Goal: Information Seeking & Learning: Check status

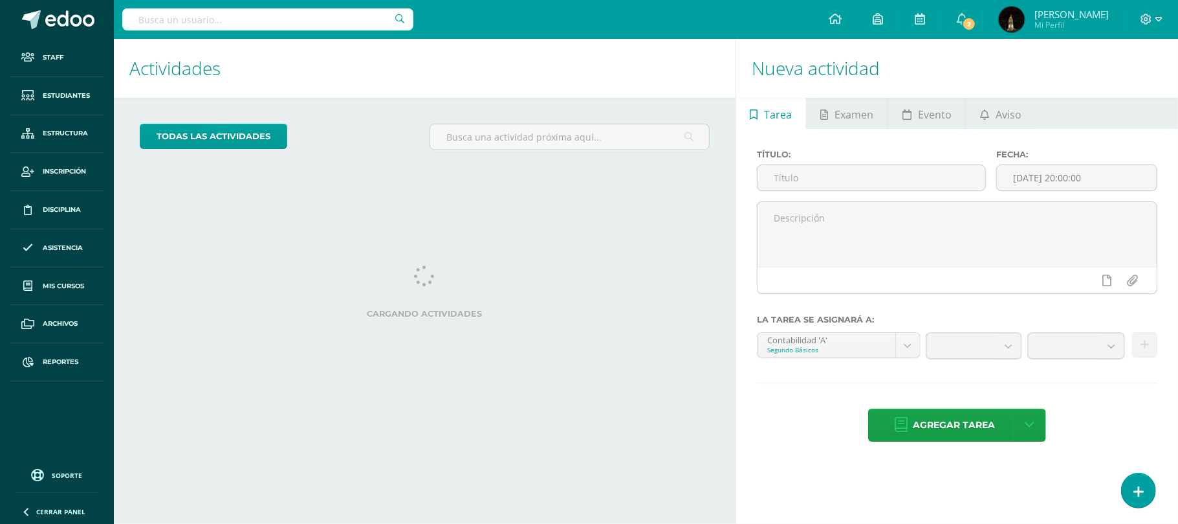
click at [225, 24] on input "text" at bounding box center [267, 19] width 291 height 22
type input "solange"
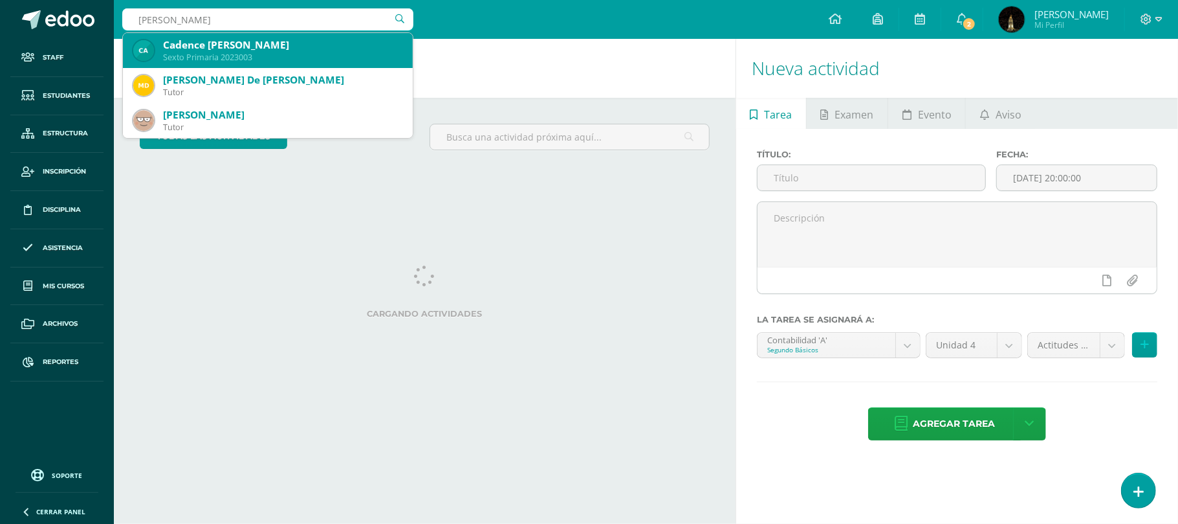
click at [223, 52] on div "Sexto Primaria 2023003" at bounding box center [282, 57] width 239 height 11
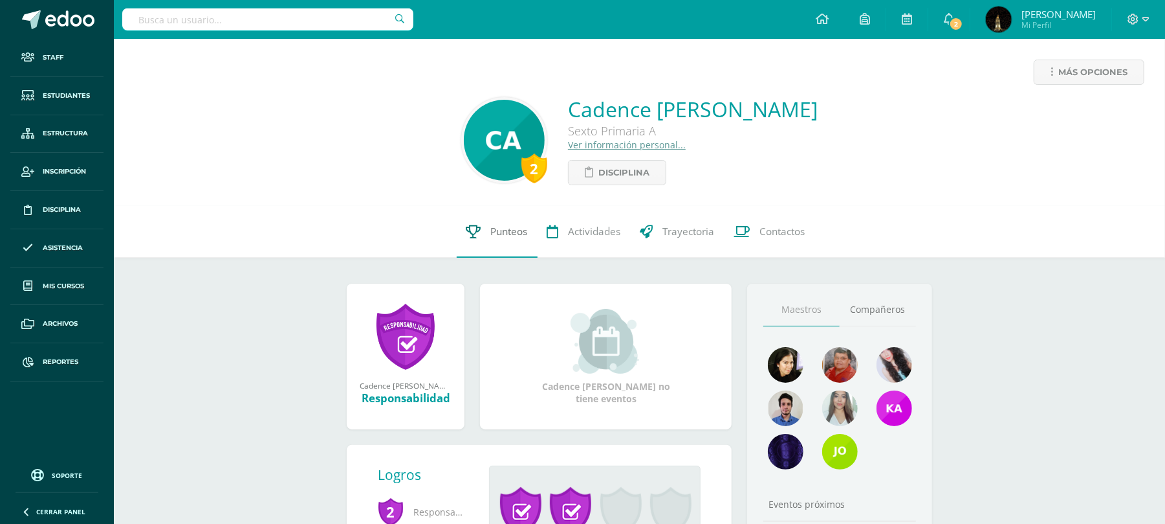
click at [511, 234] on span "Punteos" at bounding box center [509, 232] width 37 height 14
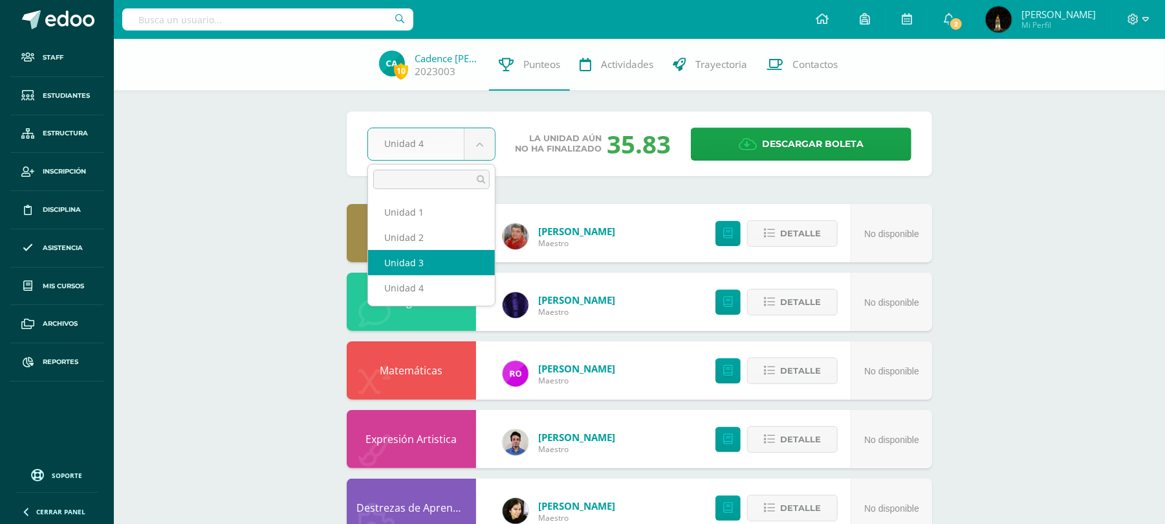
select select "Unidad 3"
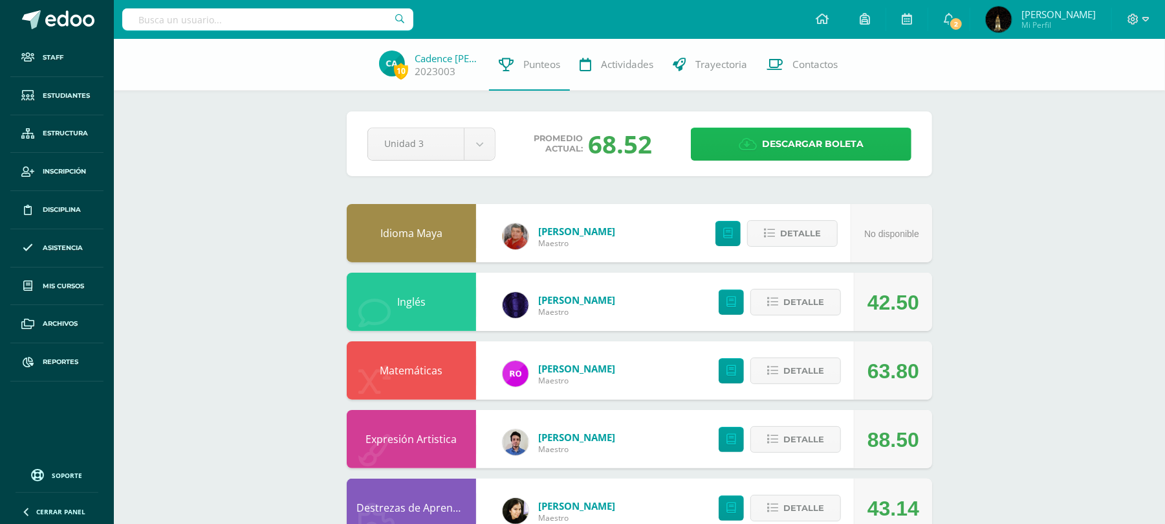
click at [814, 148] on span "Descargar boleta" at bounding box center [813, 144] width 102 height 32
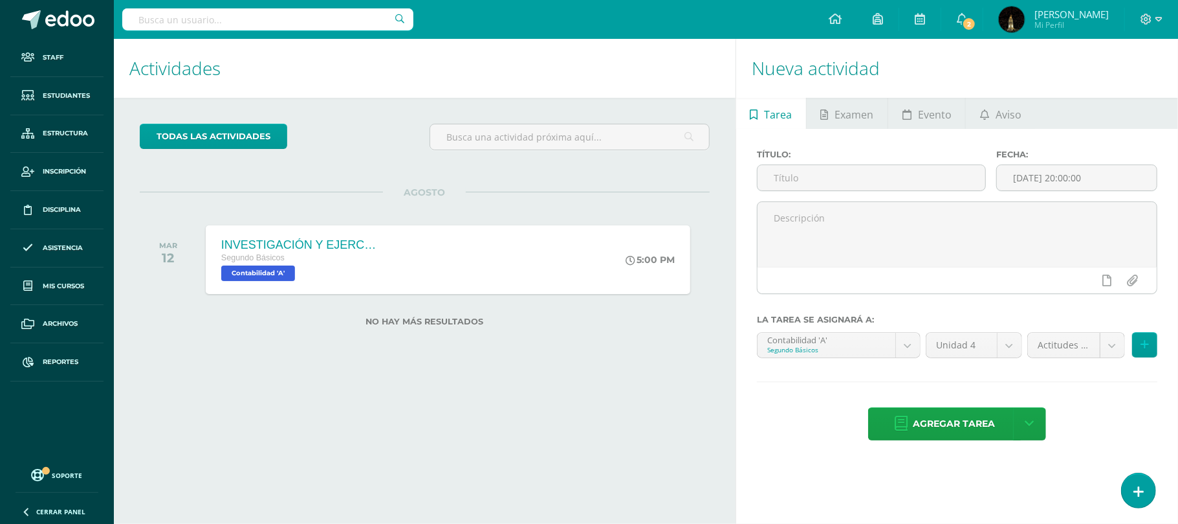
click at [215, 16] on input "text" at bounding box center [267, 19] width 291 height 22
type input "f"
type input "[PERSON_NAME]"
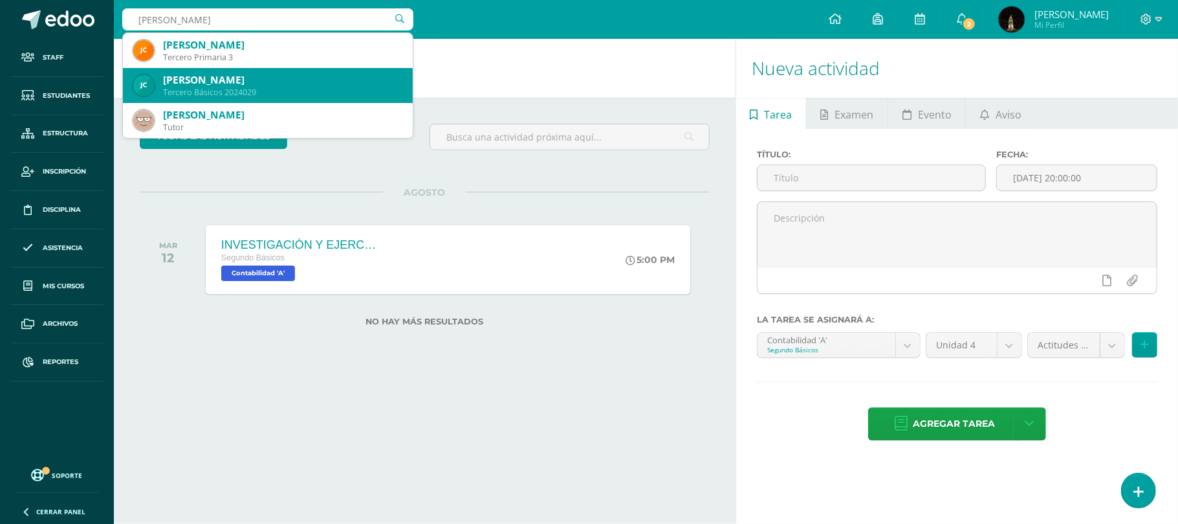
click at [247, 87] on div "Tercero Básicos 2024029" at bounding box center [282, 92] width 239 height 11
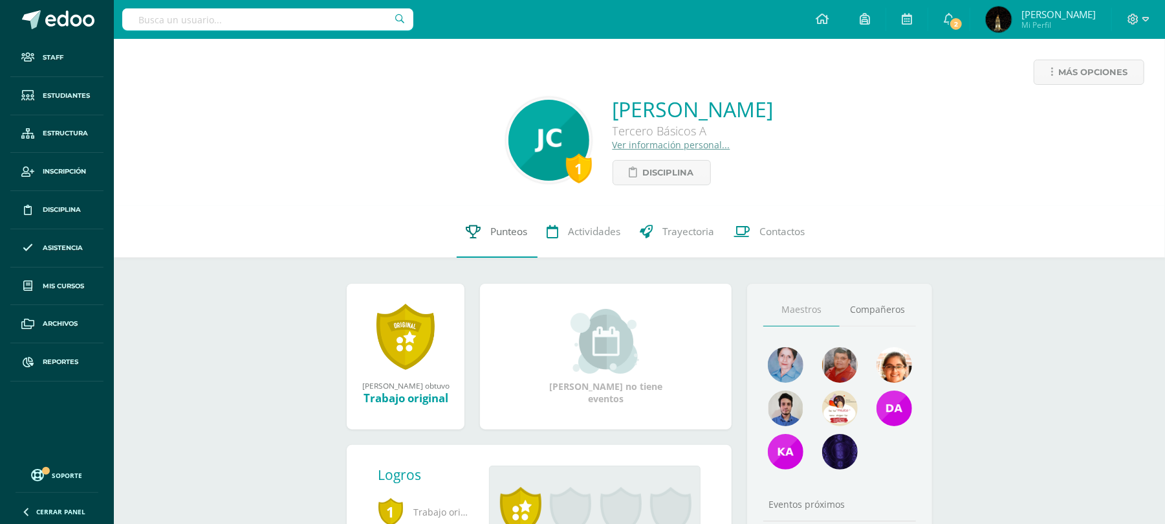
click at [508, 237] on span "Punteos" at bounding box center [509, 232] width 37 height 14
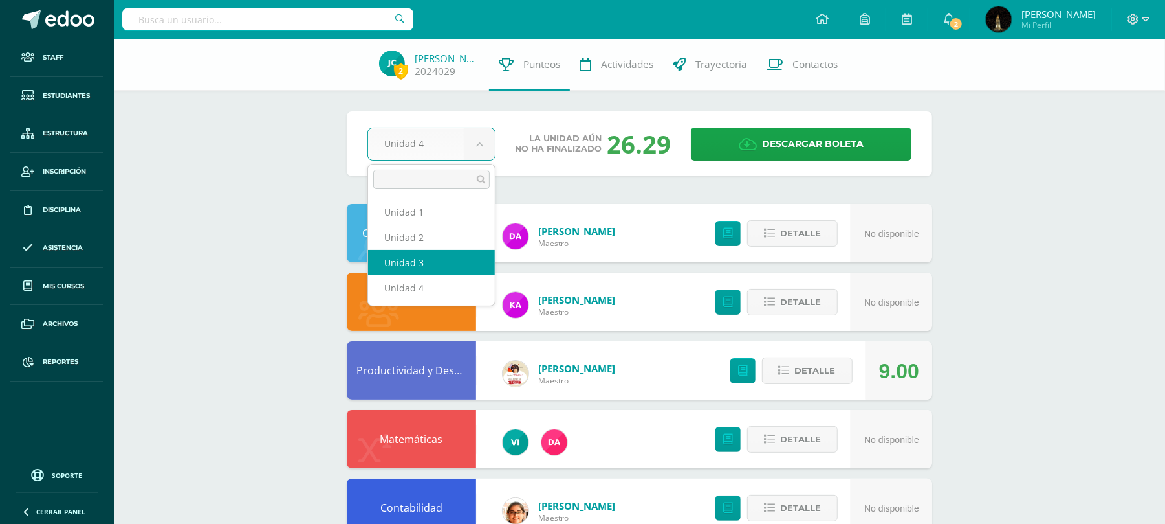
select select "Unidad 3"
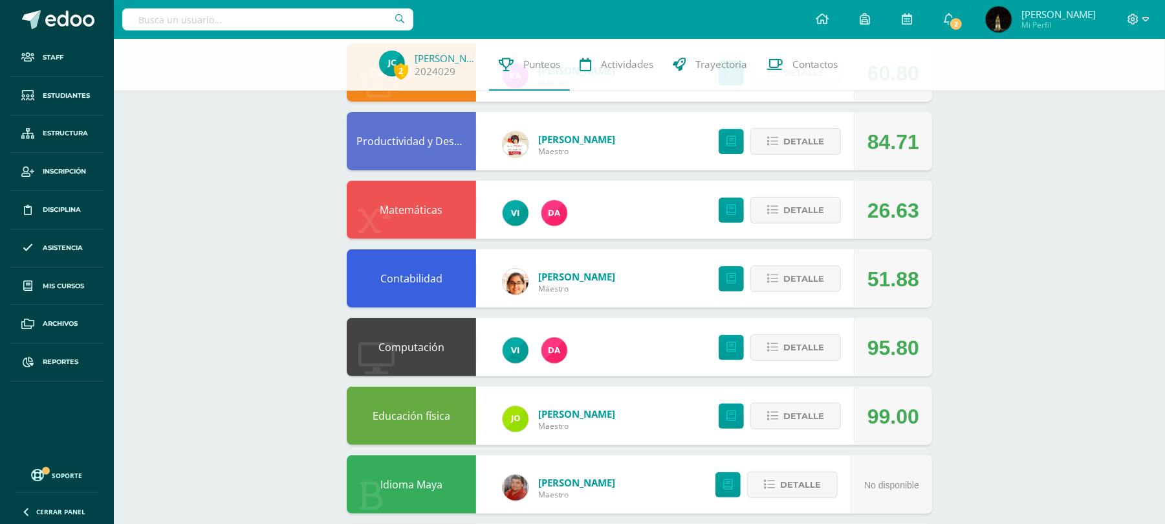
scroll to position [259, 0]
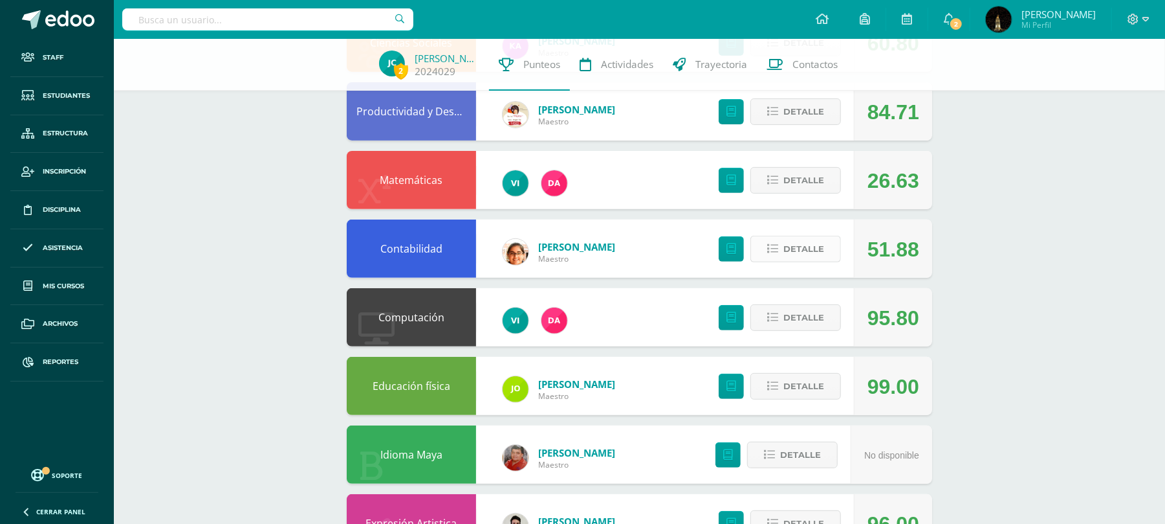
click at [769, 247] on icon at bounding box center [772, 248] width 11 height 11
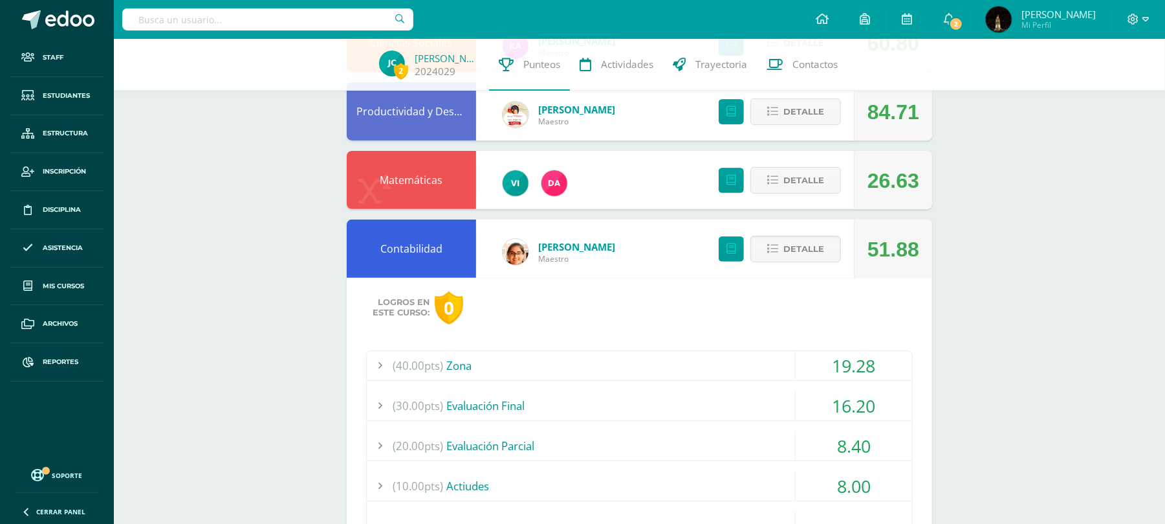
scroll to position [345, 0]
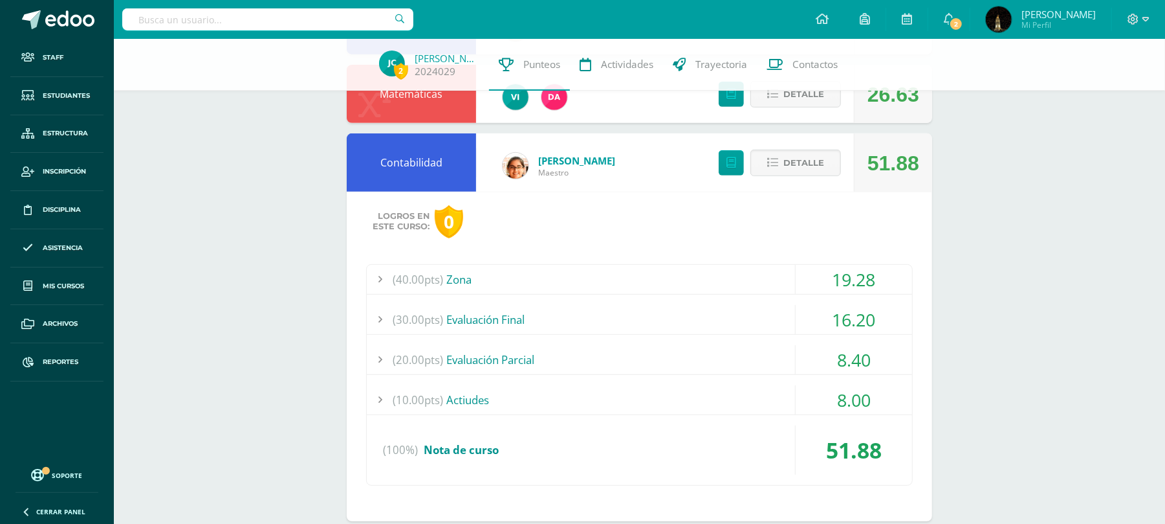
click at [678, 316] on div "(30.00pts) Evaluación Final" at bounding box center [640, 319] width 546 height 29
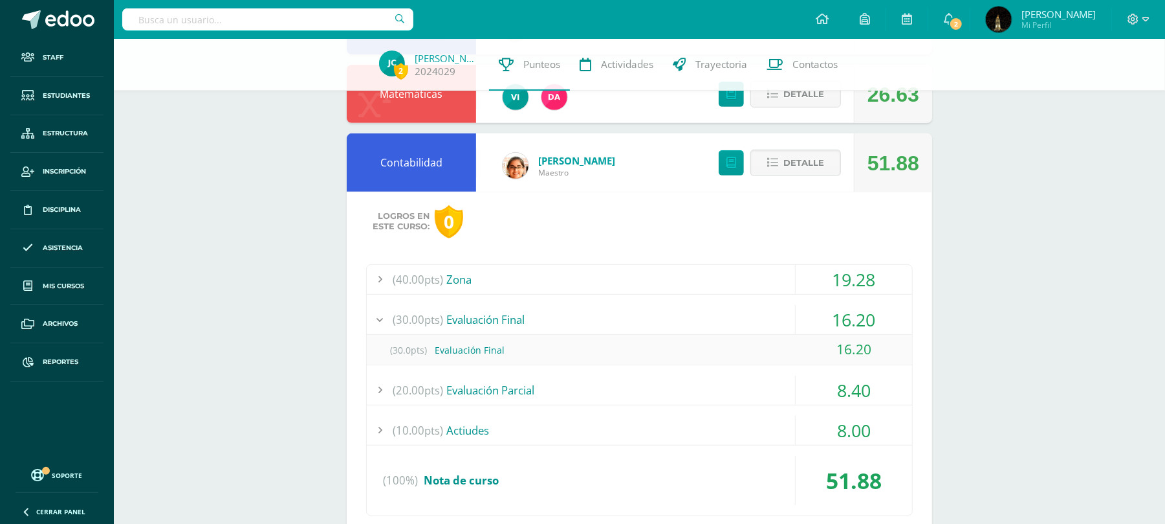
click at [645, 394] on div "(20.00pts) Evaluación Parcial" at bounding box center [640, 389] width 546 height 29
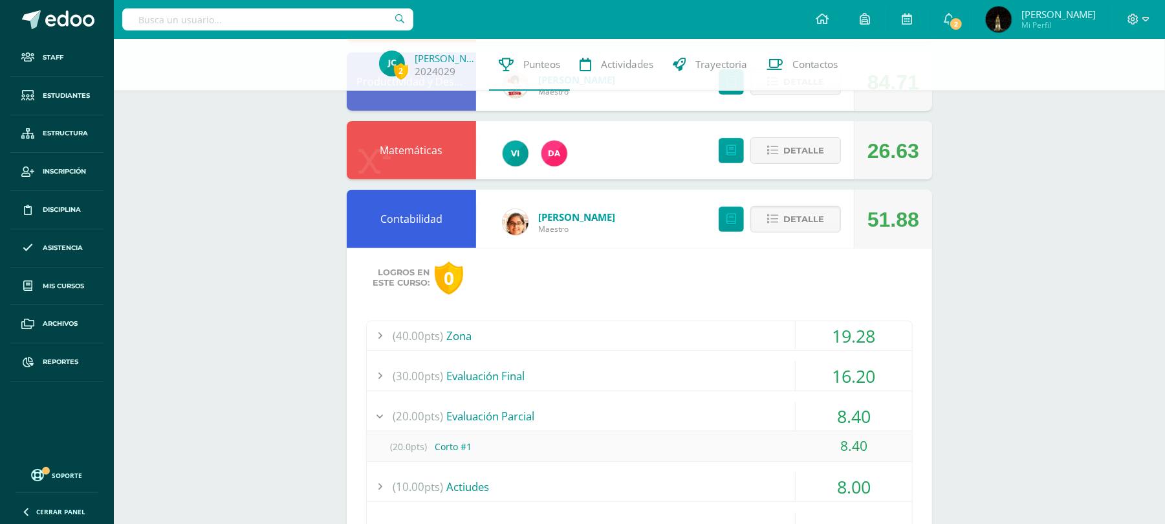
scroll to position [259, 0]
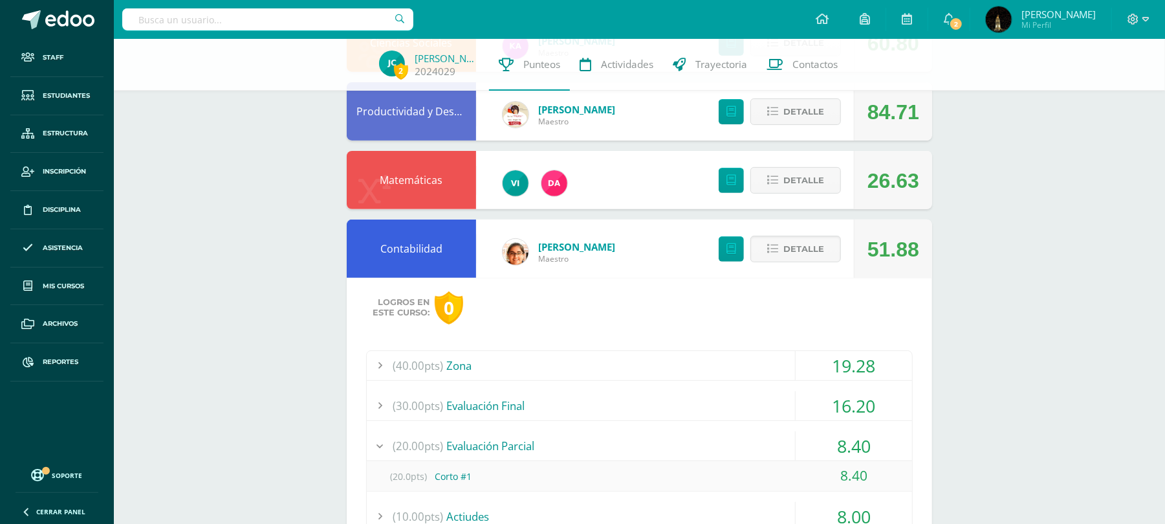
click at [647, 366] on div "(40.00pts) Zona" at bounding box center [640, 365] width 546 height 29
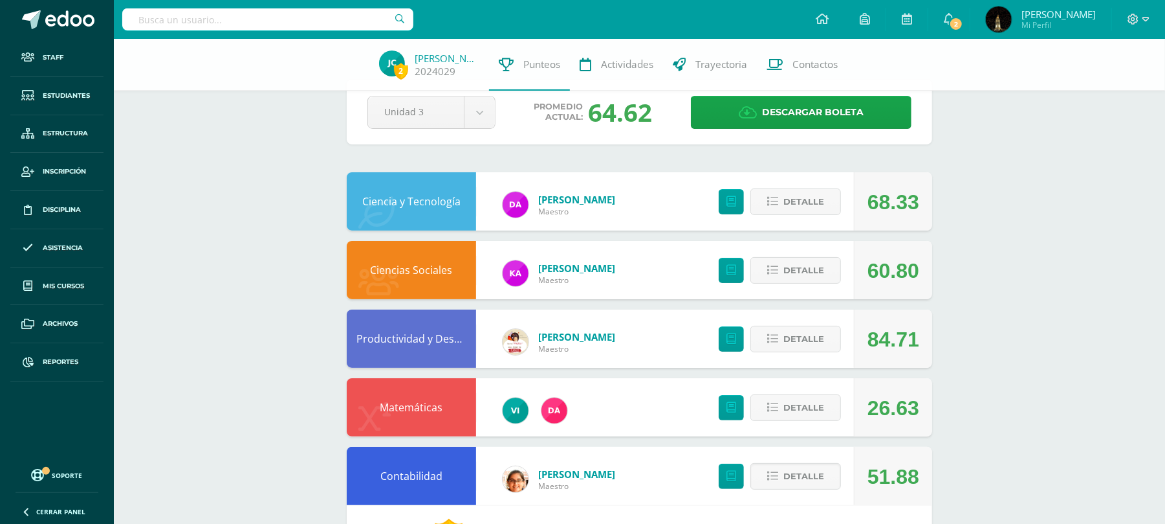
scroll to position [0, 0]
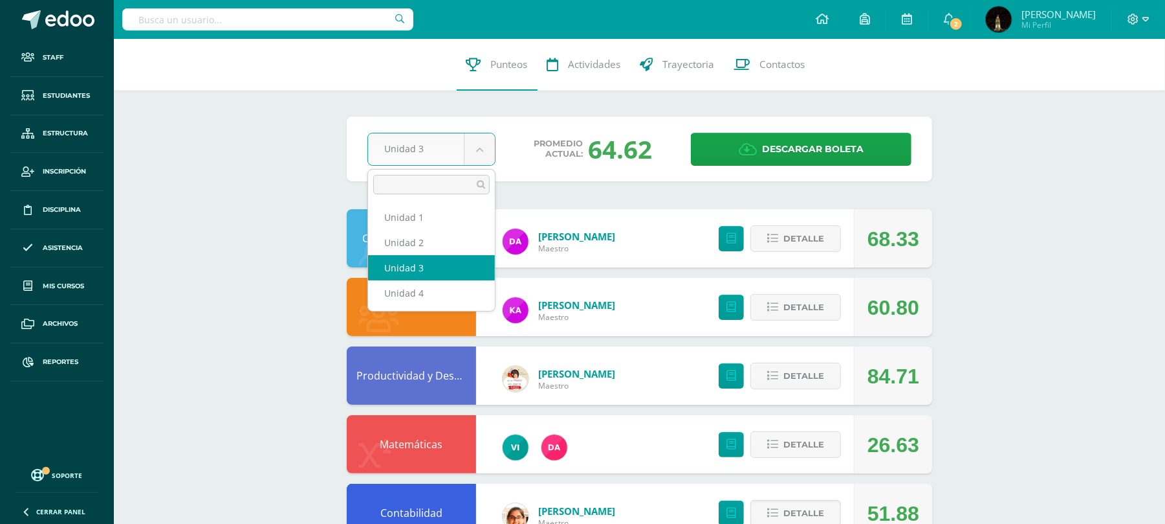
drag, startPoint x: 476, startPoint y: 153, endPoint x: 476, endPoint y: 163, distance: 9.7
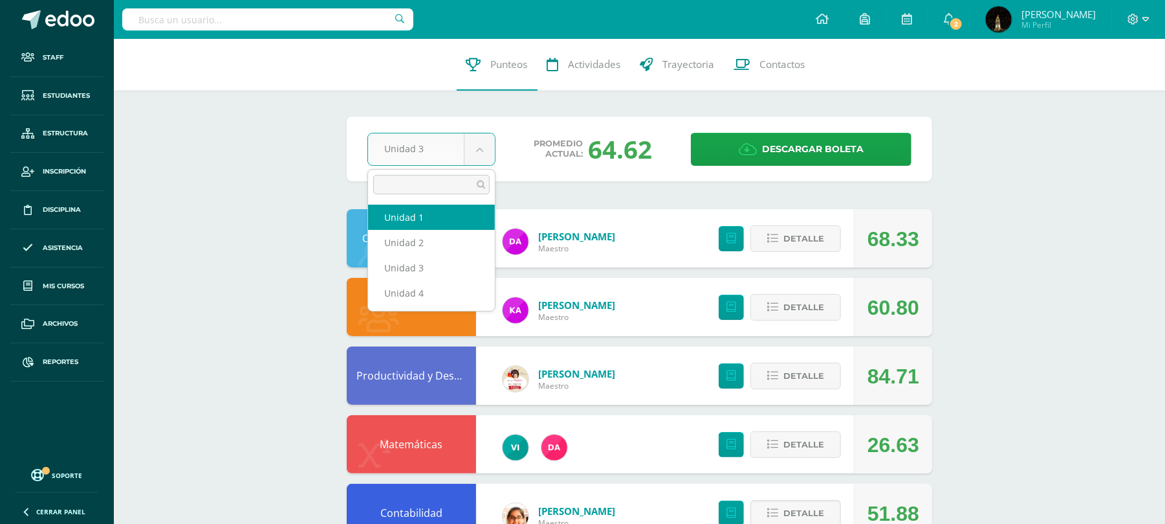
select select "Unidad 1"
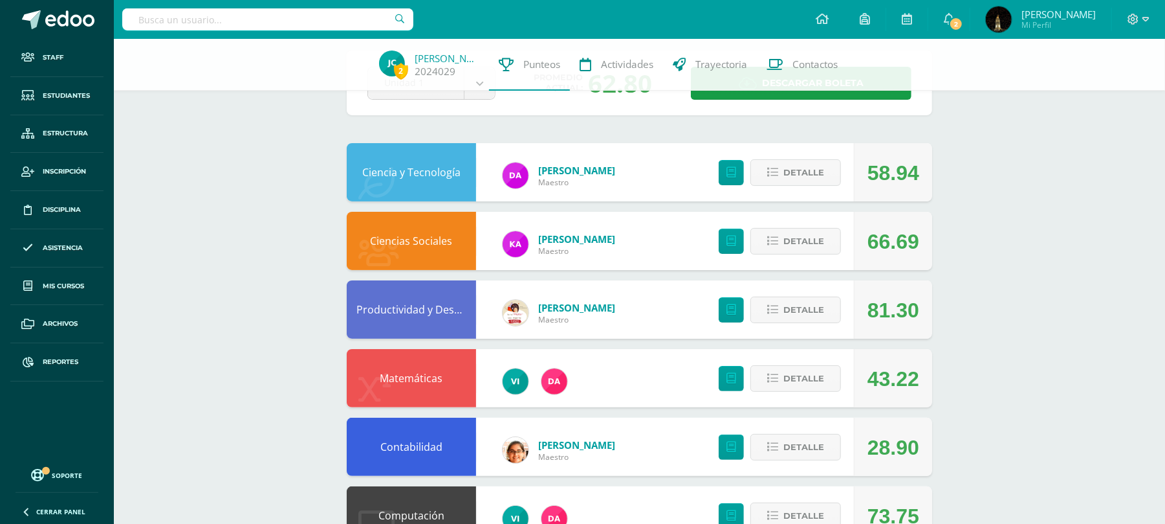
scroll to position [172, 0]
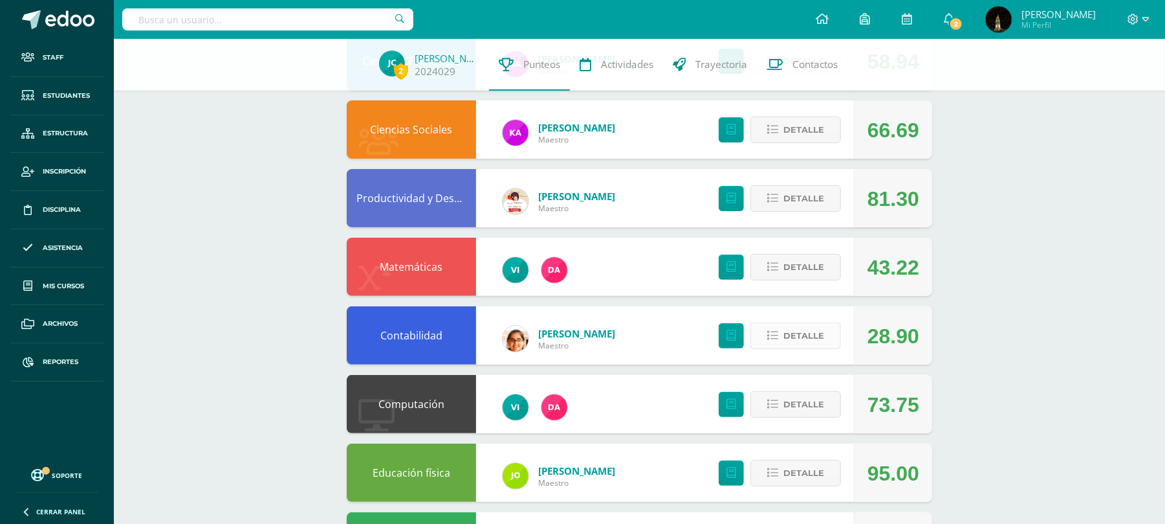
click at [778, 335] on button "Detalle" at bounding box center [796, 335] width 91 height 27
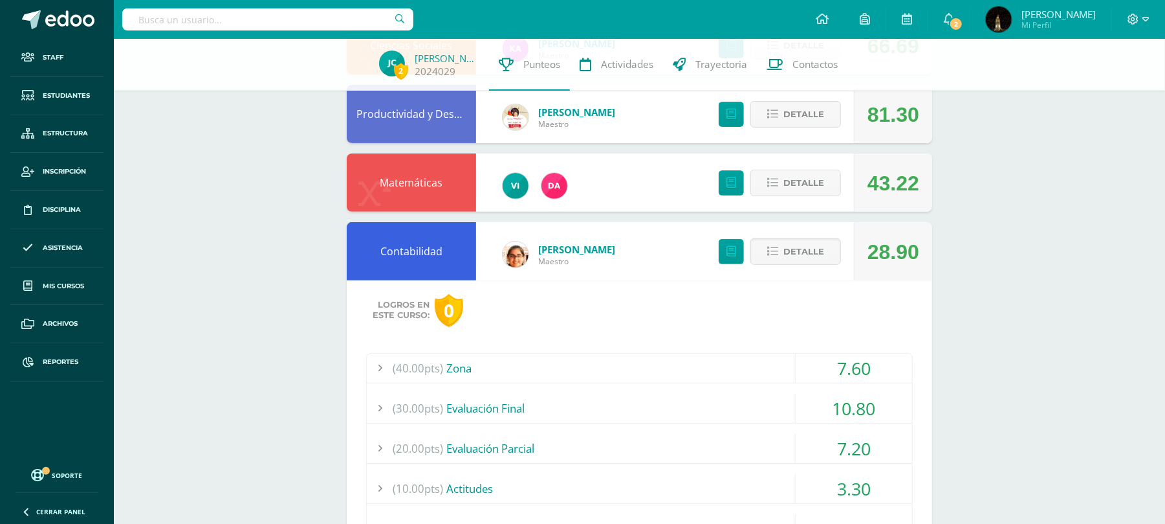
scroll to position [345, 0]
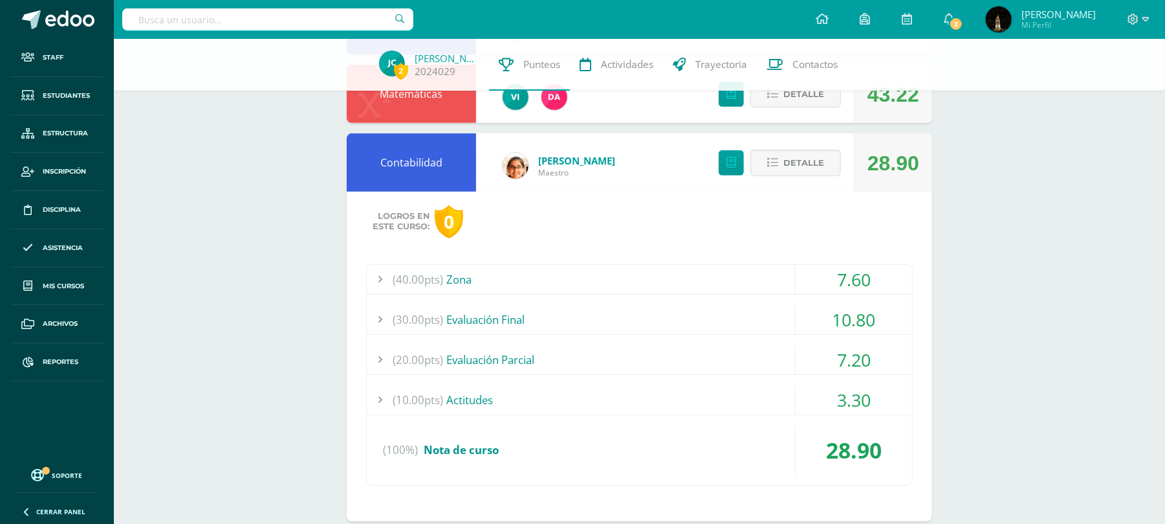
click at [648, 281] on div "(40.00pts) Zona" at bounding box center [640, 279] width 546 height 29
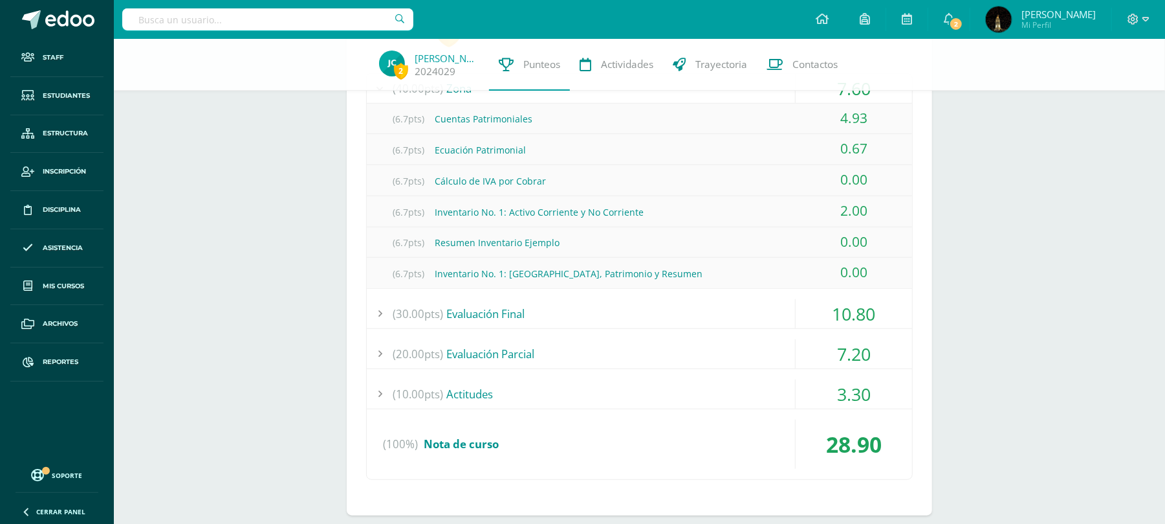
scroll to position [604, 0]
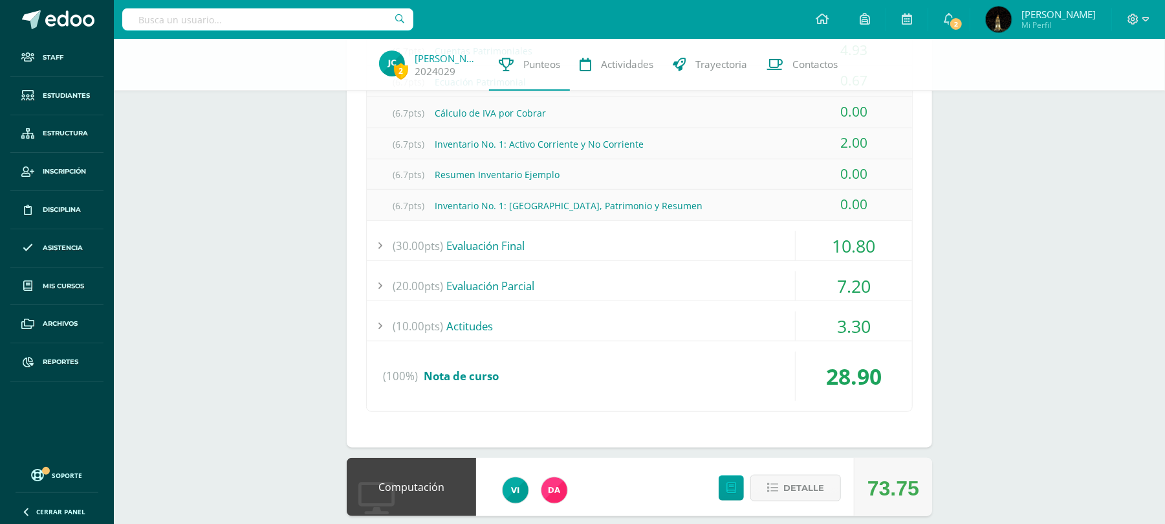
click at [674, 246] on div "(30.00pts) Evaluación Final" at bounding box center [640, 245] width 546 height 29
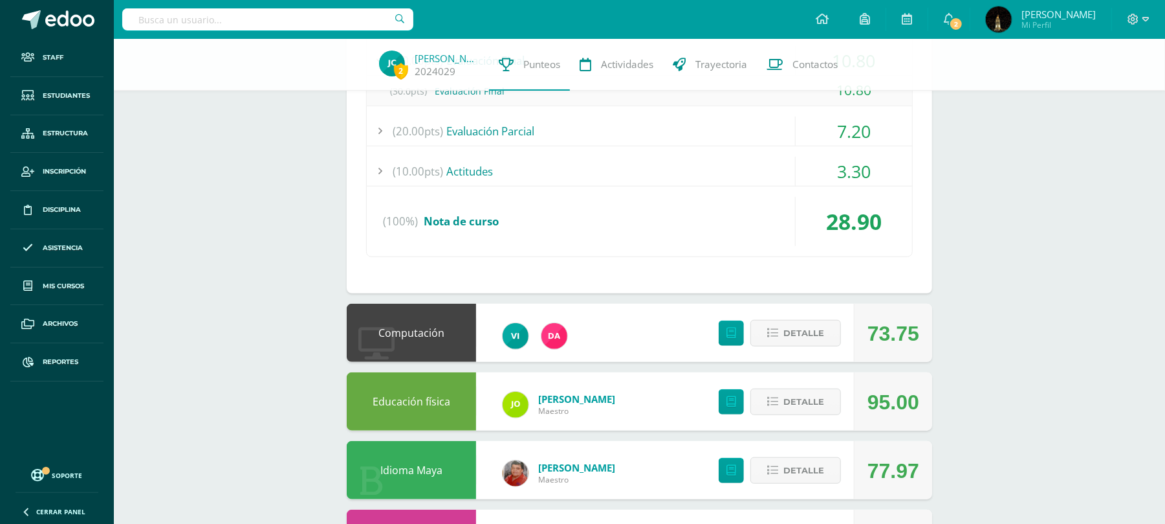
scroll to position [431, 0]
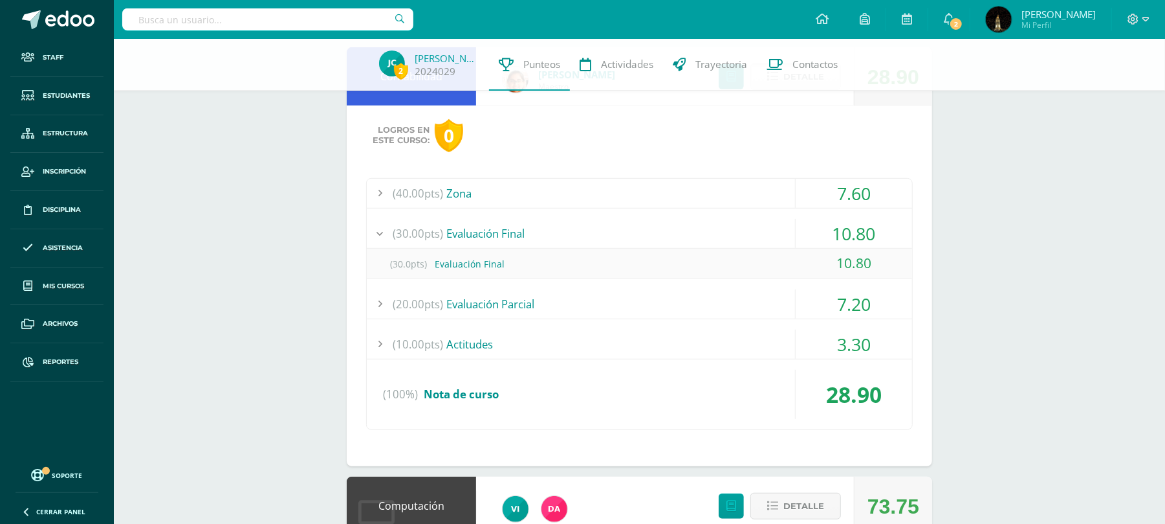
click at [659, 269] on div "(30.0pts) Evaluación Final" at bounding box center [640, 263] width 546 height 29
click at [632, 233] on div "(30.00pts) Evaluación Final" at bounding box center [640, 233] width 546 height 29
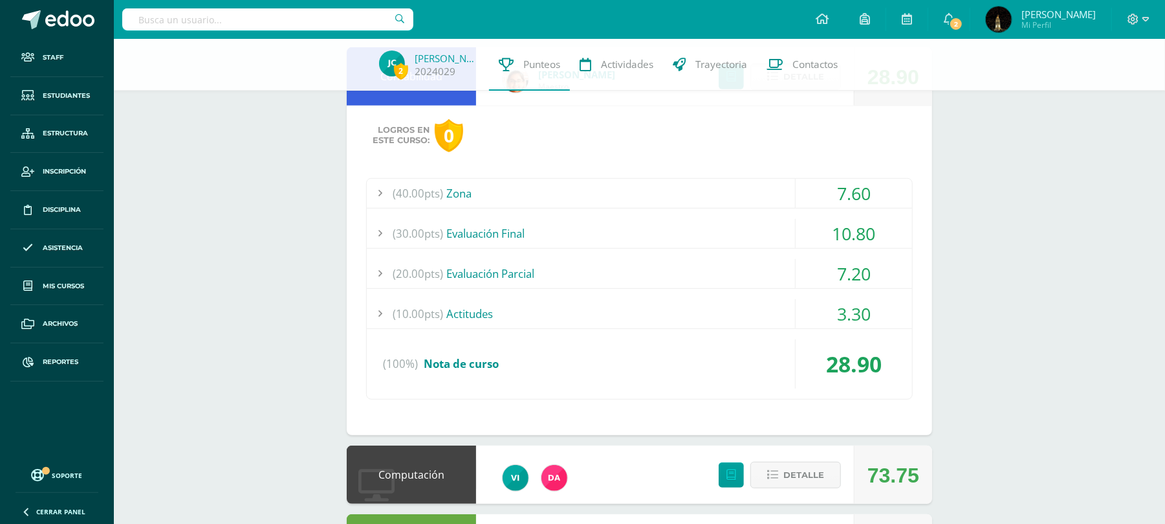
click at [632, 233] on div "(30.00pts) Evaluación Final" at bounding box center [640, 233] width 546 height 29
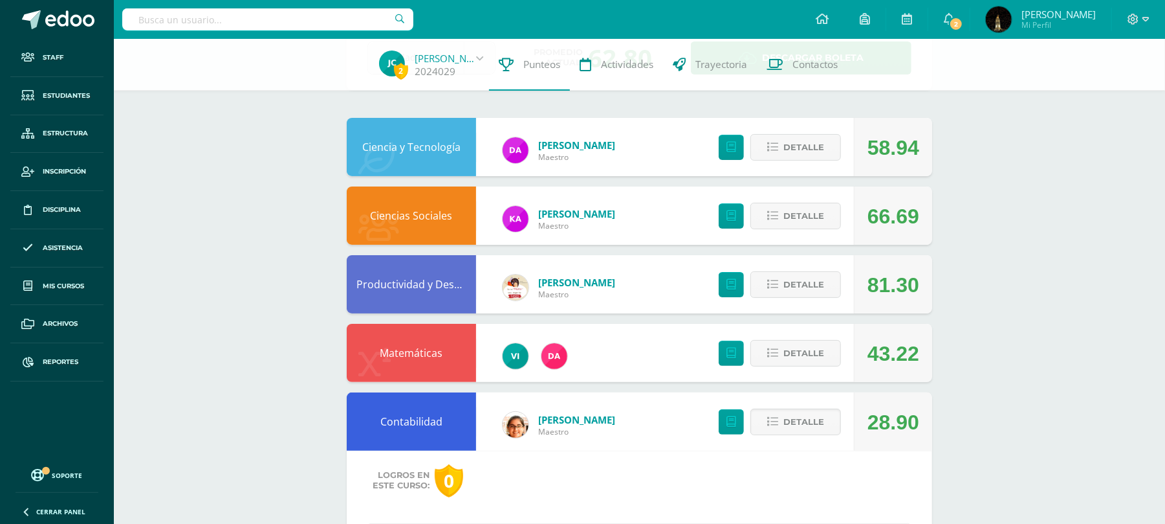
scroll to position [0, 0]
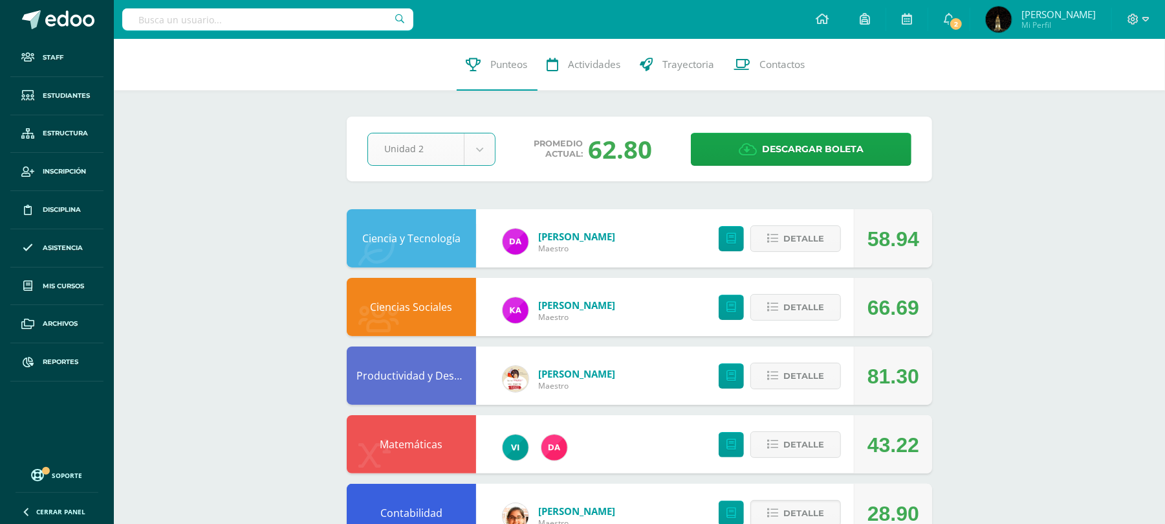
select select "Unidad 2"
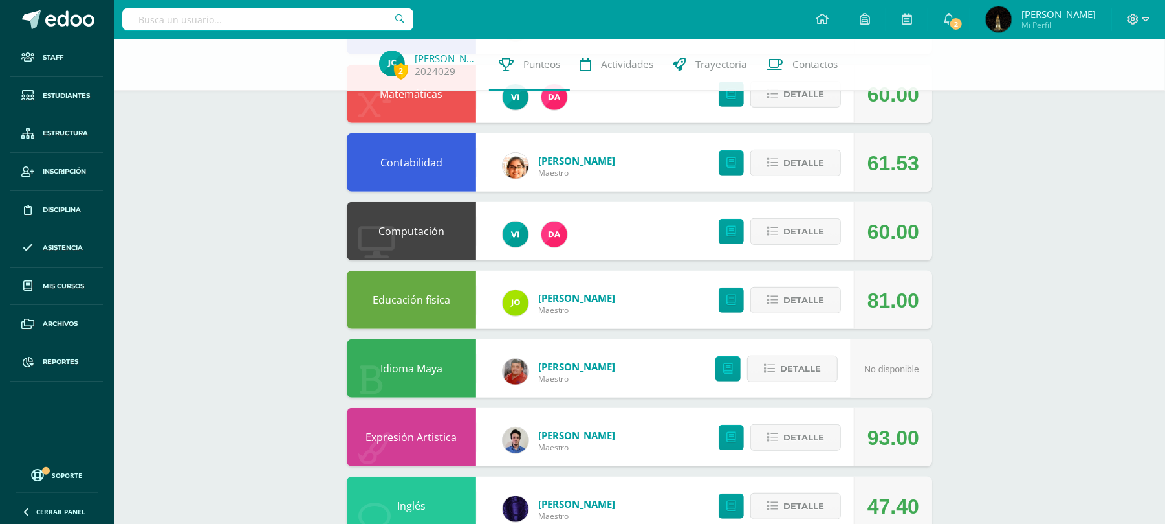
scroll to position [172, 0]
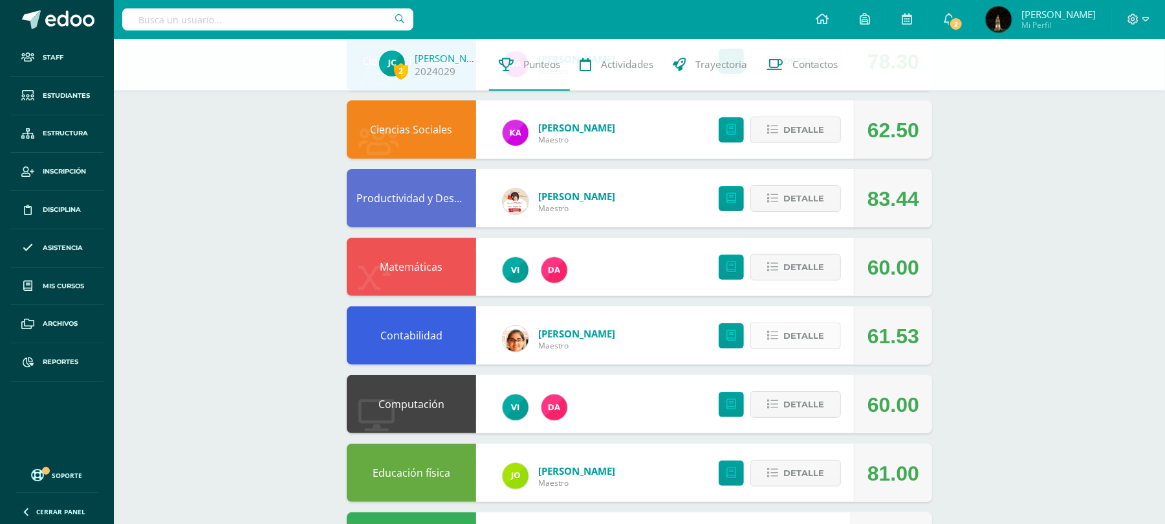
click at [765, 329] on button "Detalle" at bounding box center [796, 335] width 91 height 27
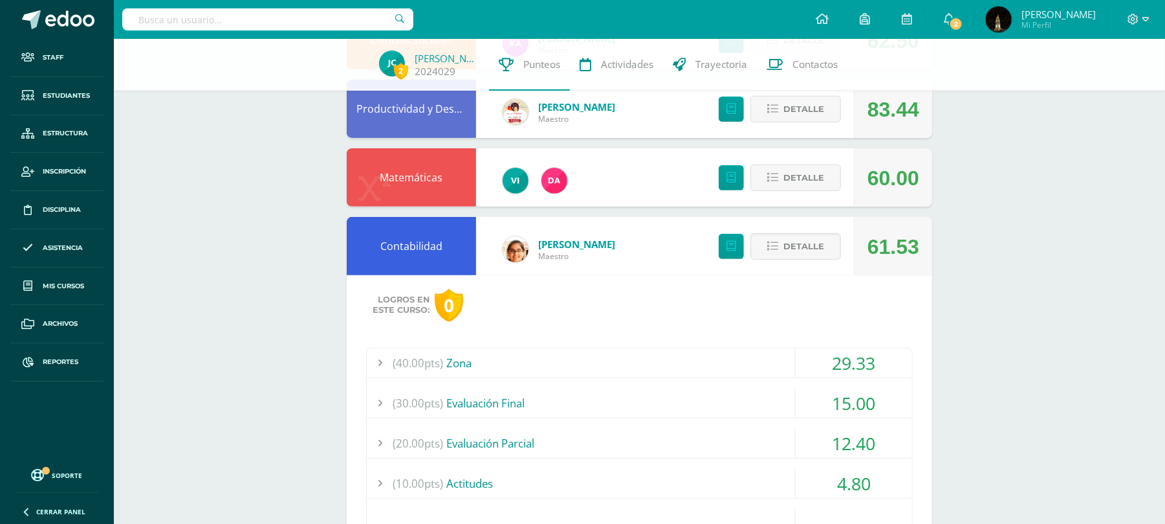
scroll to position [345, 0]
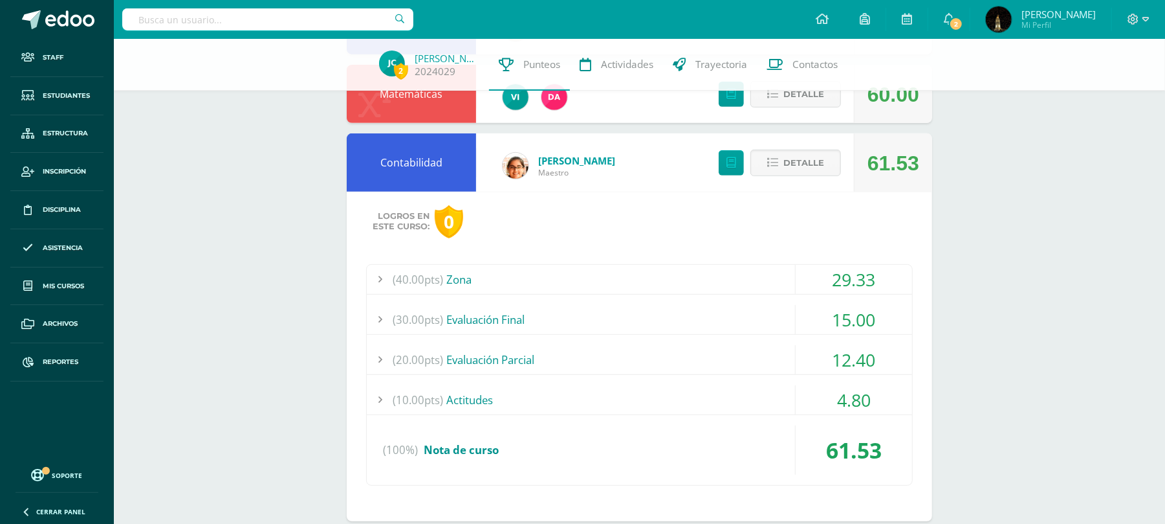
click at [646, 276] on div "(40.00pts) Zona" at bounding box center [640, 279] width 546 height 29
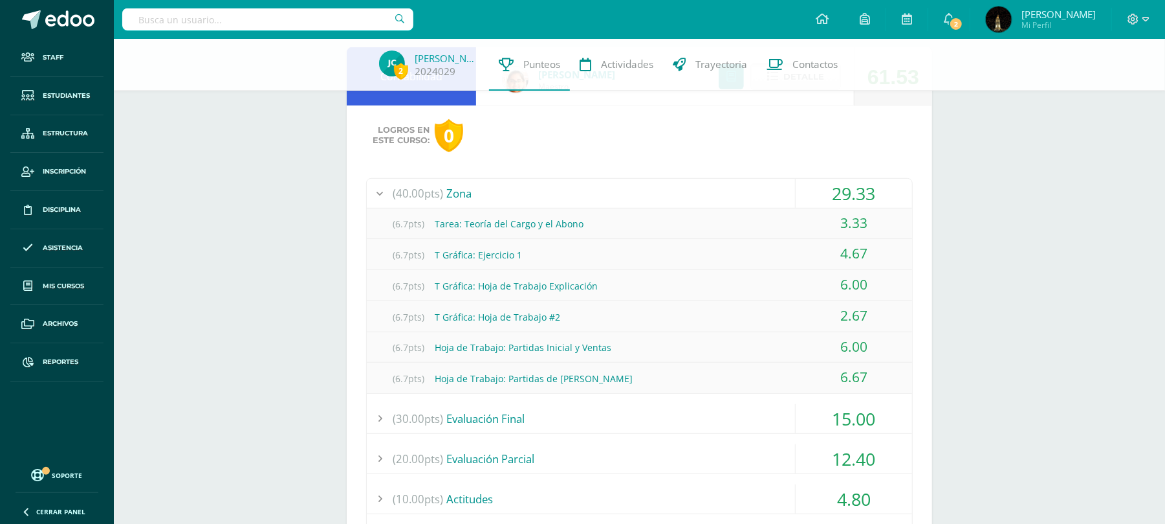
scroll to position [518, 0]
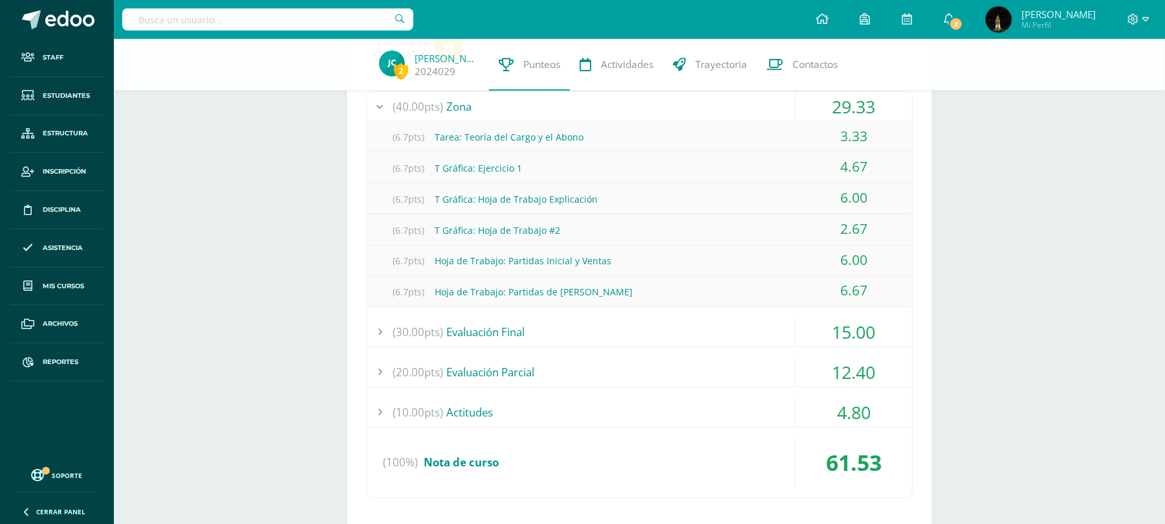
click at [663, 318] on div "(30.00pts) Evaluación Final" at bounding box center [640, 331] width 546 height 29
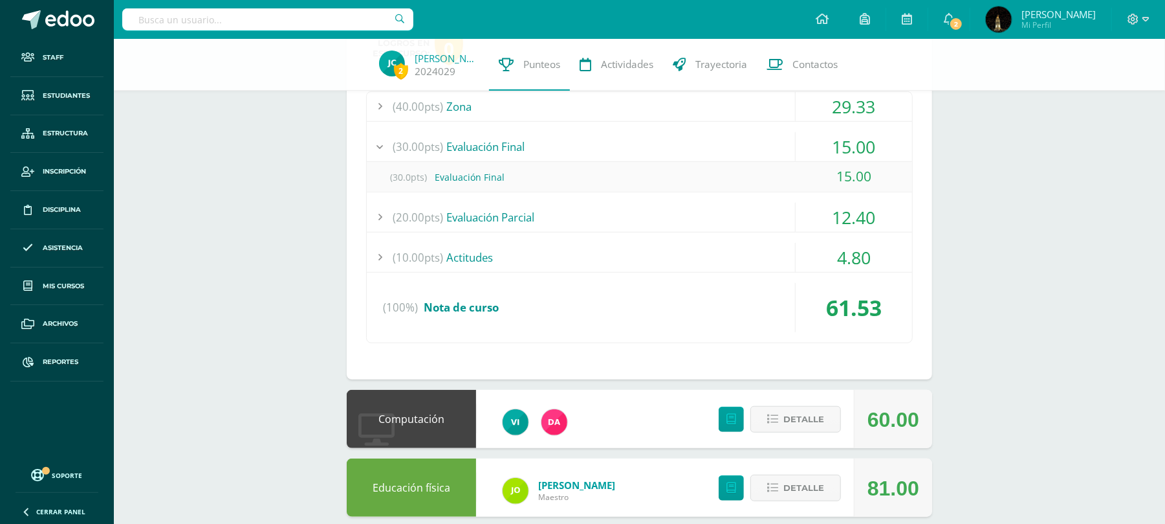
click at [630, 211] on div "(20.00pts) Evaluación Parcial" at bounding box center [640, 217] width 546 height 29
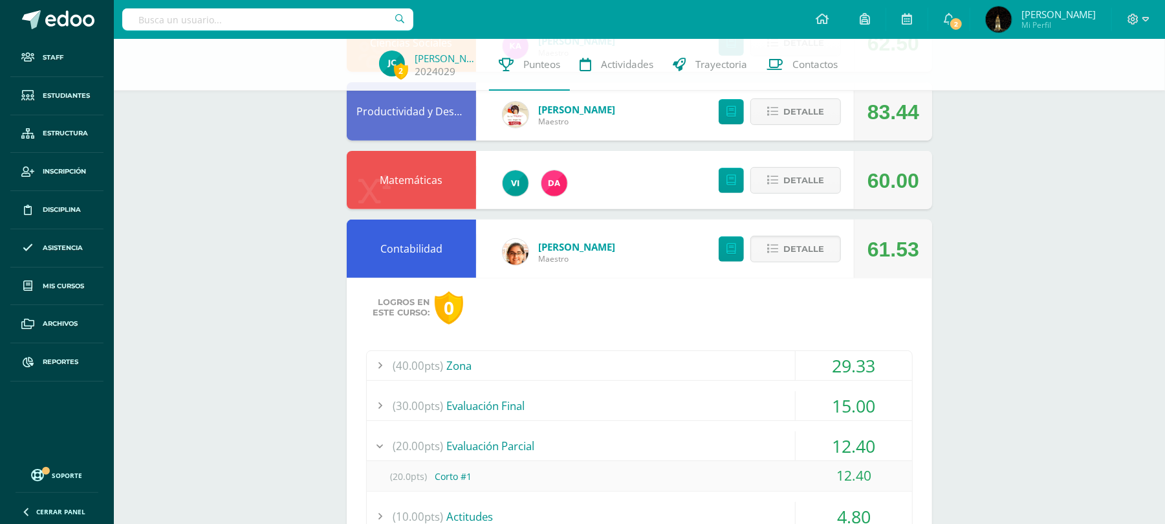
scroll to position [0, 0]
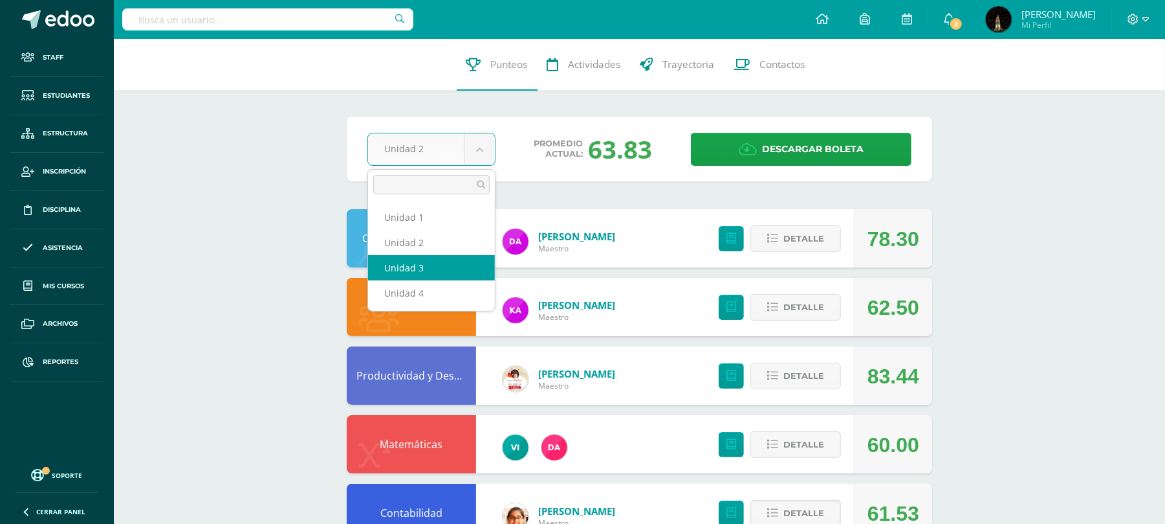
select select "Unidad 3"
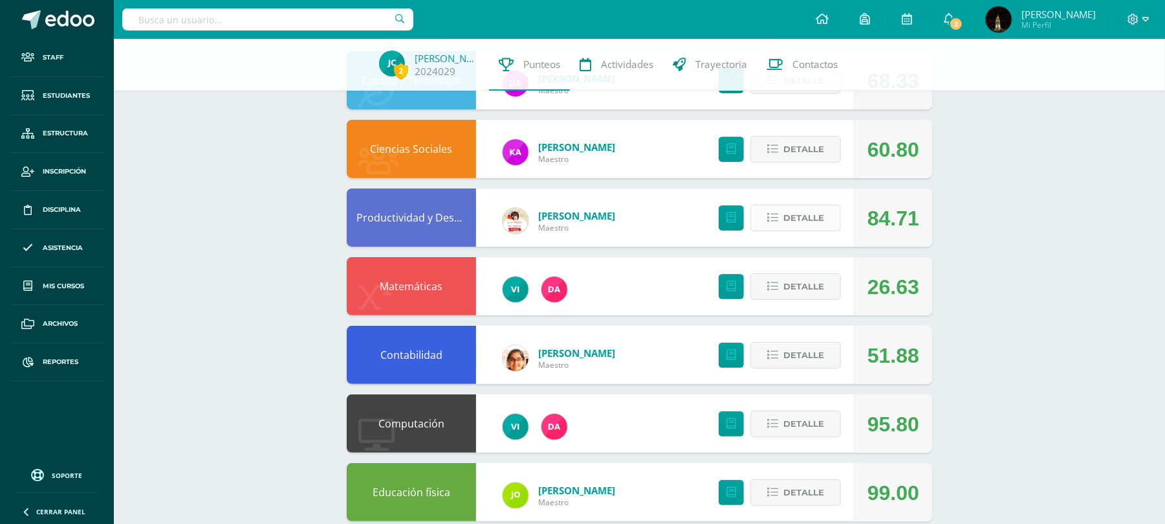
scroll to position [172, 0]
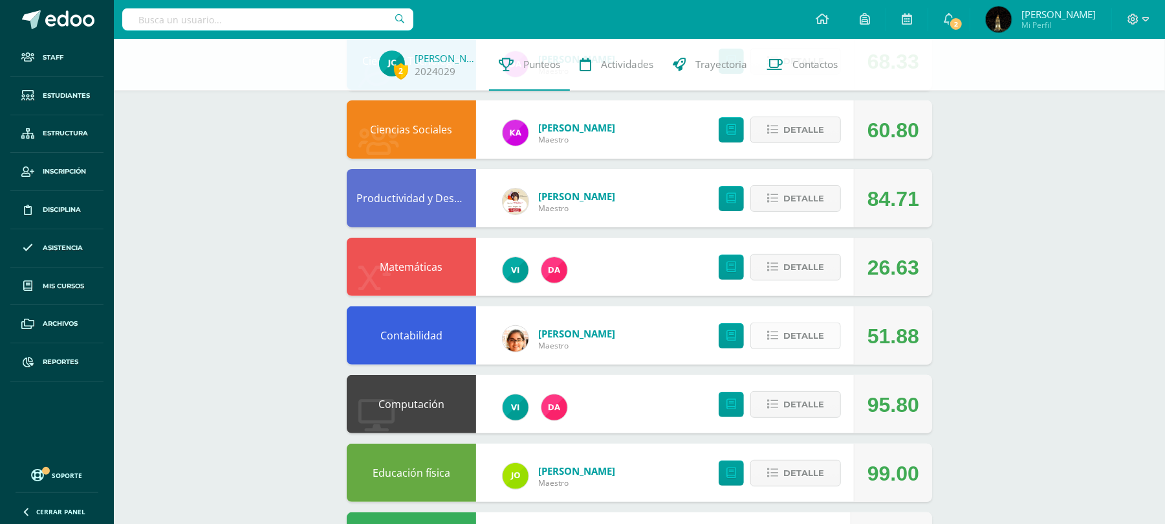
click at [775, 334] on icon at bounding box center [772, 335] width 11 height 11
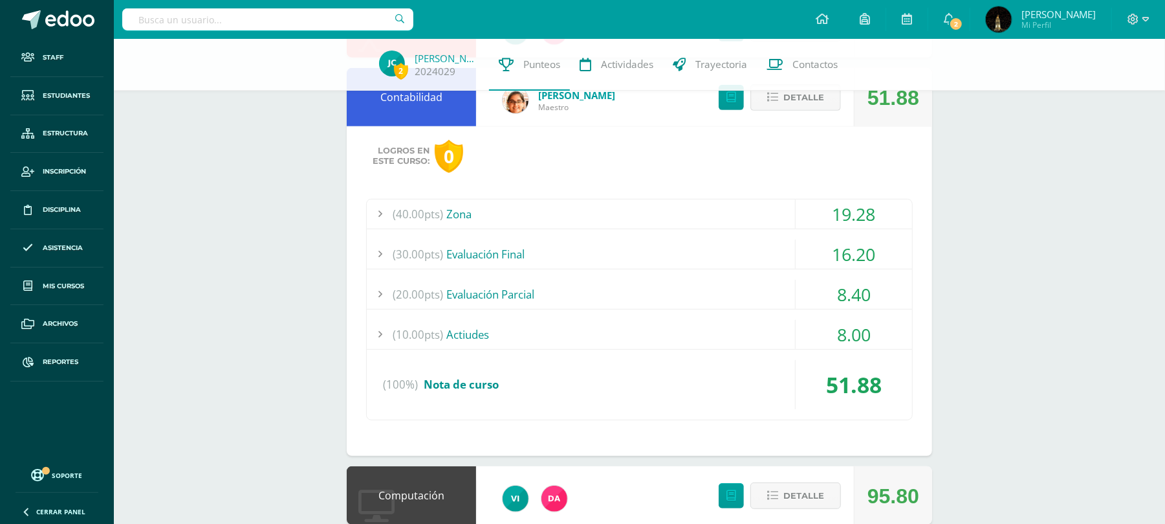
scroll to position [431, 0]
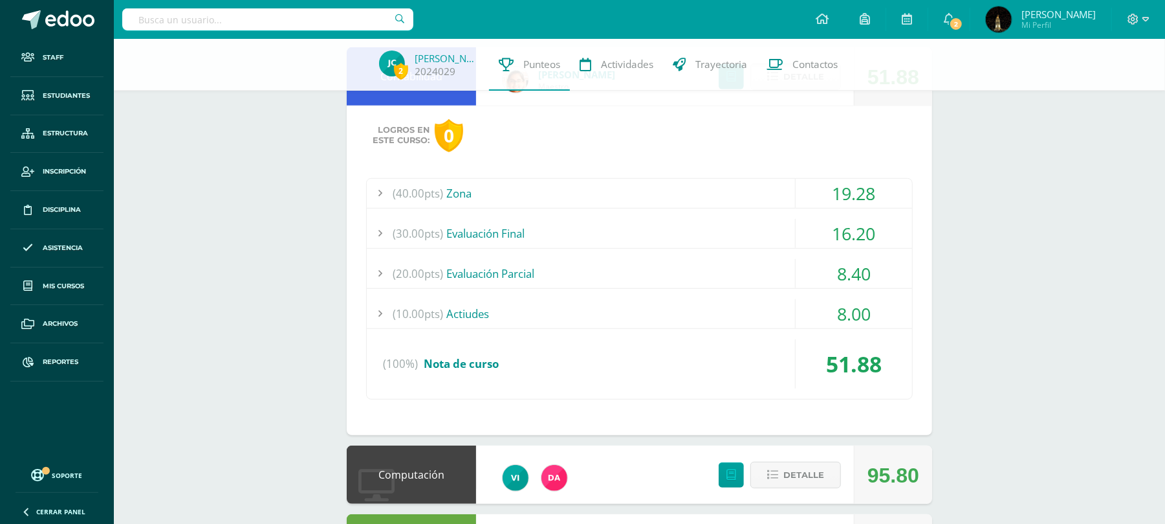
click at [657, 197] on div "(40.00pts) Zona" at bounding box center [640, 193] width 546 height 29
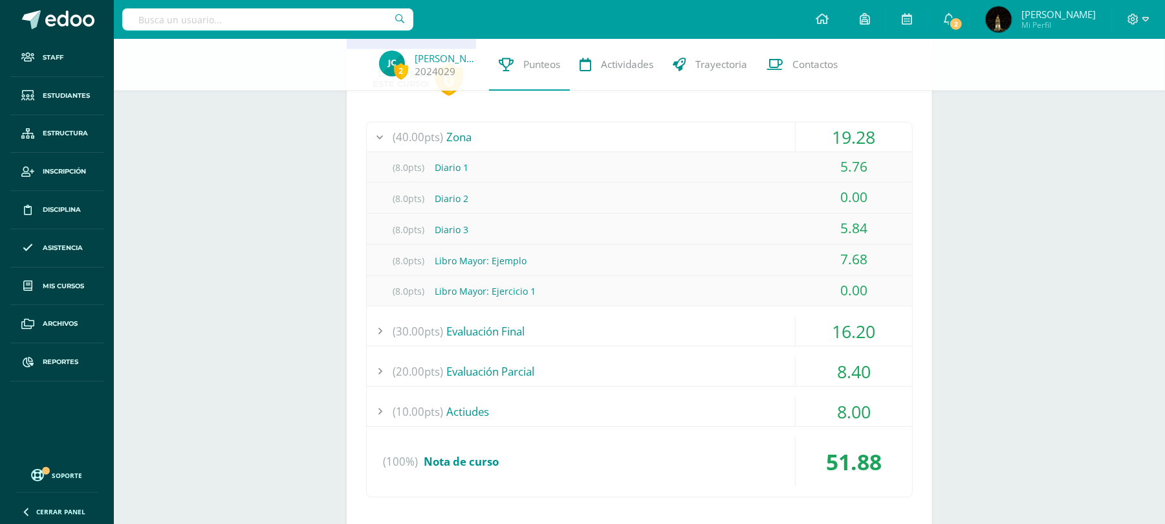
scroll to position [518, 0]
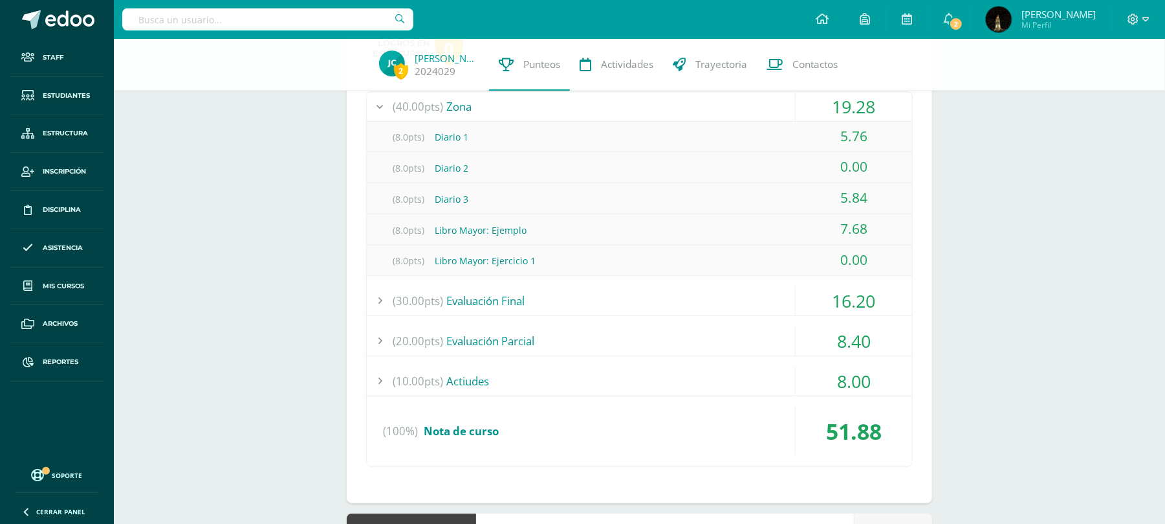
click at [657, 295] on div "(30.00pts) Evaluación Final" at bounding box center [640, 300] width 546 height 29
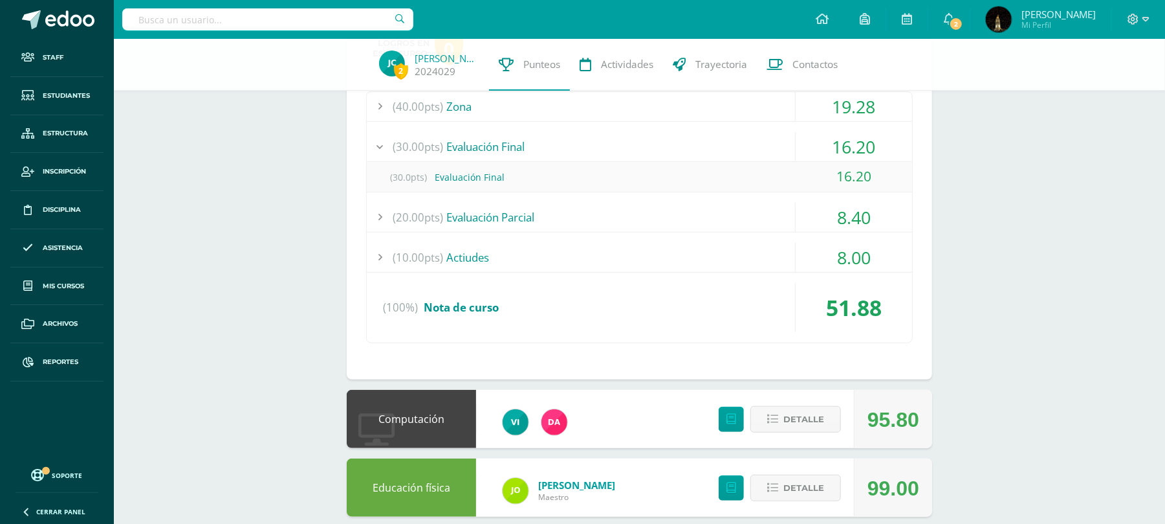
click at [629, 148] on div "(30.00pts) Evaluación Final" at bounding box center [640, 146] width 546 height 29
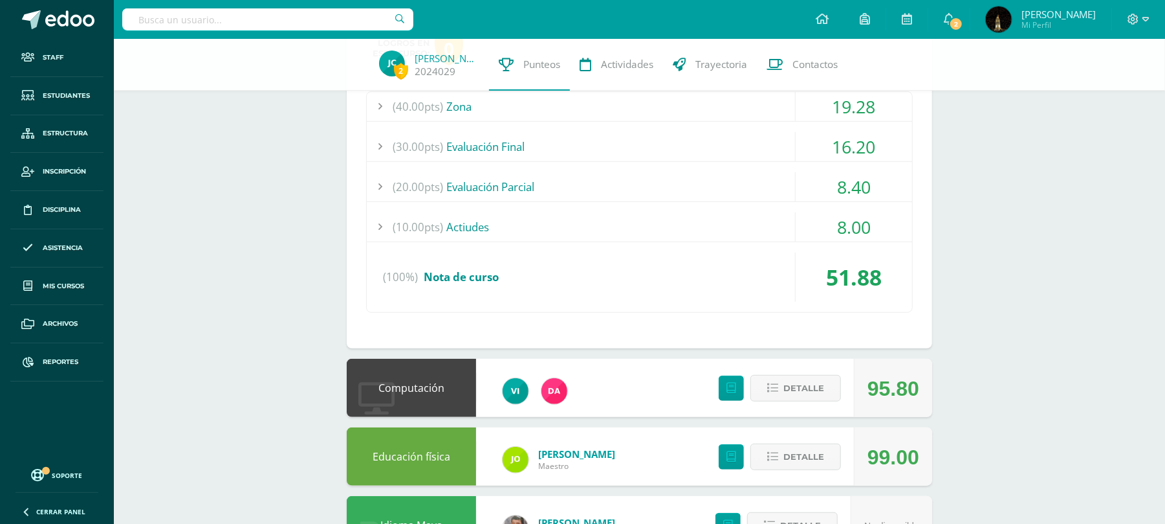
scroll to position [431, 0]
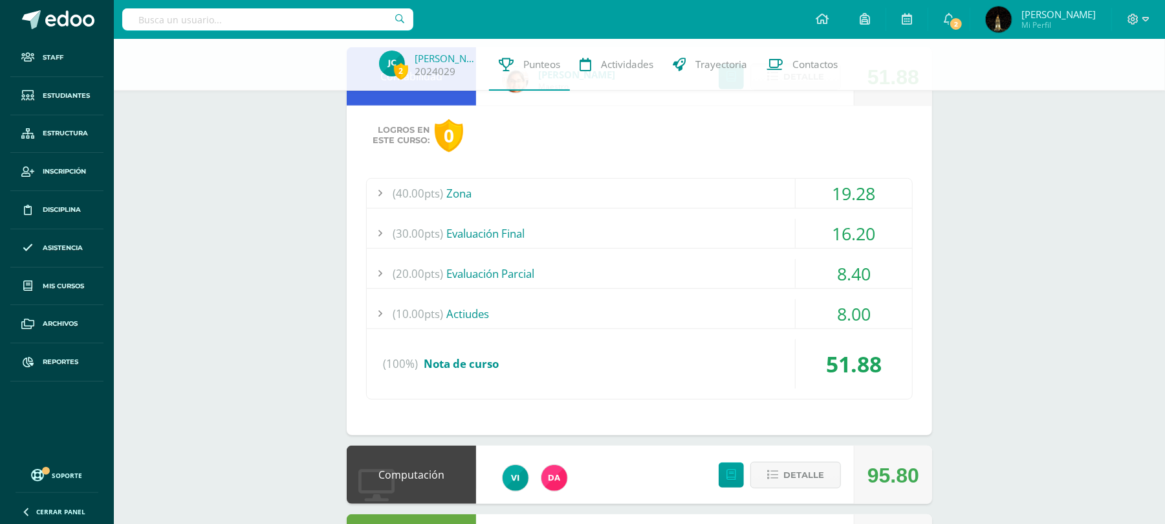
click at [601, 238] on div "(30.00pts) Evaluación Final" at bounding box center [640, 233] width 546 height 29
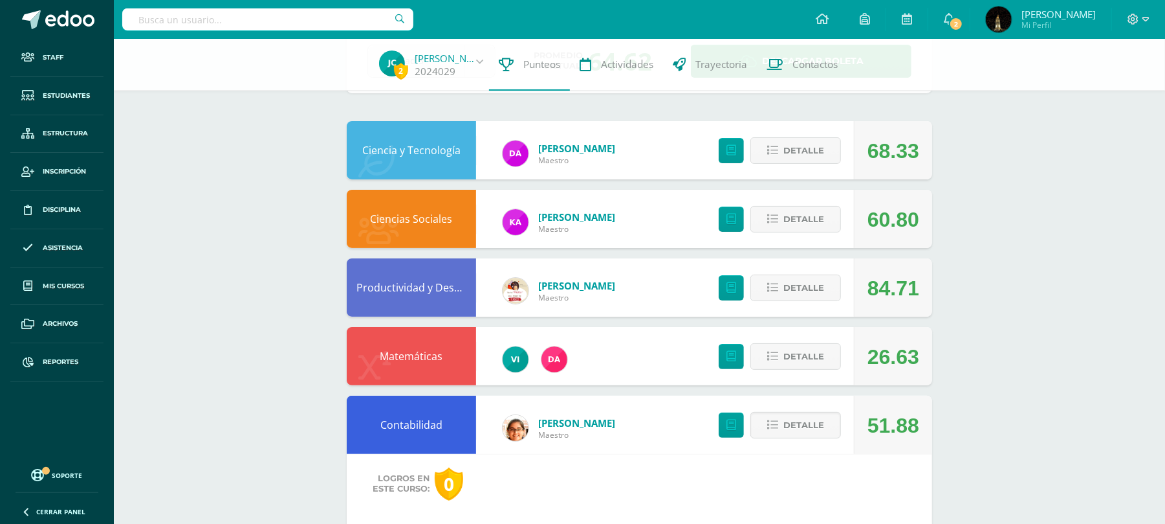
scroll to position [0, 0]
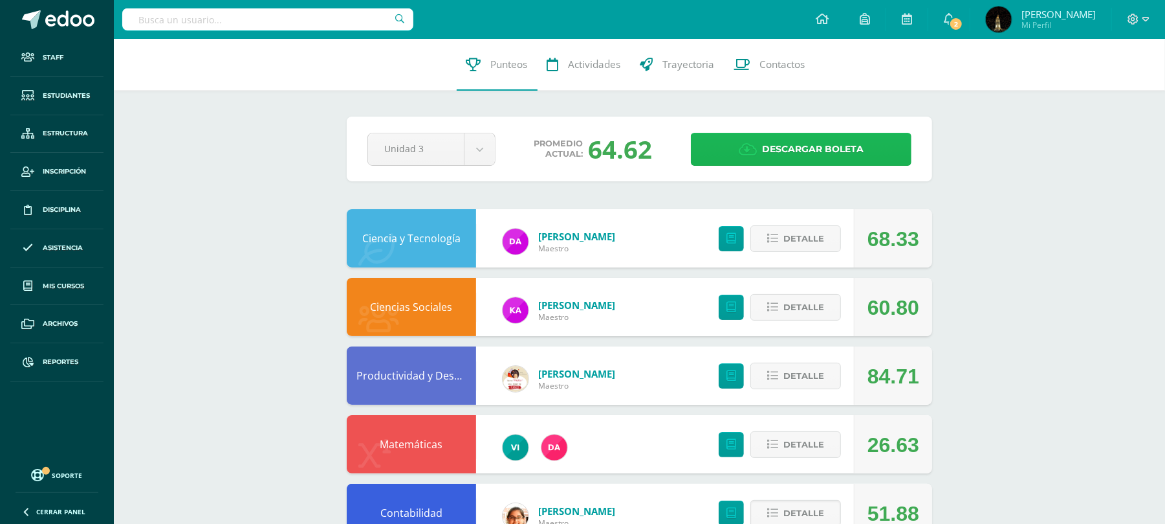
click at [740, 149] on icon at bounding box center [748, 149] width 18 height 14
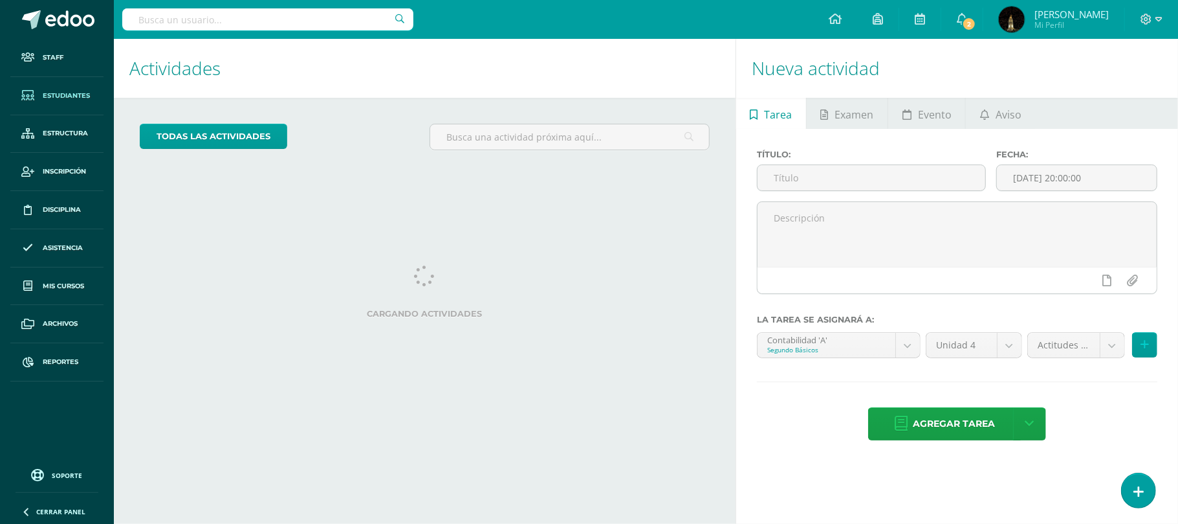
click at [71, 89] on link "Estudiantes" at bounding box center [56, 96] width 93 height 38
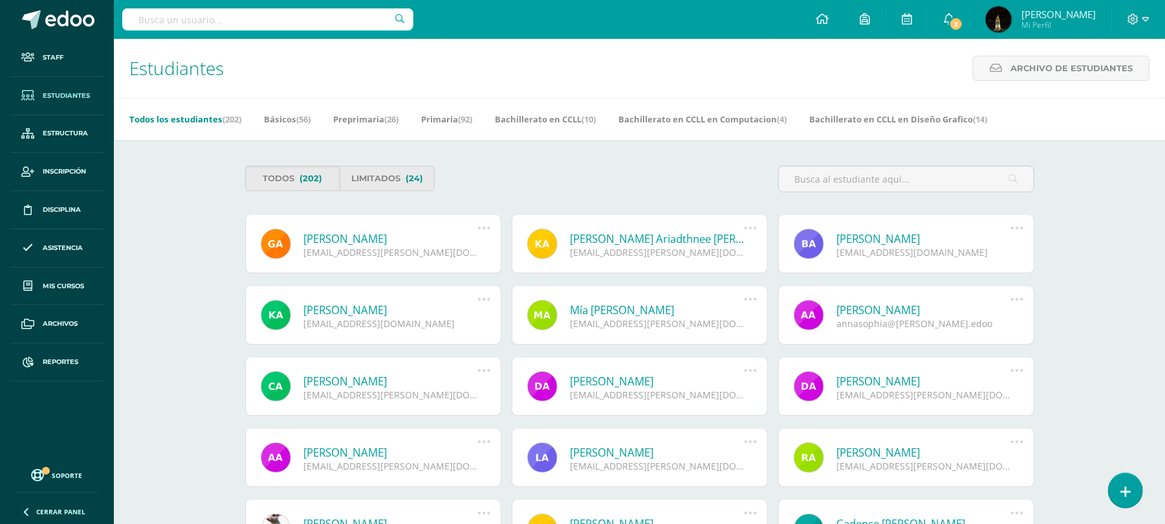
click at [215, 21] on input "text" at bounding box center [267, 19] width 291 height 22
type input "maldonado ros"
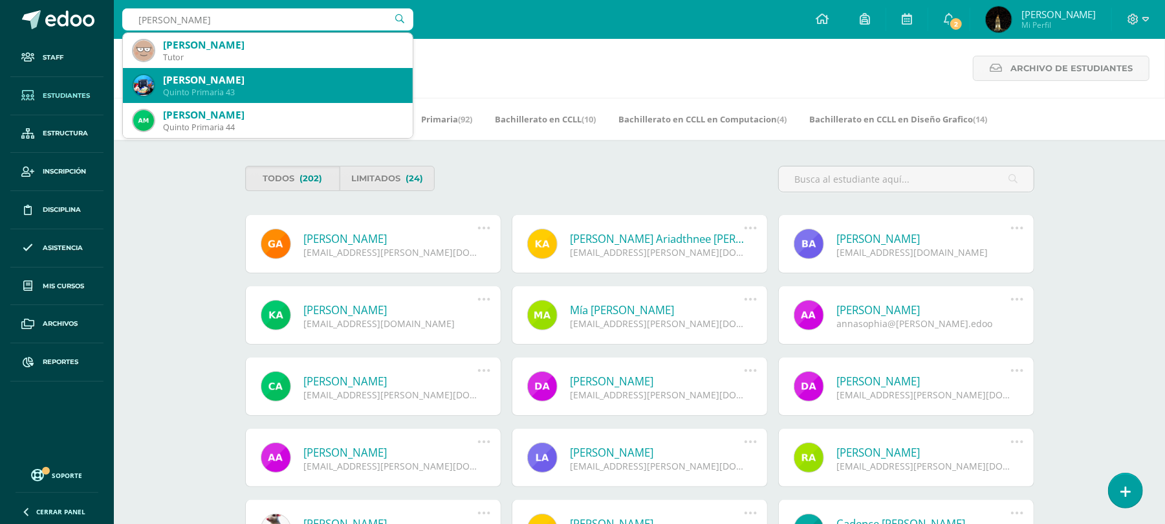
click at [282, 83] on div "Carlos Francisco Maldonado Rosales" at bounding box center [282, 80] width 239 height 14
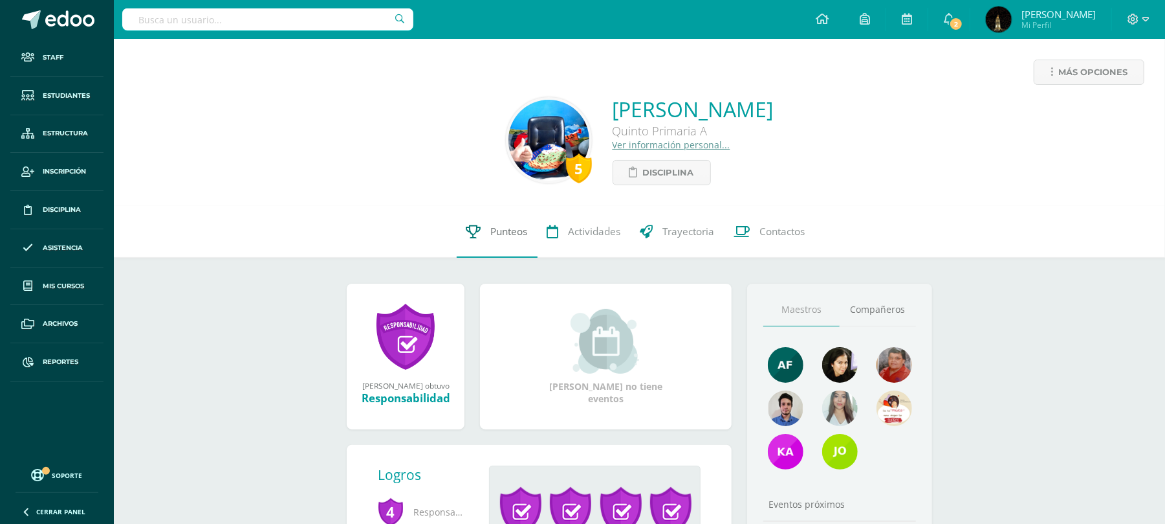
click at [497, 225] on link "Punteos" at bounding box center [497, 232] width 81 height 52
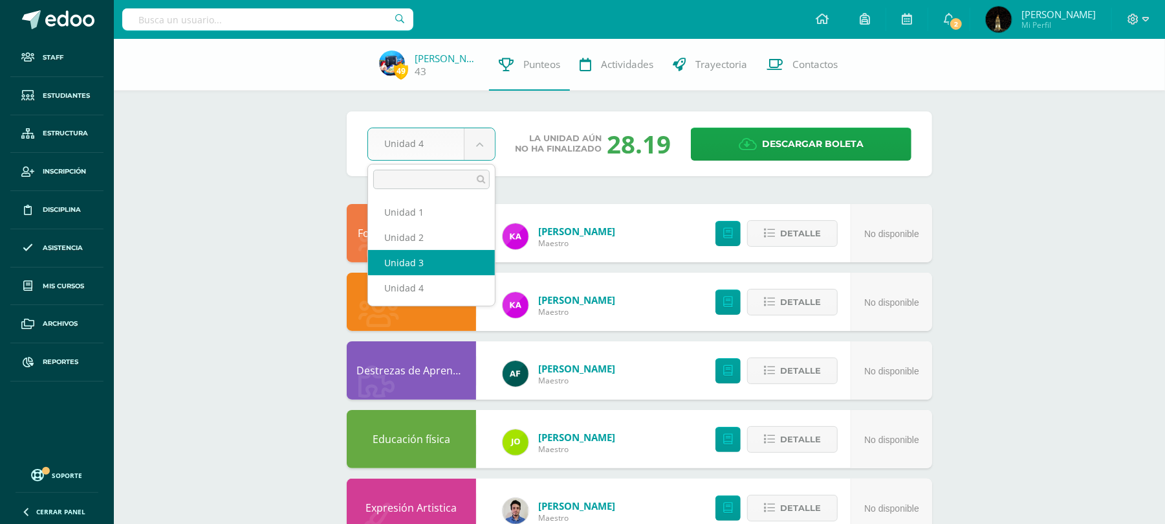
select select "Unidad 3"
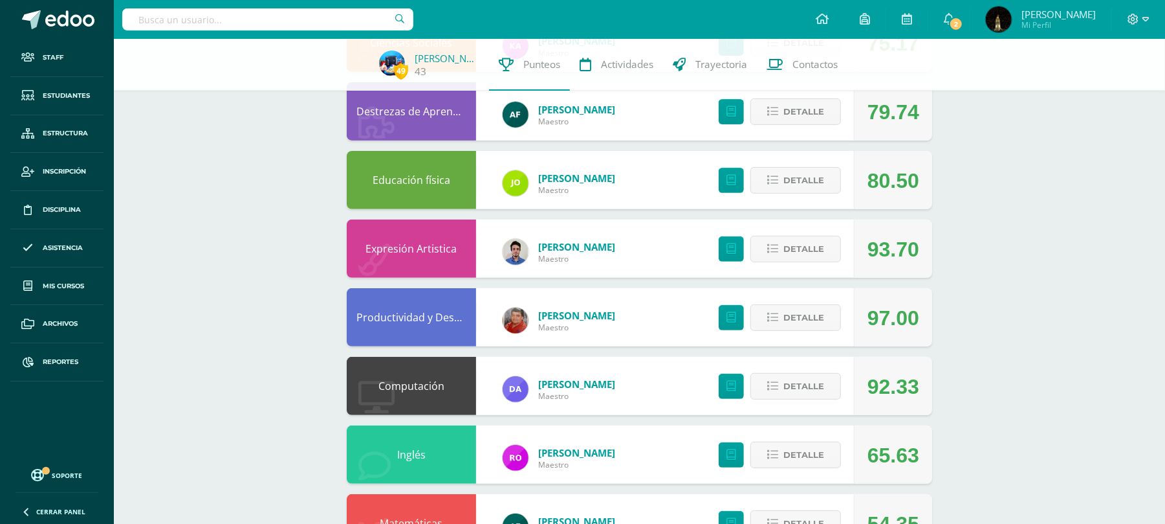
scroll to position [518, 0]
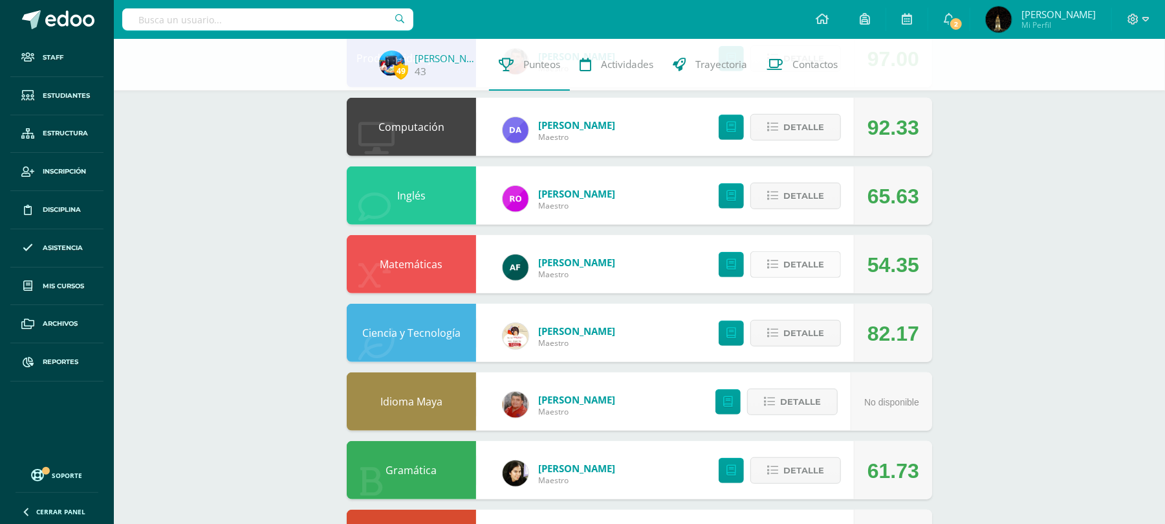
click at [767, 265] on icon at bounding box center [772, 264] width 11 height 11
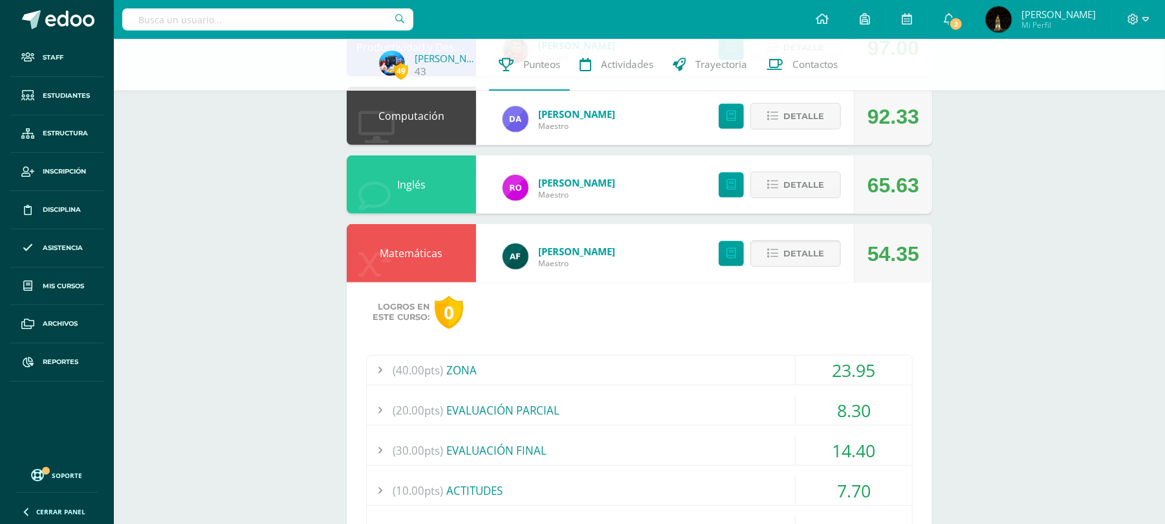
scroll to position [690, 0]
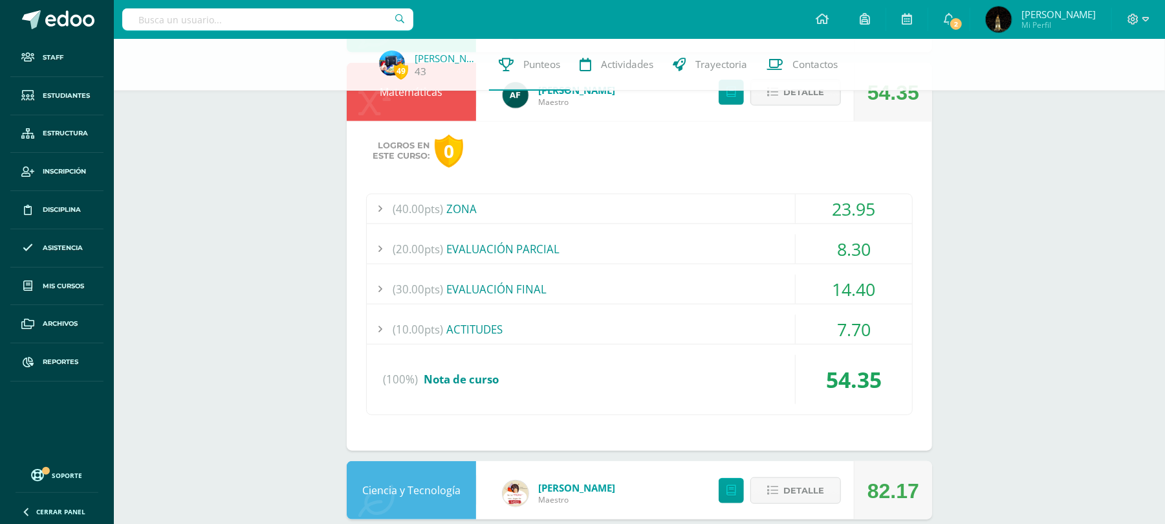
click at [612, 211] on div "(40.00pts) ZONA" at bounding box center [640, 208] width 546 height 29
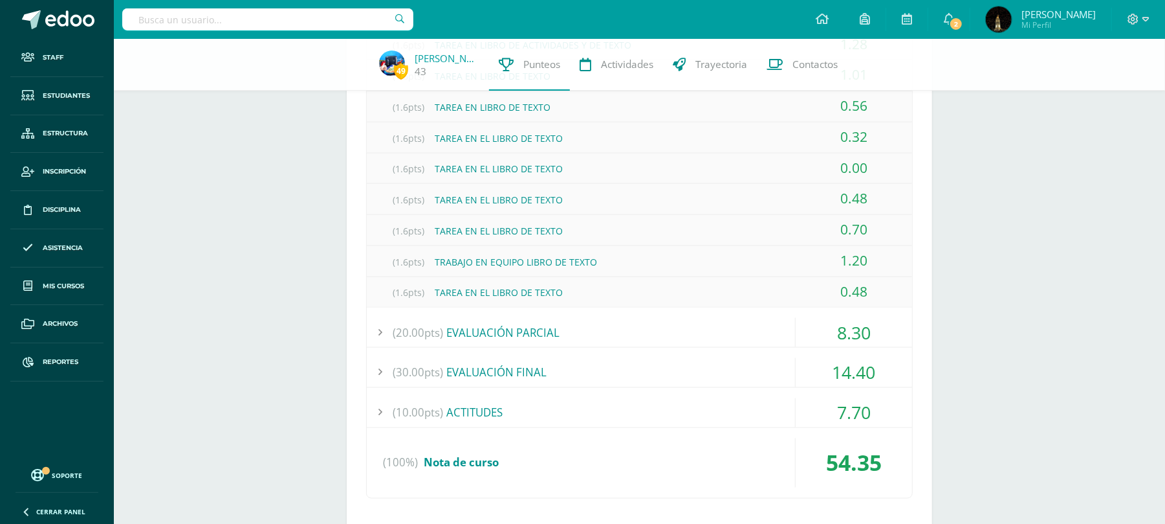
scroll to position [1380, 0]
click at [643, 316] on div "(20.00pts) EVALUACIÓN PARCIAL" at bounding box center [640, 330] width 546 height 29
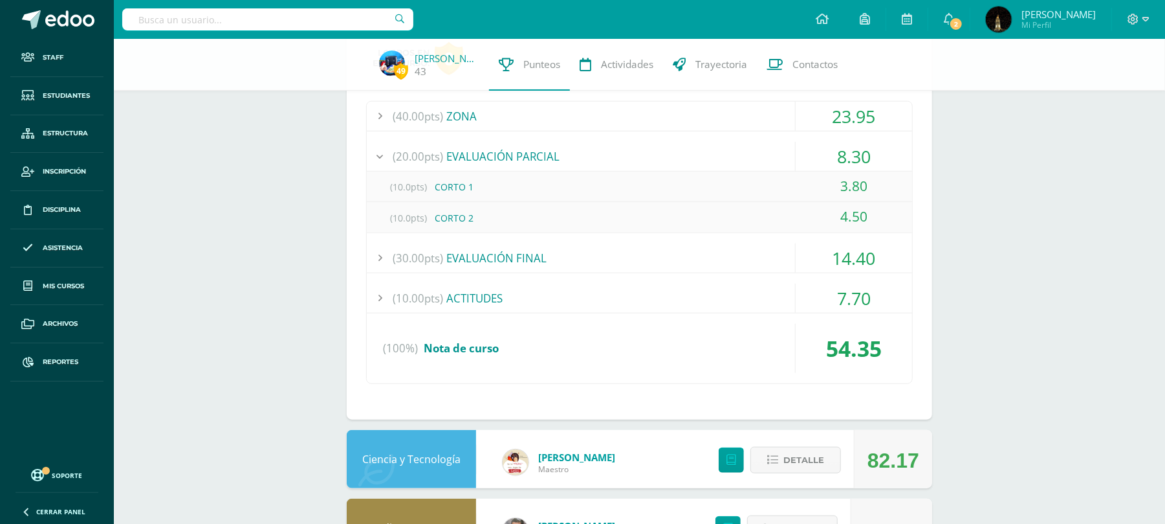
scroll to position [752, 0]
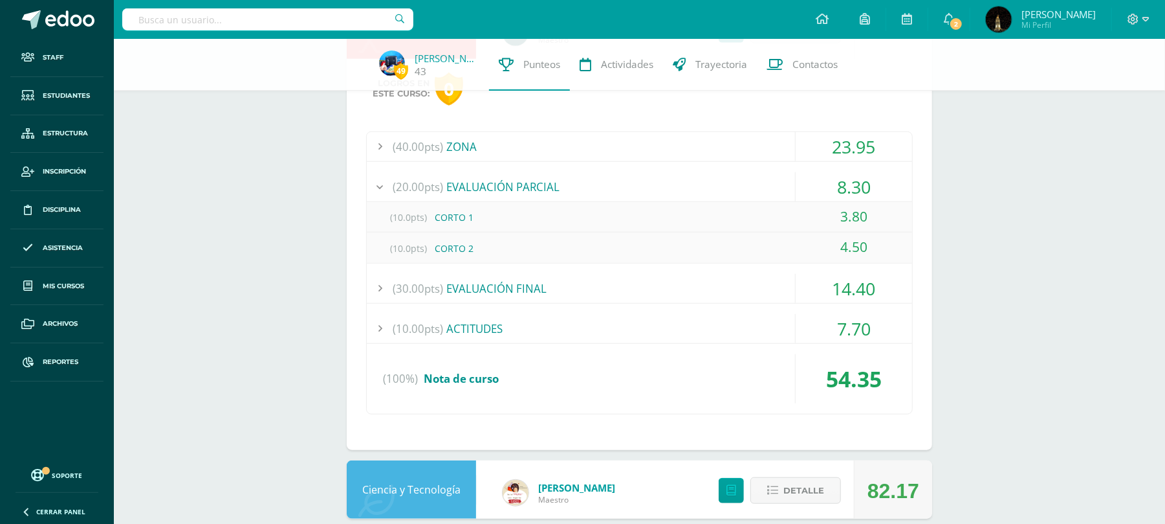
click at [736, 291] on div "(30.00pts) EVALUACIÓN FINAL" at bounding box center [640, 288] width 546 height 29
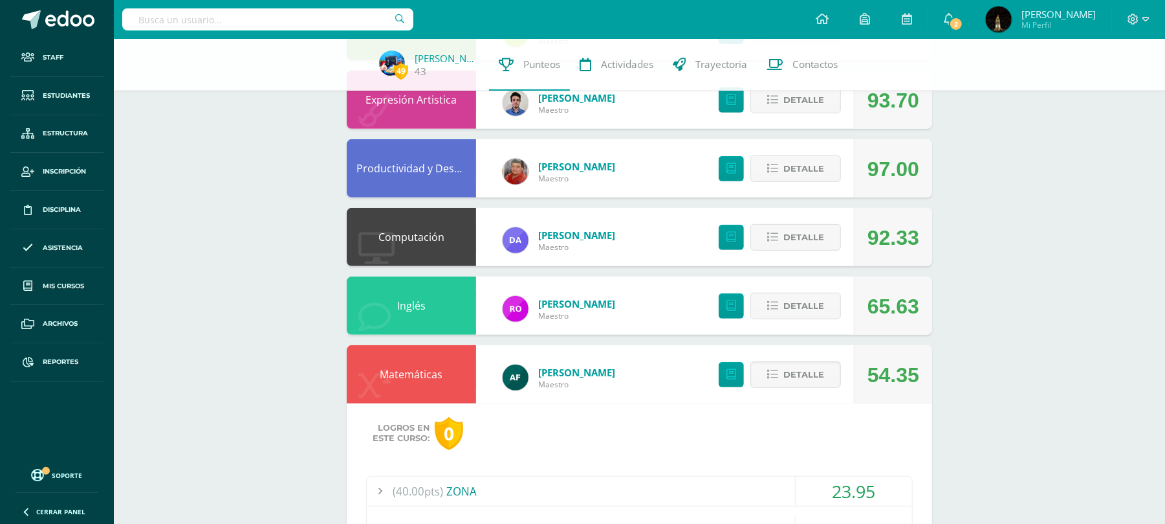
scroll to position [580, 0]
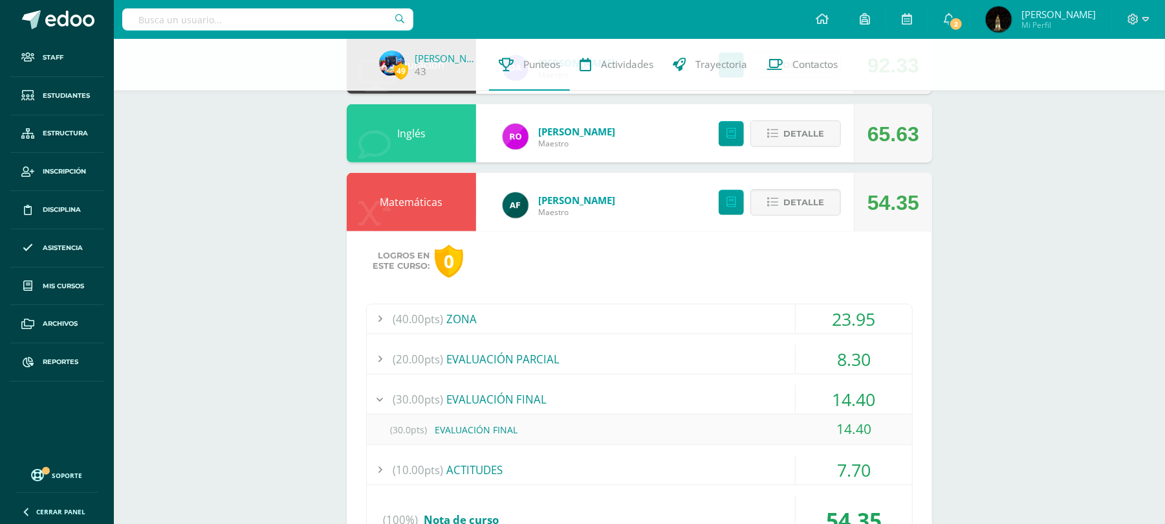
click at [632, 324] on div "(40.00pts) ZONA" at bounding box center [640, 318] width 546 height 29
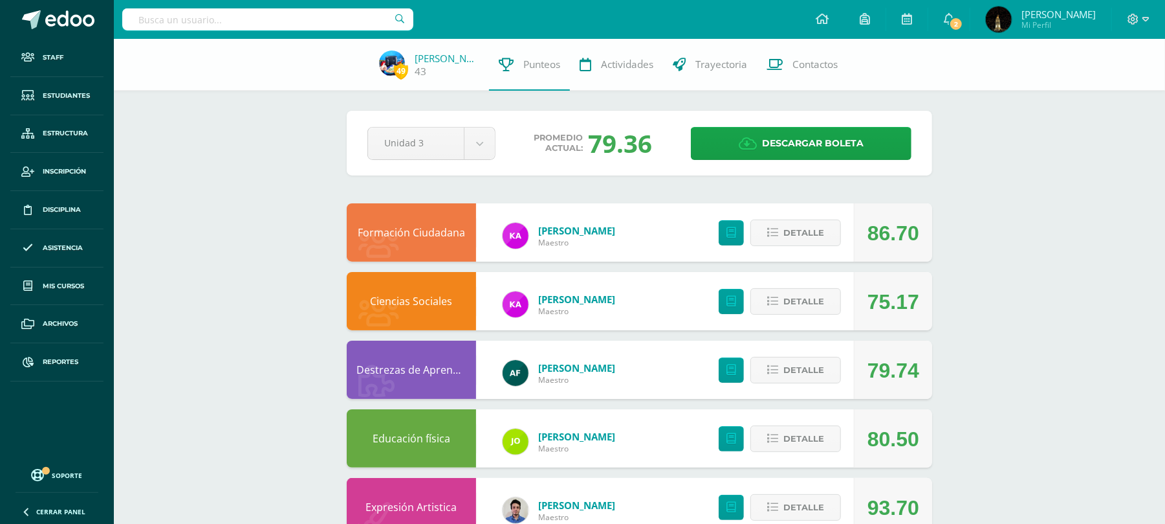
scroll to position [0, 0]
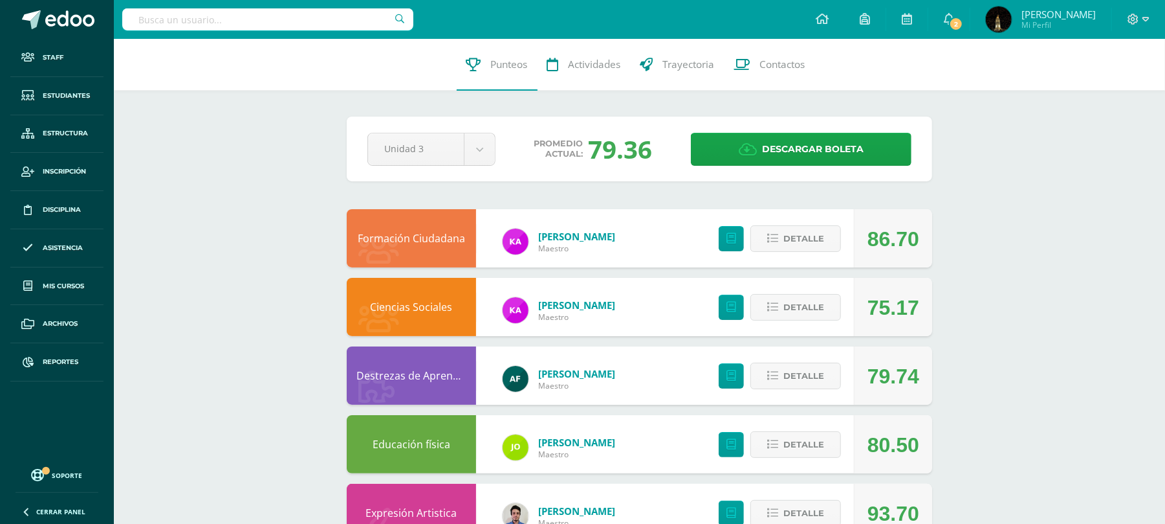
click at [255, 21] on input "text" at bounding box center [267, 19] width 291 height 22
type input "[PERSON_NAME]"
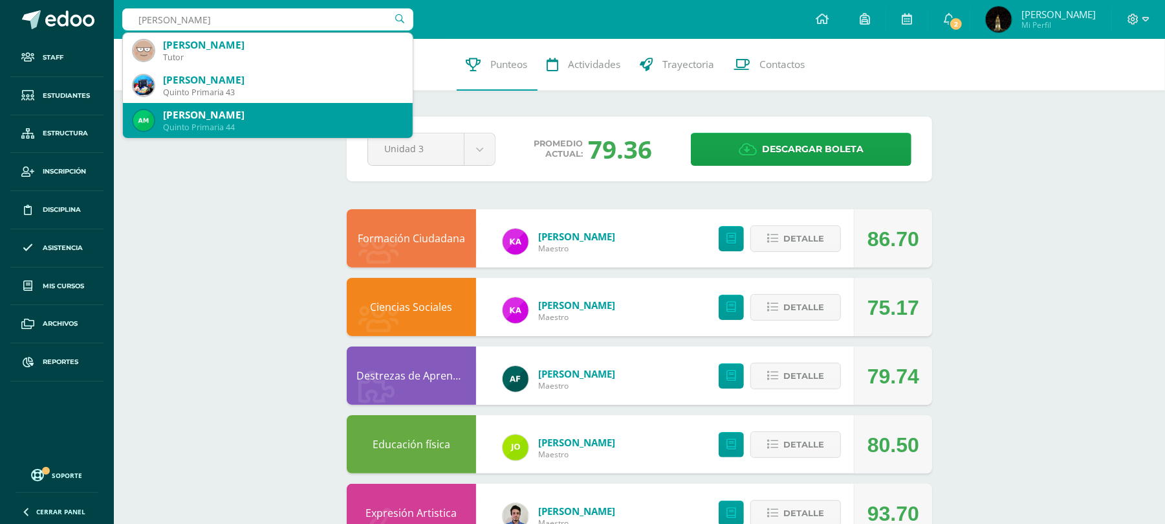
click at [262, 115] on div "[PERSON_NAME]" at bounding box center [282, 115] width 239 height 14
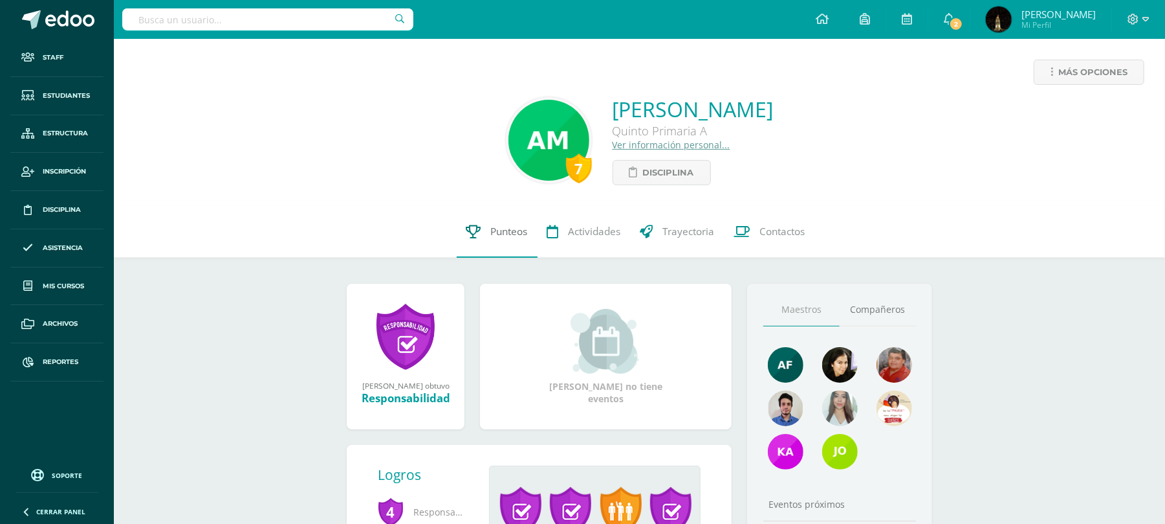
click at [492, 238] on span "Punteos" at bounding box center [509, 232] width 37 height 14
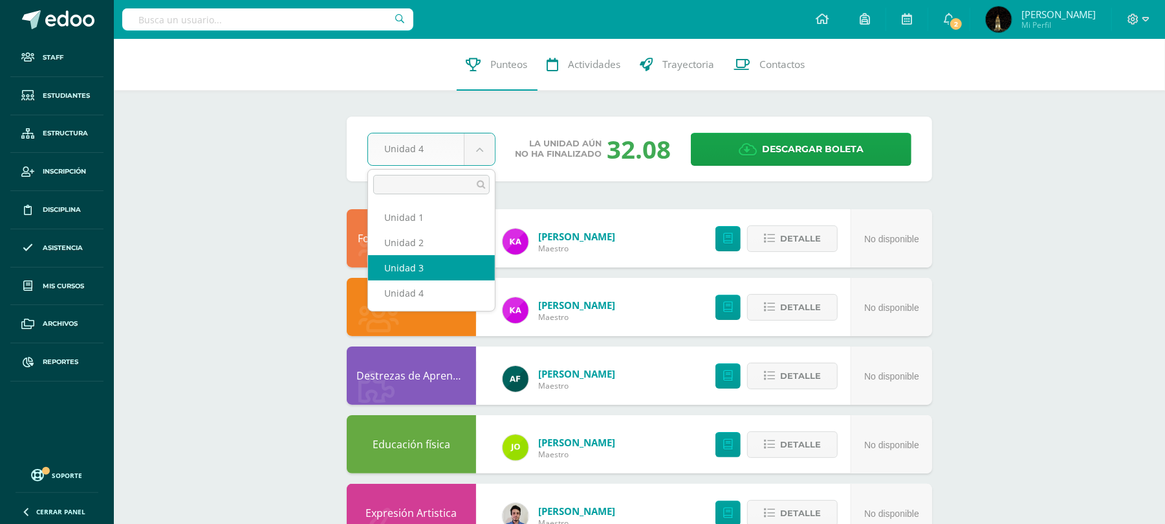
select select "Unidad 3"
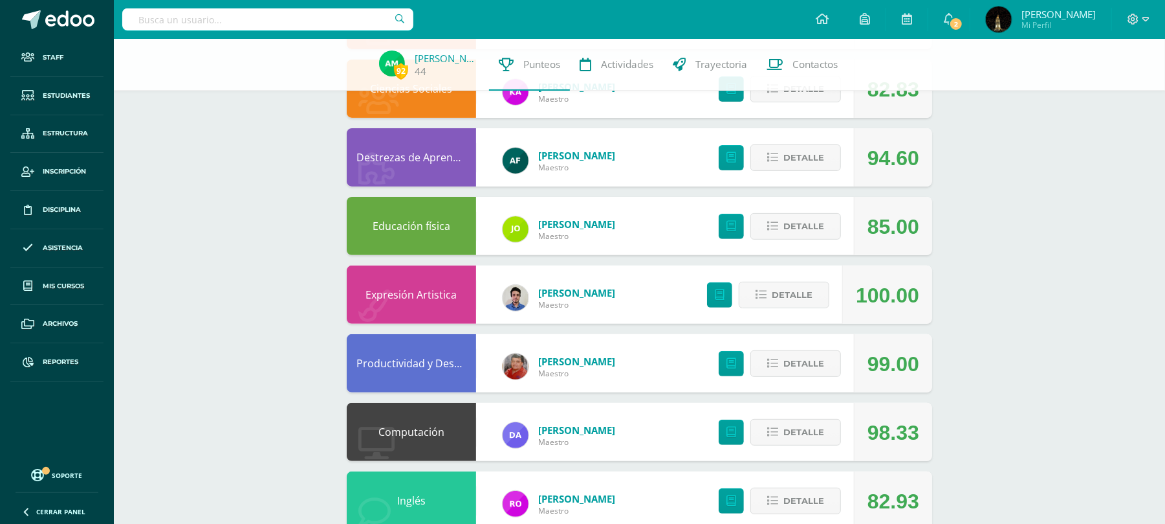
scroll to position [431, 0]
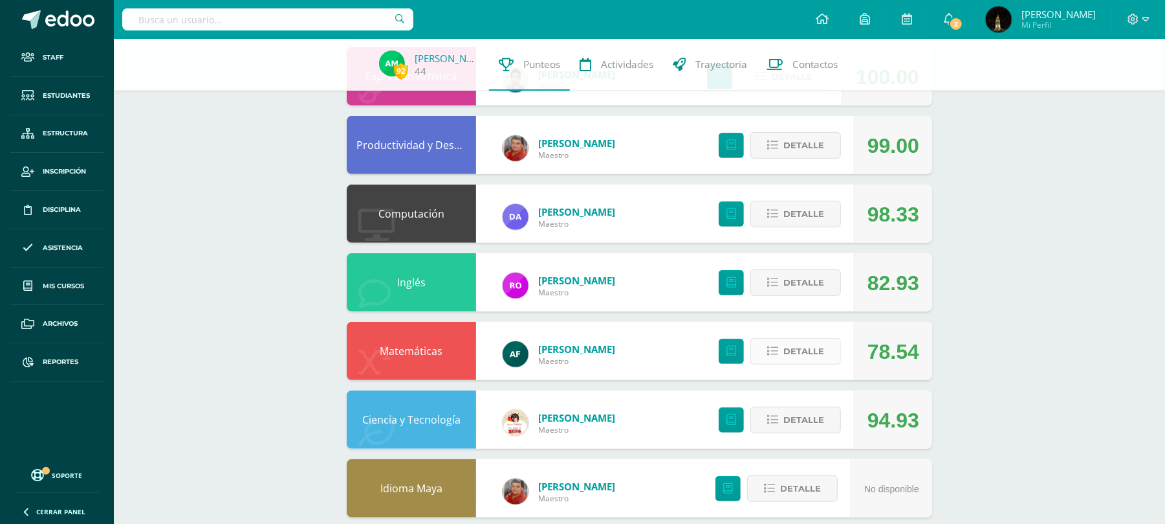
click at [767, 349] on icon at bounding box center [772, 351] width 11 height 11
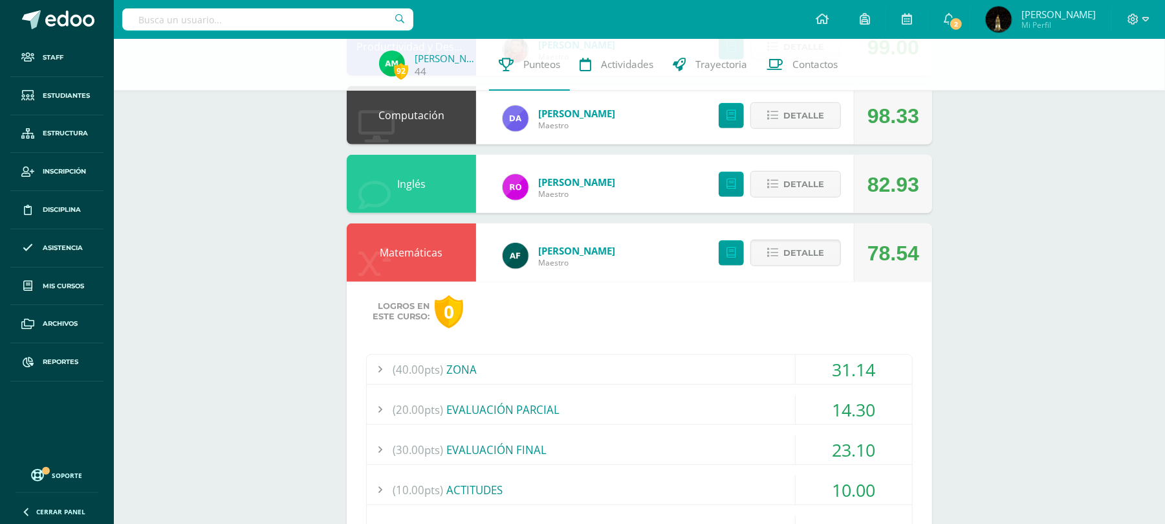
scroll to position [604, 0]
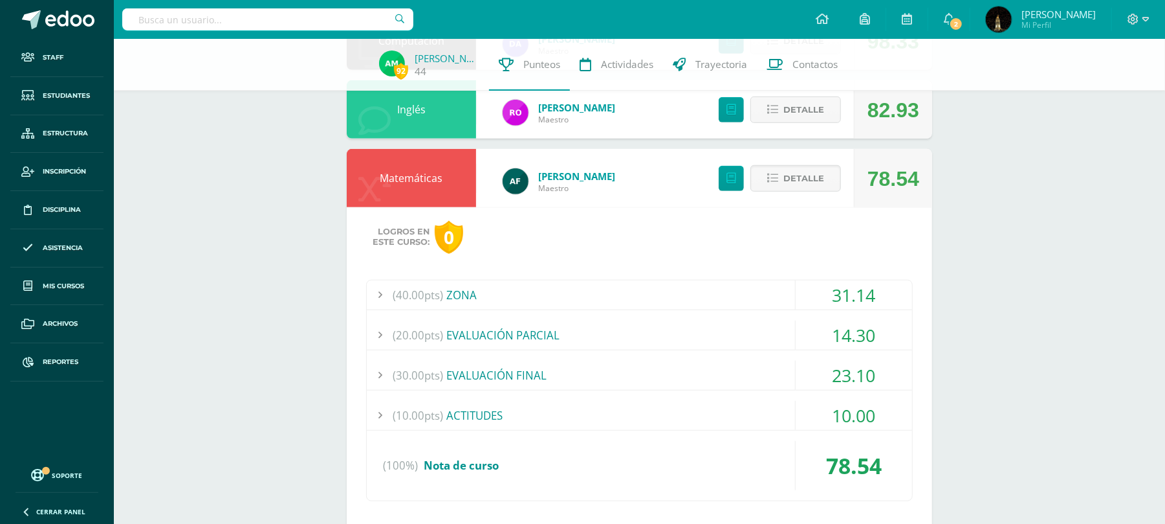
click at [580, 332] on div "(20.00pts) EVALUACIÓN PARCIAL" at bounding box center [640, 334] width 546 height 29
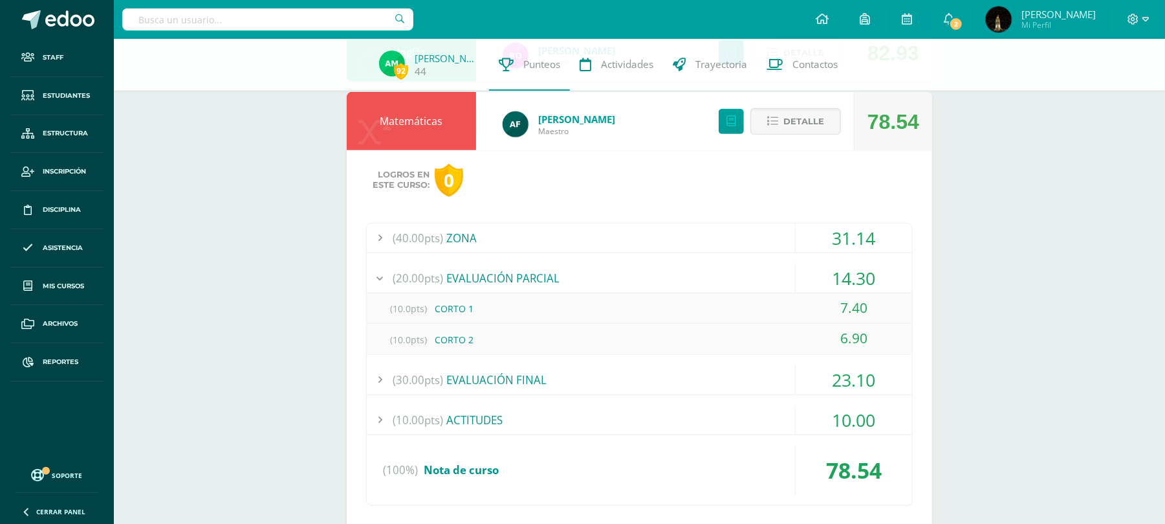
scroll to position [690, 0]
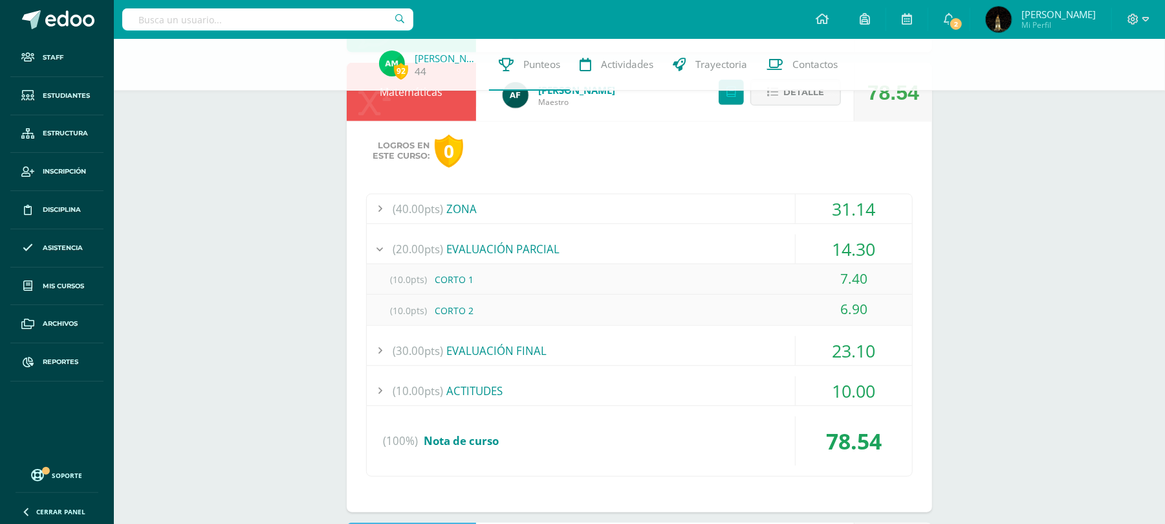
click at [643, 345] on div "(30.00pts) EVALUACIÓN FINAL" at bounding box center [640, 350] width 546 height 29
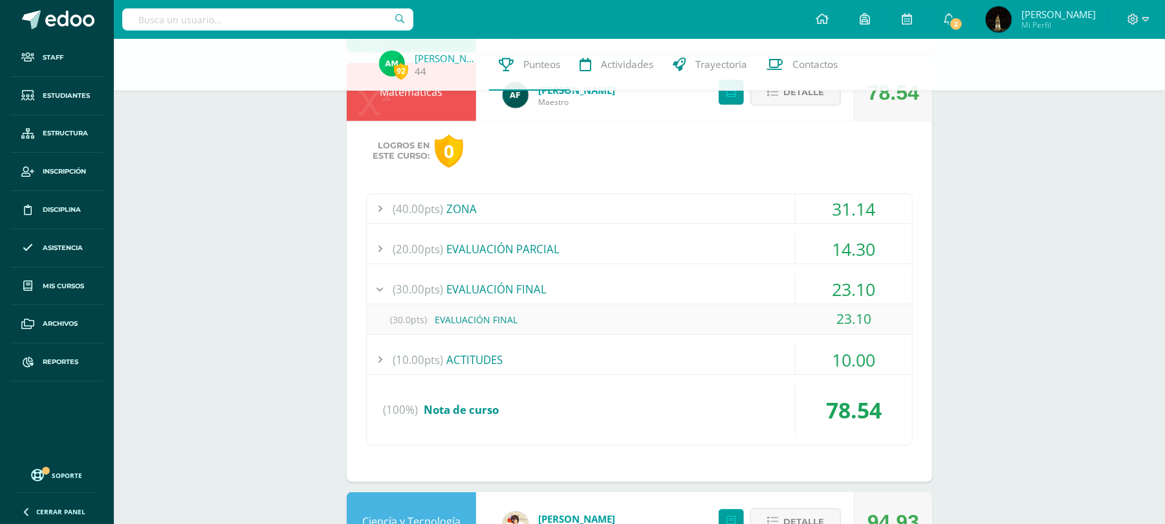
scroll to position [604, 0]
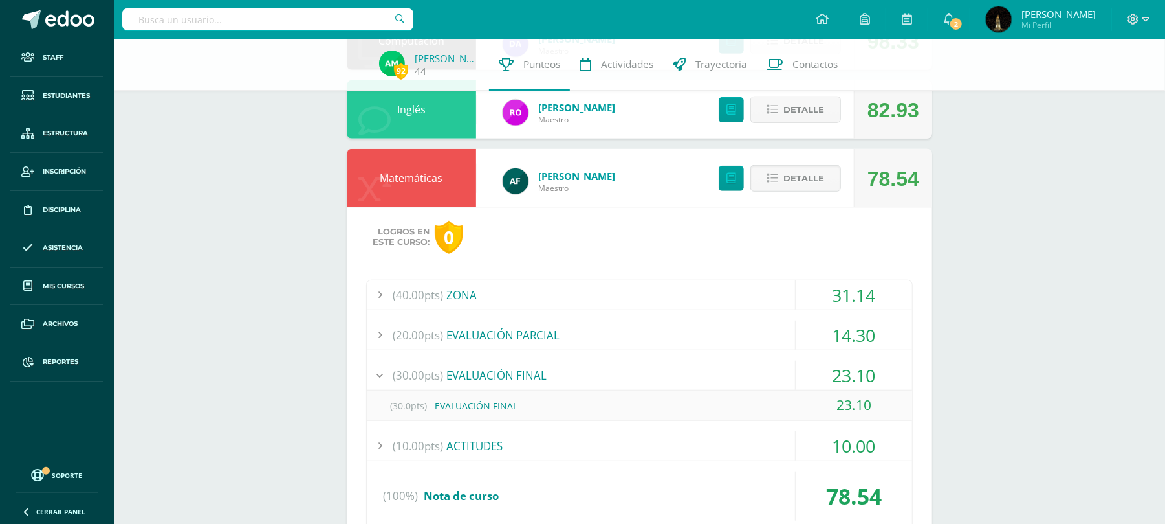
click at [670, 291] on div "(40.00pts) ZONA" at bounding box center [640, 294] width 546 height 29
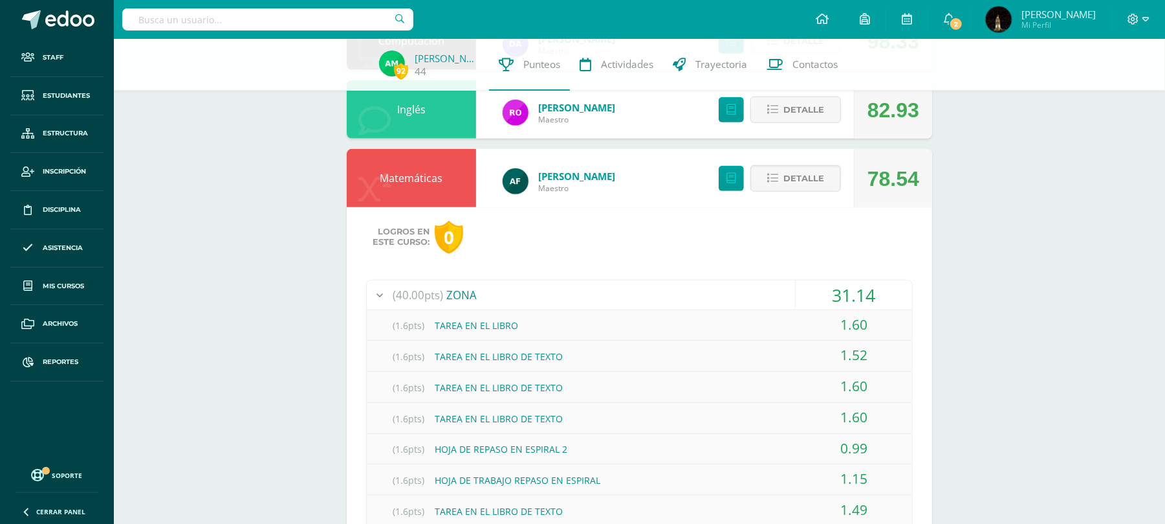
scroll to position [518, 0]
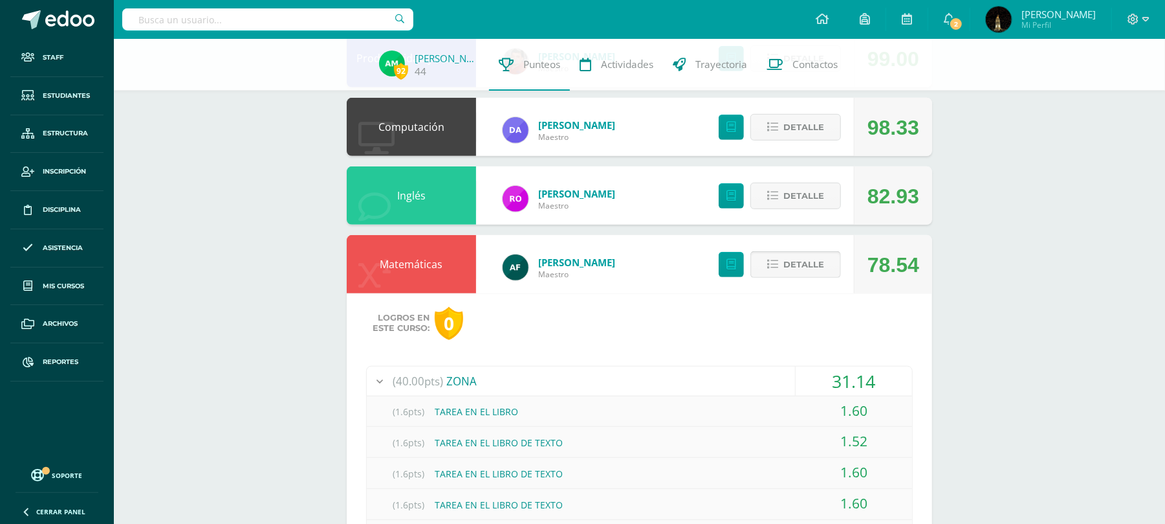
click at [767, 267] on icon at bounding box center [772, 264] width 11 height 11
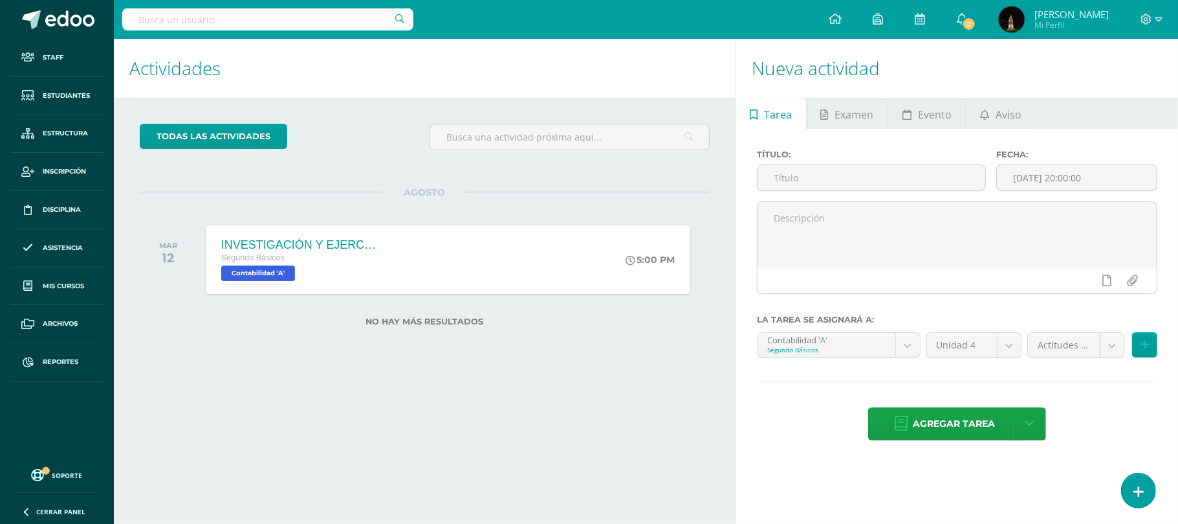
click at [218, 19] on input "text" at bounding box center [267, 19] width 291 height 22
type input "barrera mont"
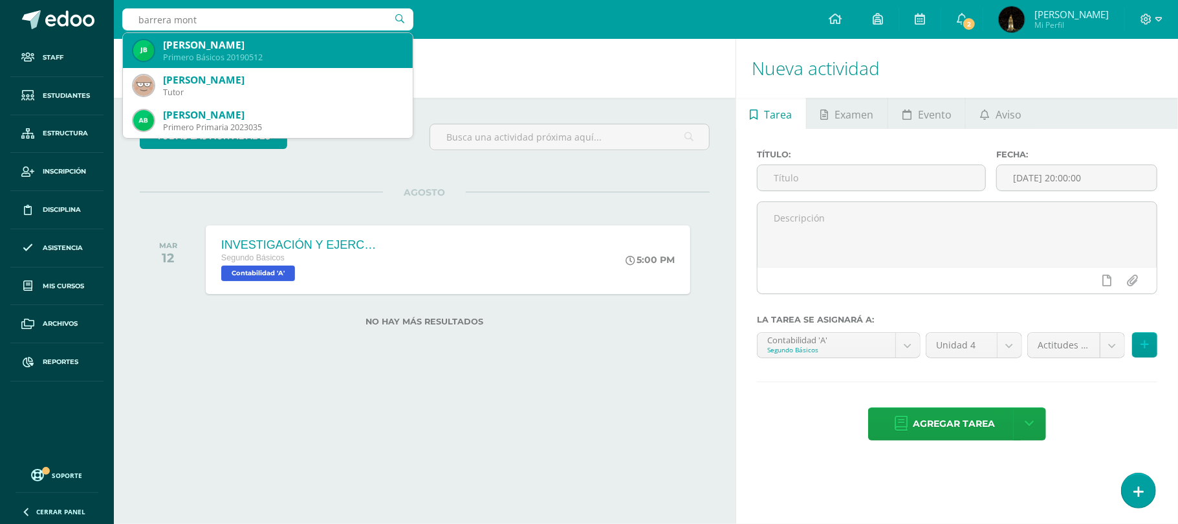
click at [254, 45] on div "[PERSON_NAME]" at bounding box center [282, 45] width 239 height 14
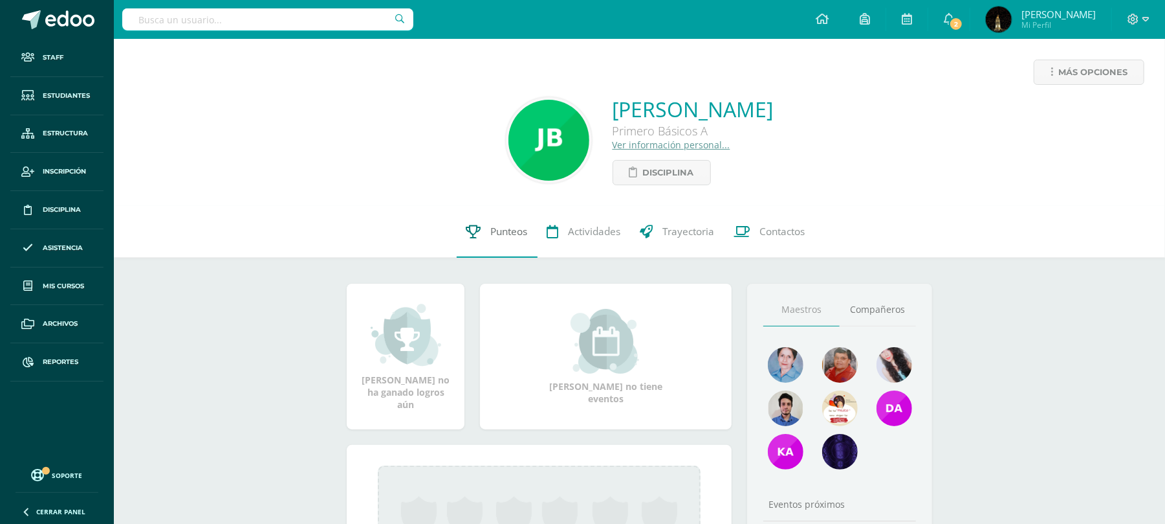
click at [500, 233] on span "Punteos" at bounding box center [509, 232] width 37 height 14
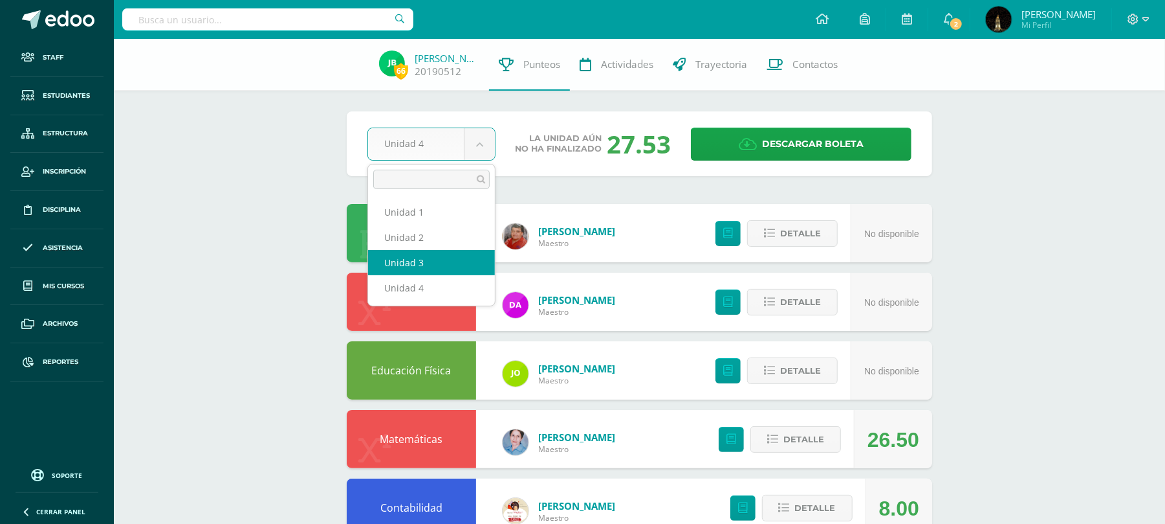
select select "Unidad 3"
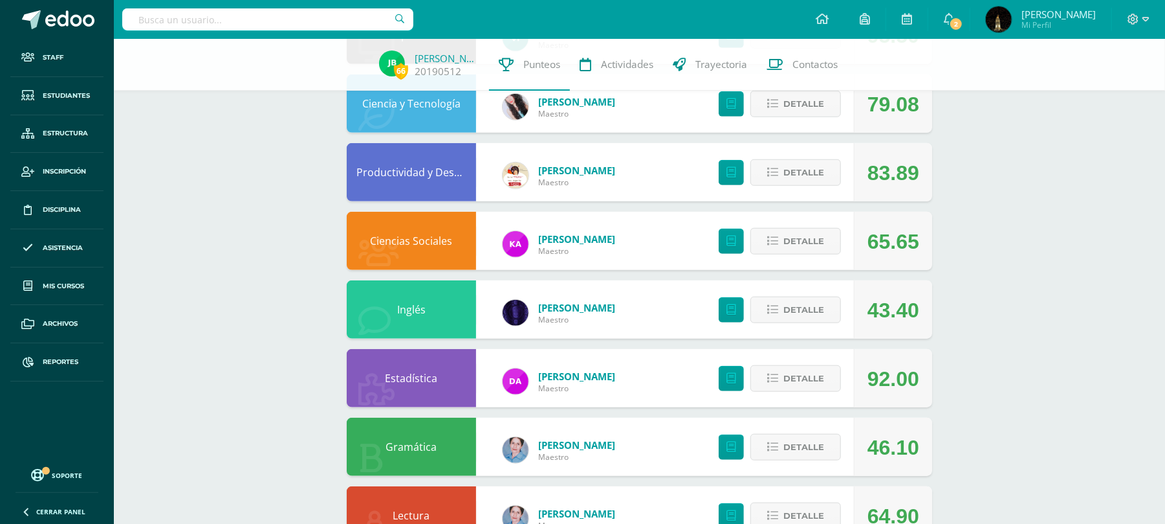
scroll to position [690, 0]
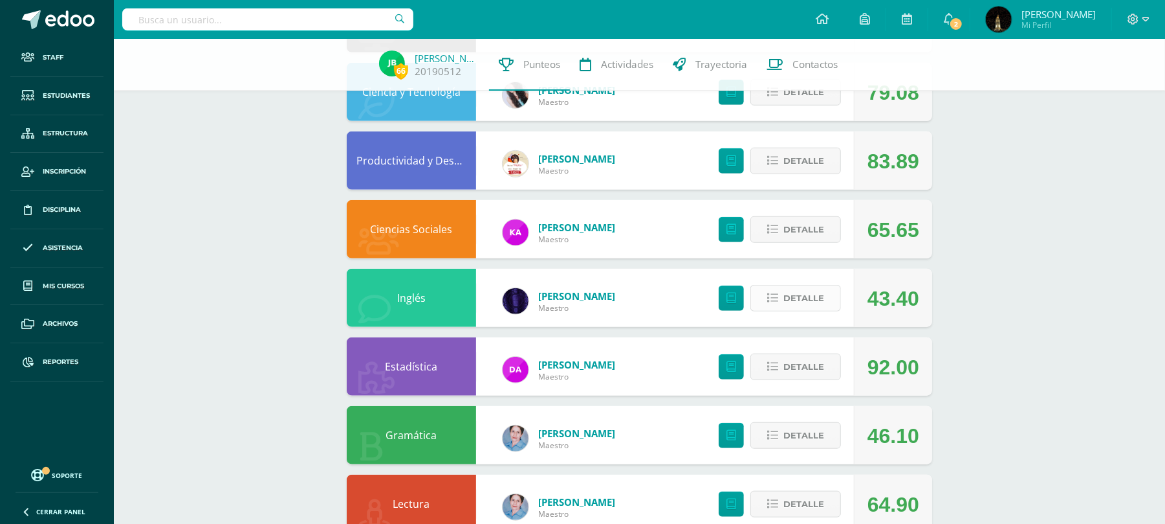
click at [773, 298] on icon at bounding box center [772, 297] width 11 height 11
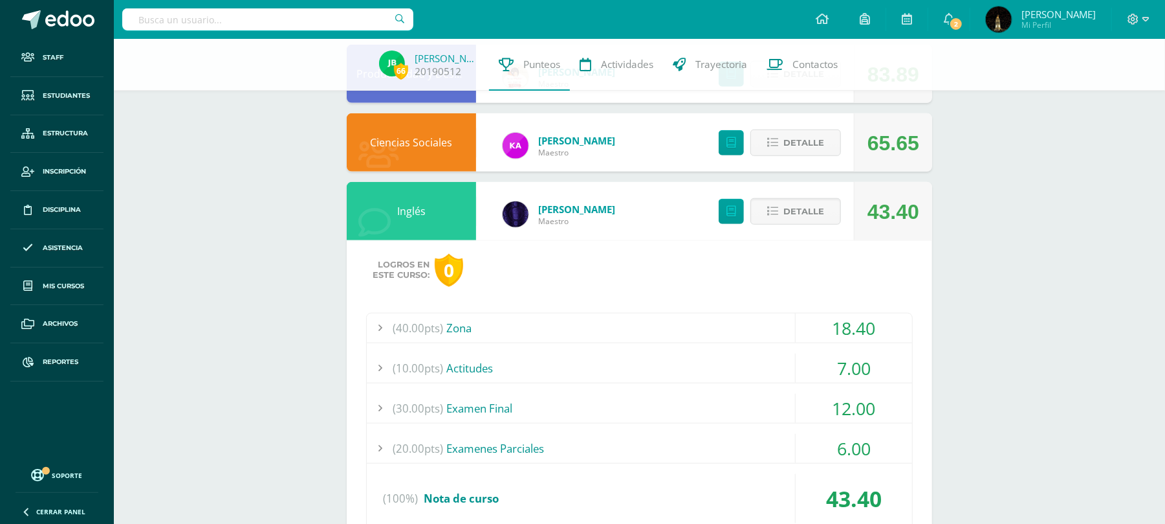
scroll to position [863, 0]
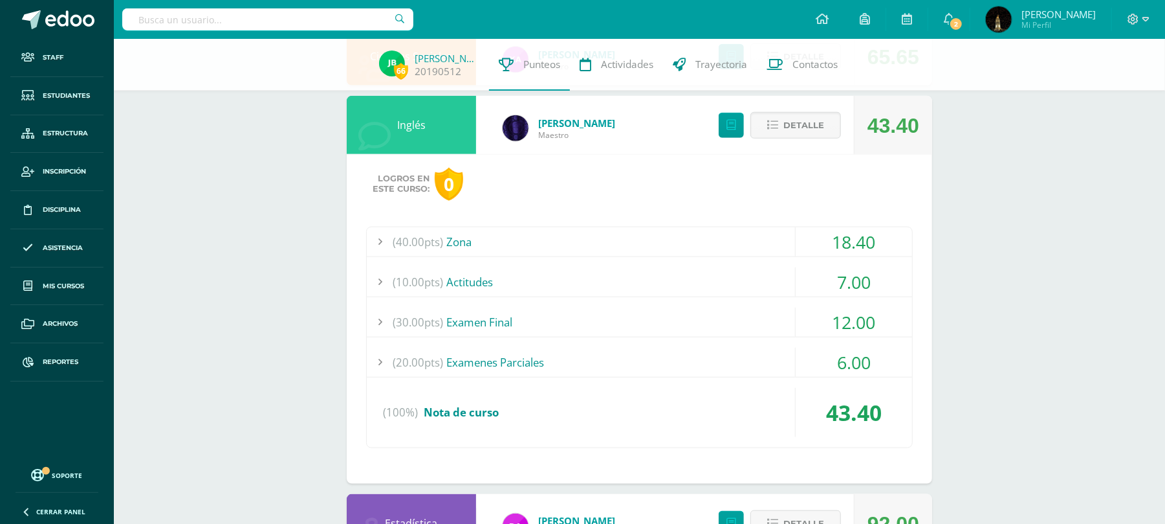
click at [626, 233] on div "(40.00pts) Zona" at bounding box center [640, 241] width 546 height 29
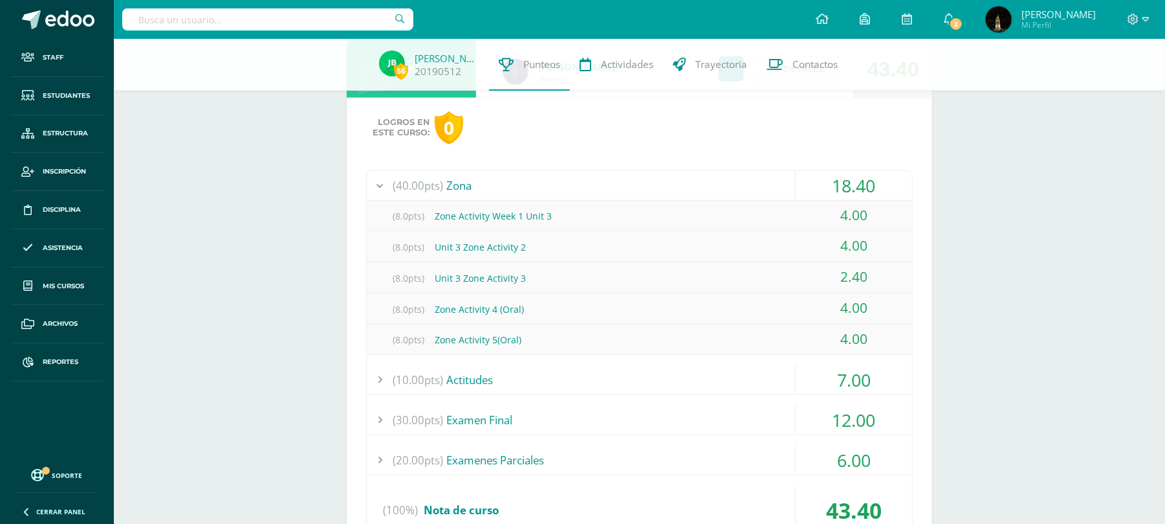
scroll to position [949, 0]
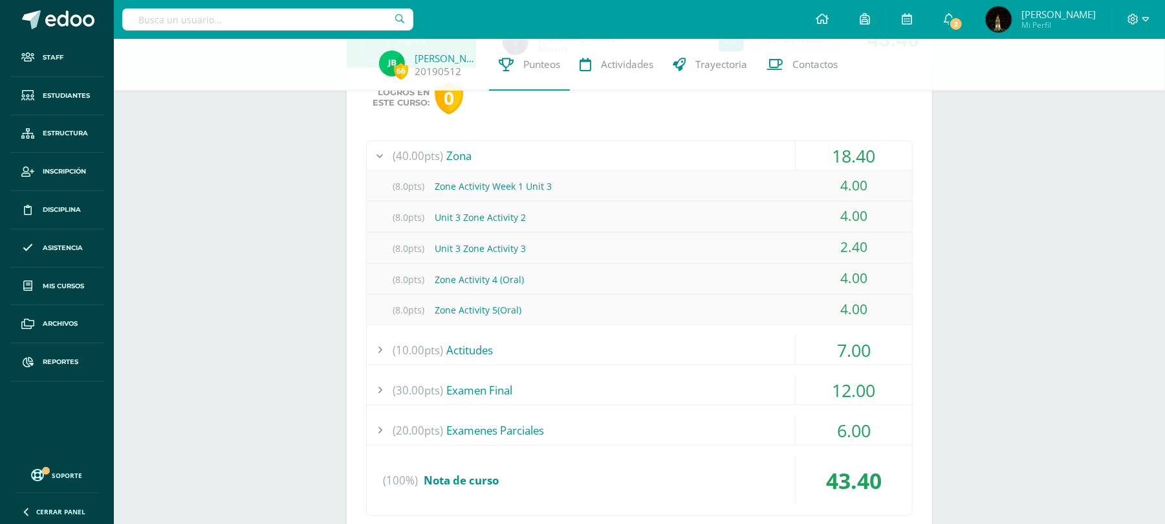
click at [629, 384] on div "(30.00pts) Examen Final" at bounding box center [640, 389] width 546 height 29
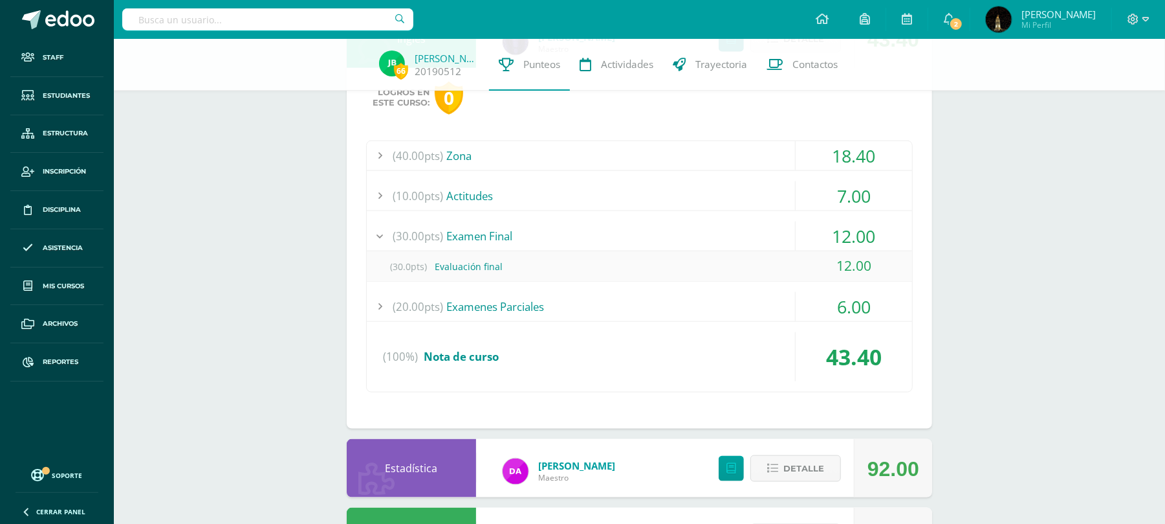
scroll to position [863, 0]
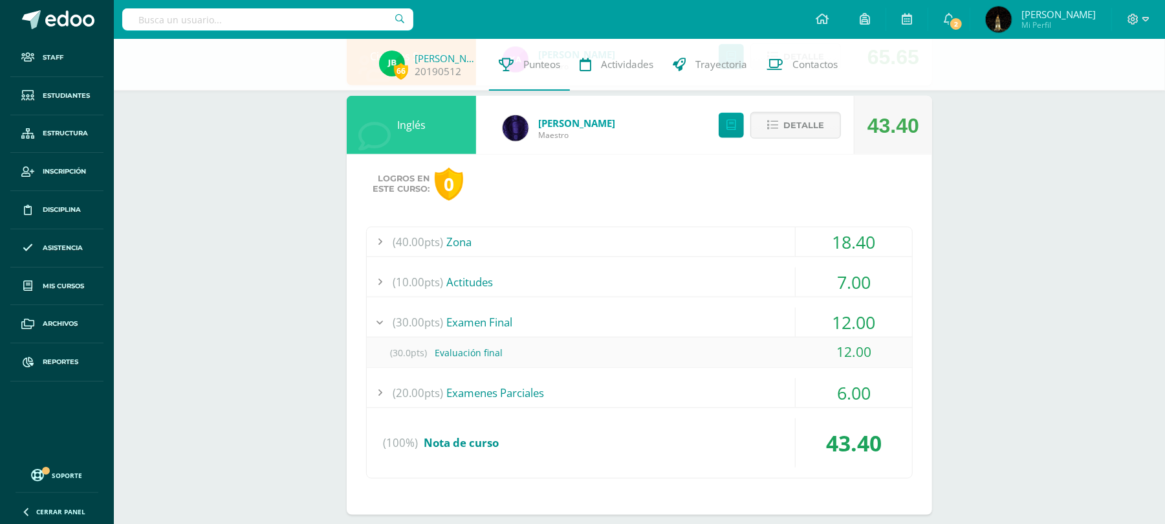
click at [700, 241] on div "(40.00pts) Zona" at bounding box center [640, 241] width 546 height 29
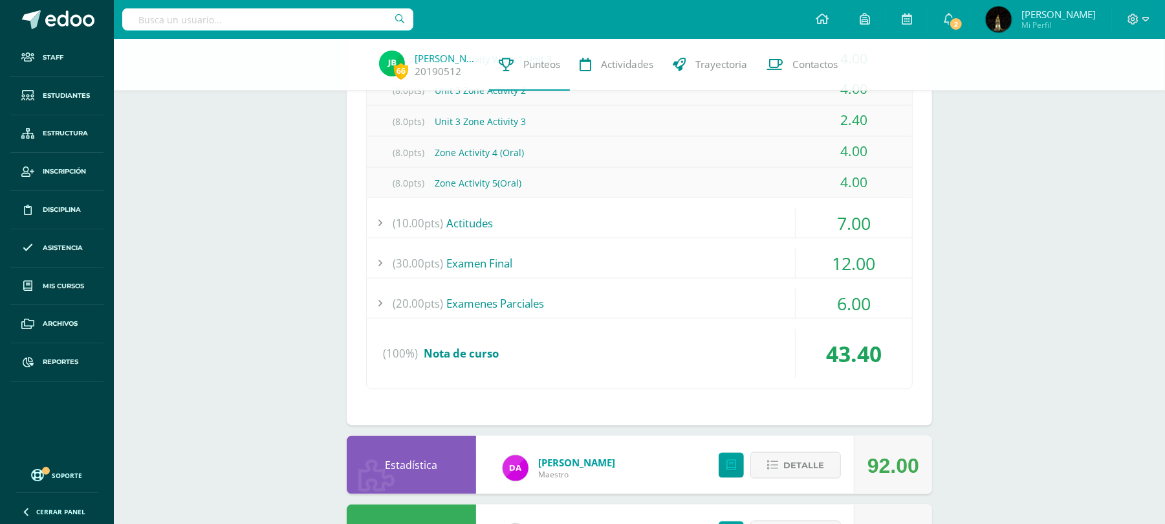
scroll to position [1121, 0]
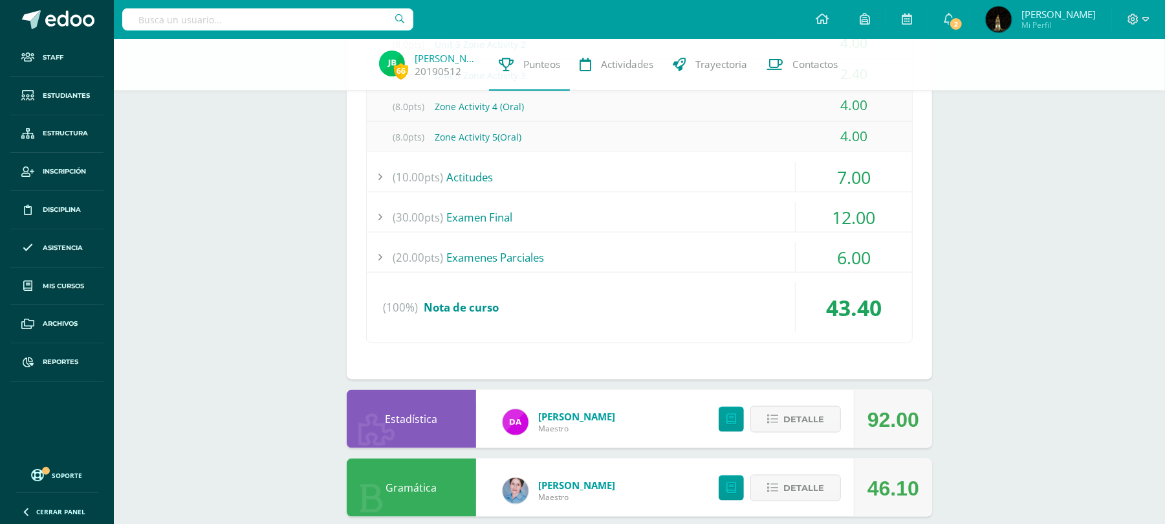
click at [667, 215] on div "(30.00pts) Examen Final" at bounding box center [640, 217] width 546 height 29
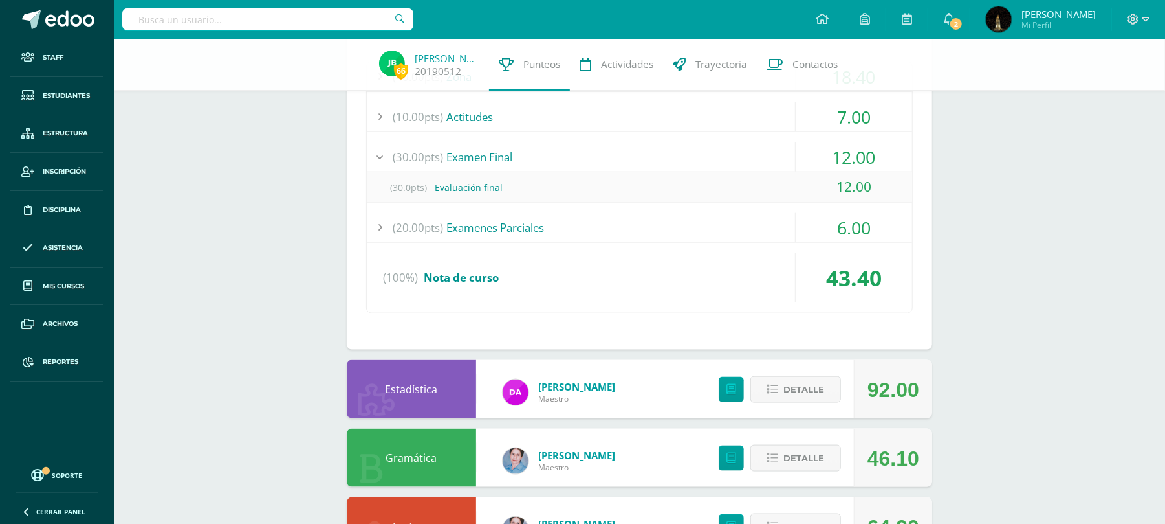
scroll to position [949, 0]
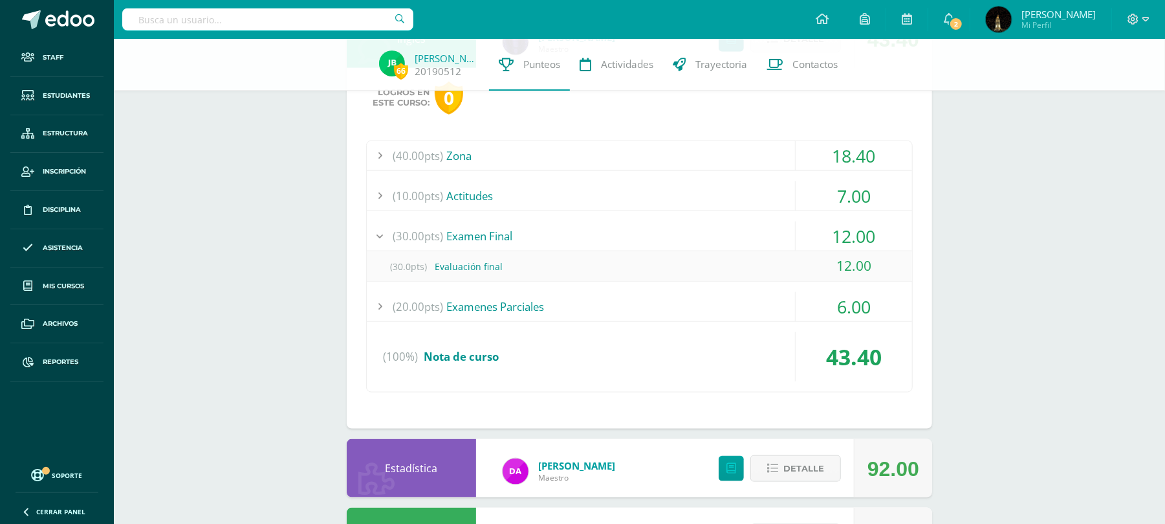
click at [664, 305] on div "(20.00pts) Examenes Parciales" at bounding box center [640, 306] width 546 height 29
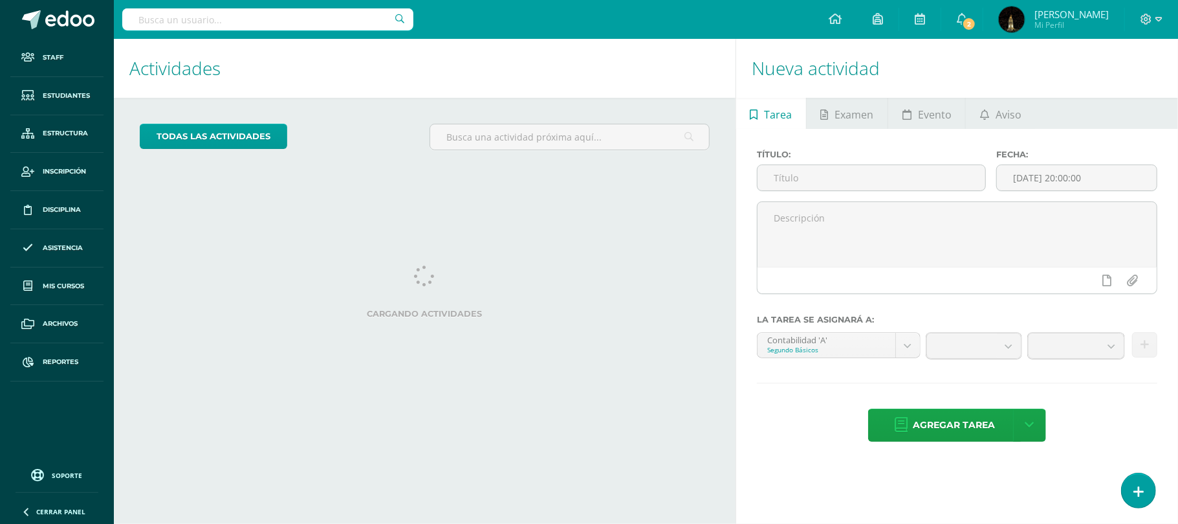
click at [319, 26] on input "text" at bounding box center [267, 19] width 291 height 22
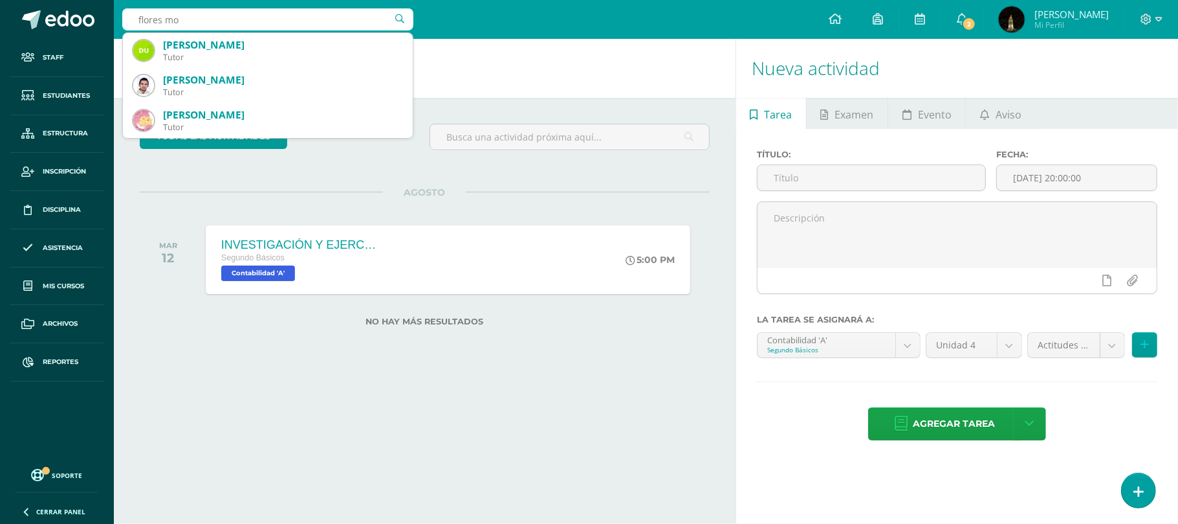
type input "flores mol"
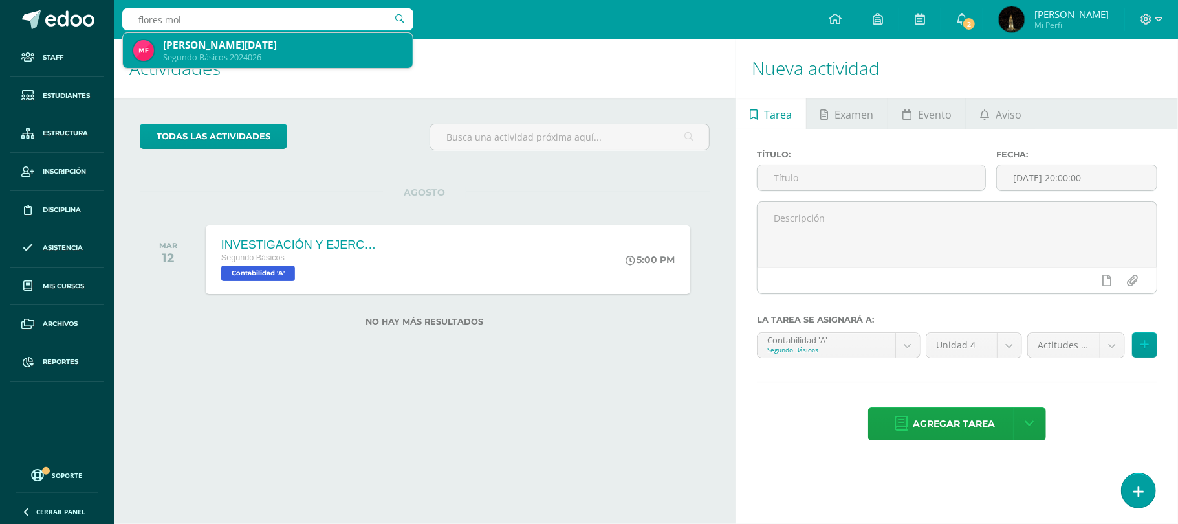
click at [242, 55] on div "Segundo Básicos 2024026" at bounding box center [282, 57] width 239 height 11
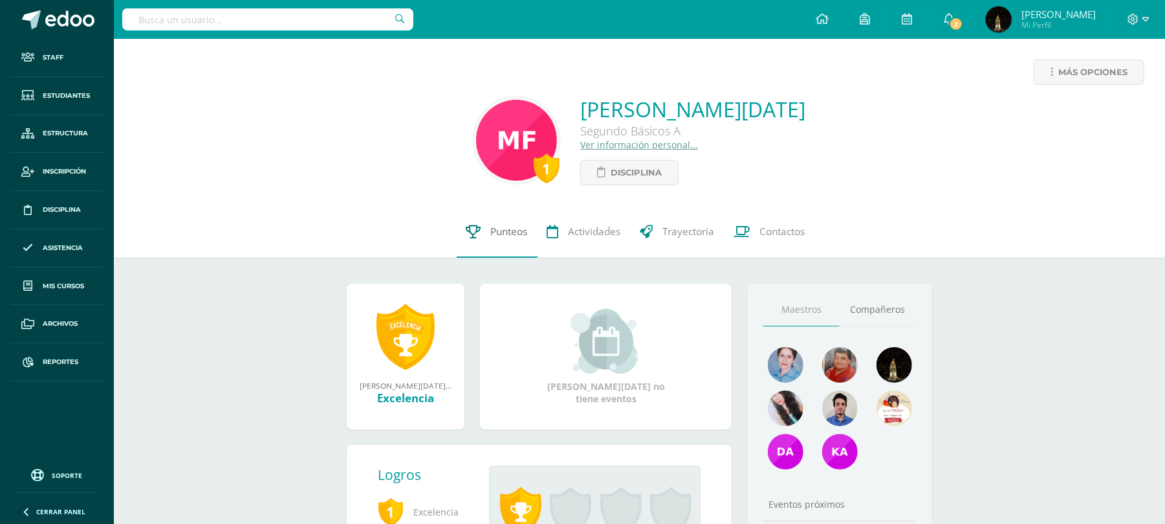
click at [494, 233] on span "Punteos" at bounding box center [509, 232] width 37 height 14
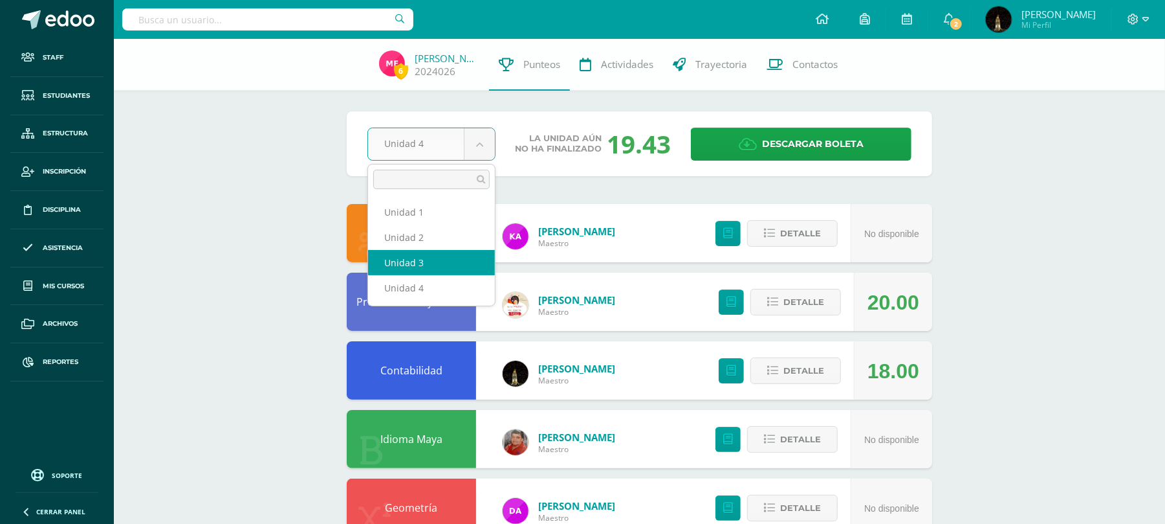
select select "Unidad 3"
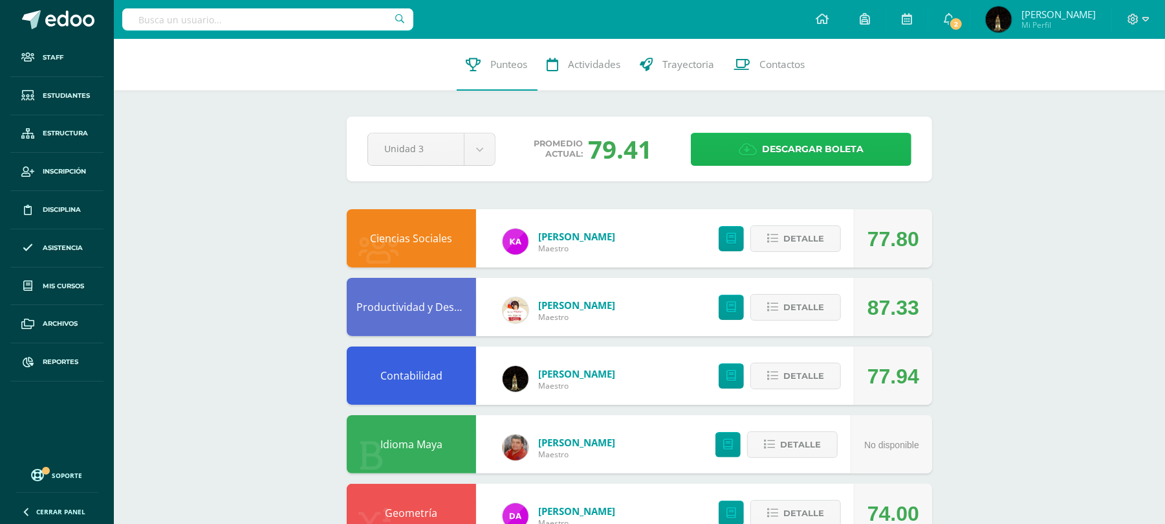
click at [811, 155] on span "Descargar boleta" at bounding box center [813, 149] width 102 height 32
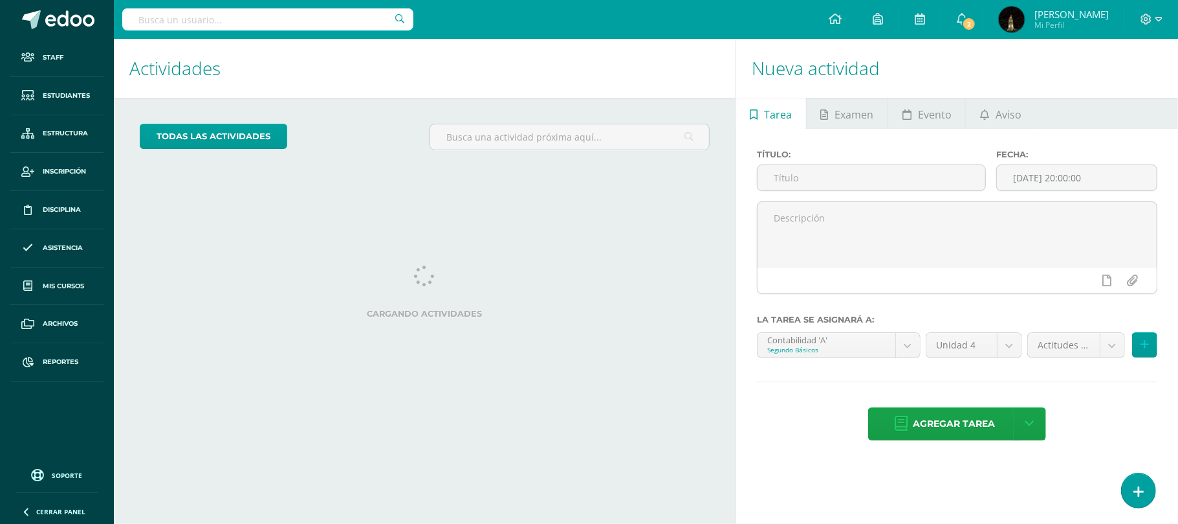
click at [251, 24] on input "text" at bounding box center [267, 19] width 291 height 22
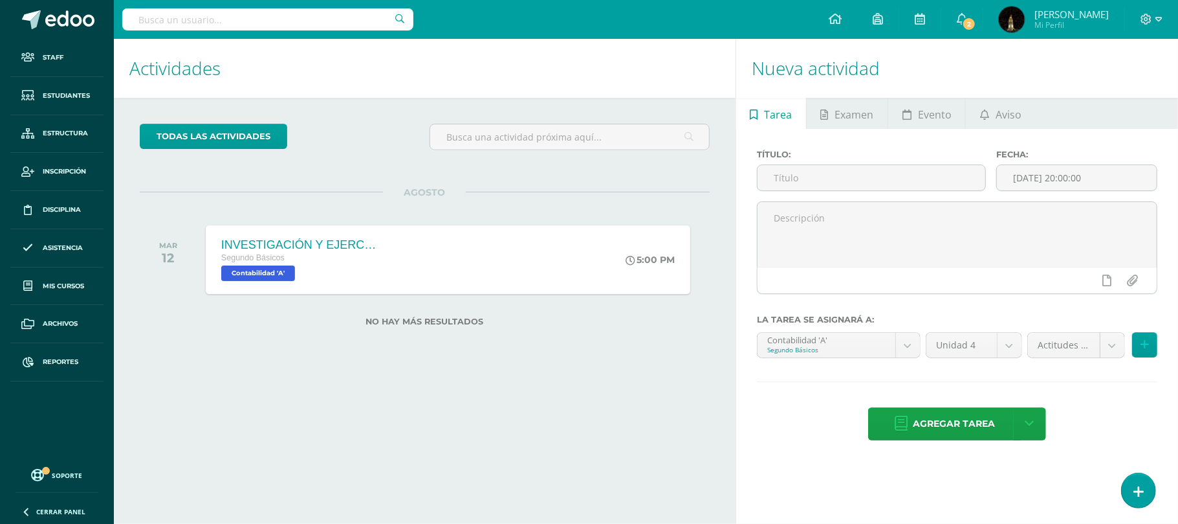
drag, startPoint x: 1178, startPoint y: 0, endPoint x: 599, endPoint y: 186, distance: 607.8
click at [599, 186] on div "todas las Actividades No tienes actividades Échale un vistazo a los demás perío…" at bounding box center [425, 233] width 622 height 270
click at [295, 22] on input "text" at bounding box center [267, 19] width 291 height 22
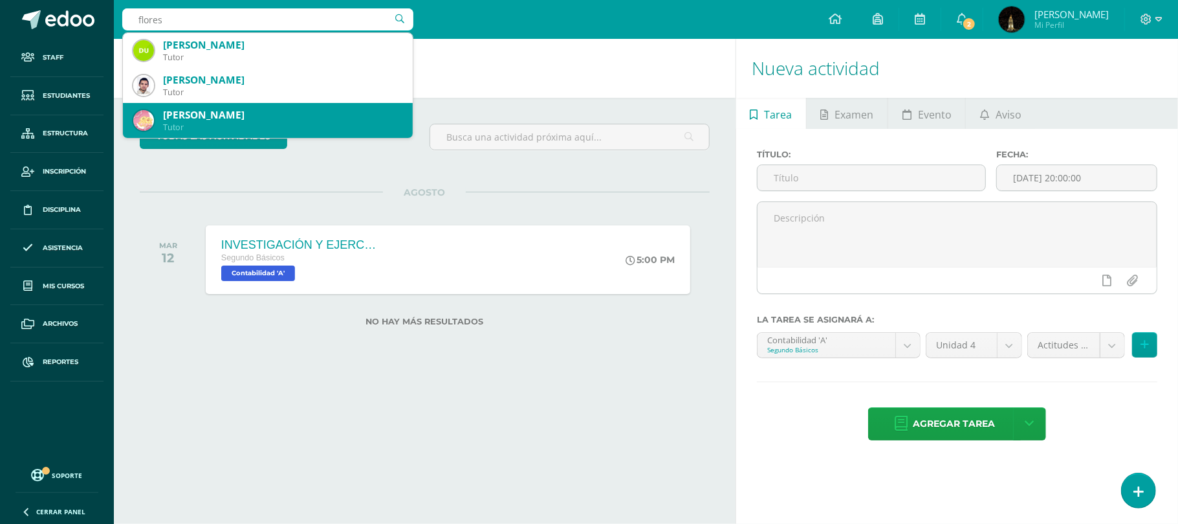
scroll to position [86, 0]
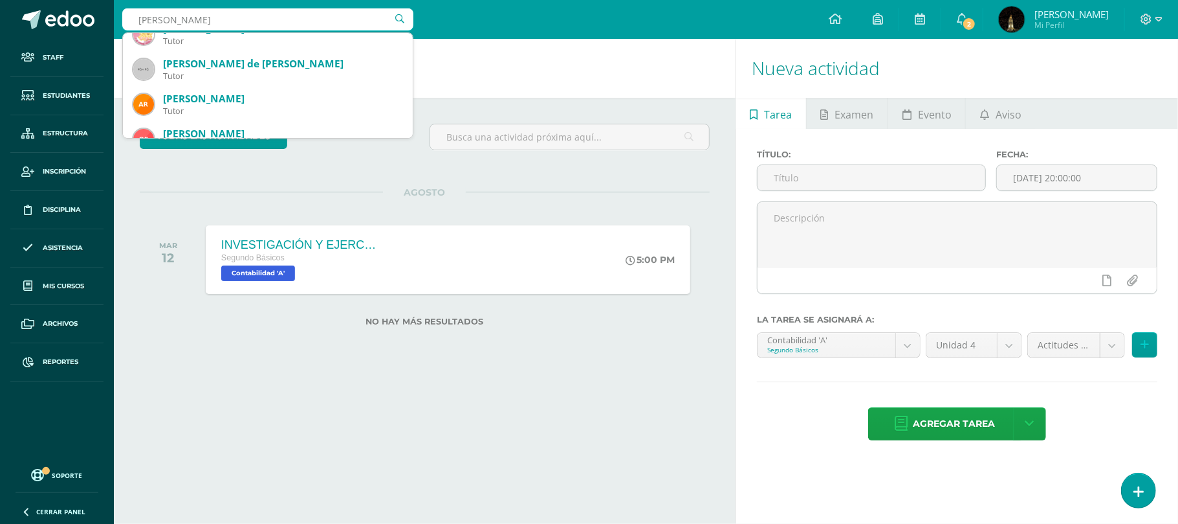
type input "flores molina"
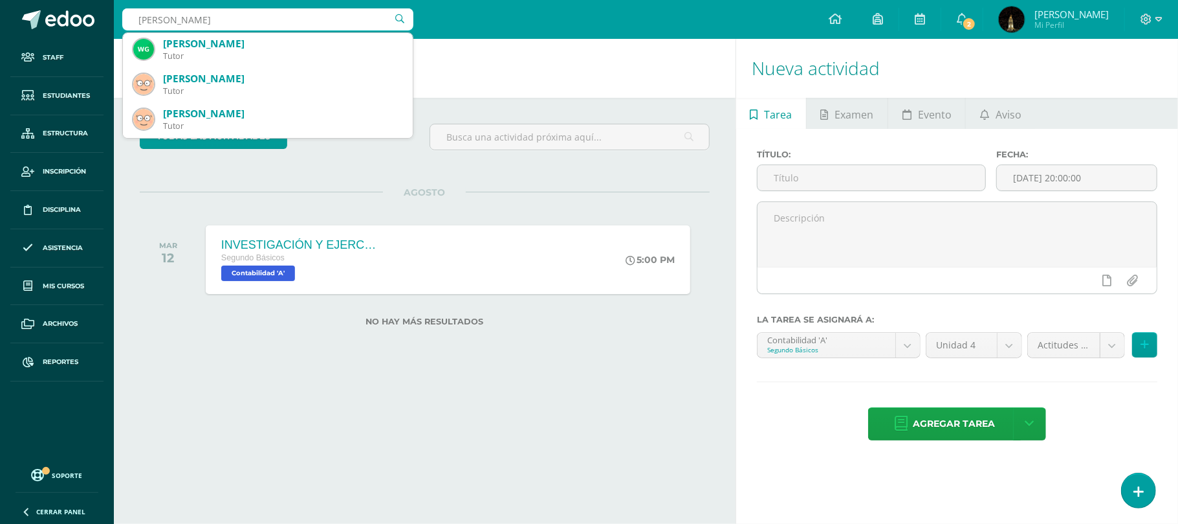
scroll to position [0, 0]
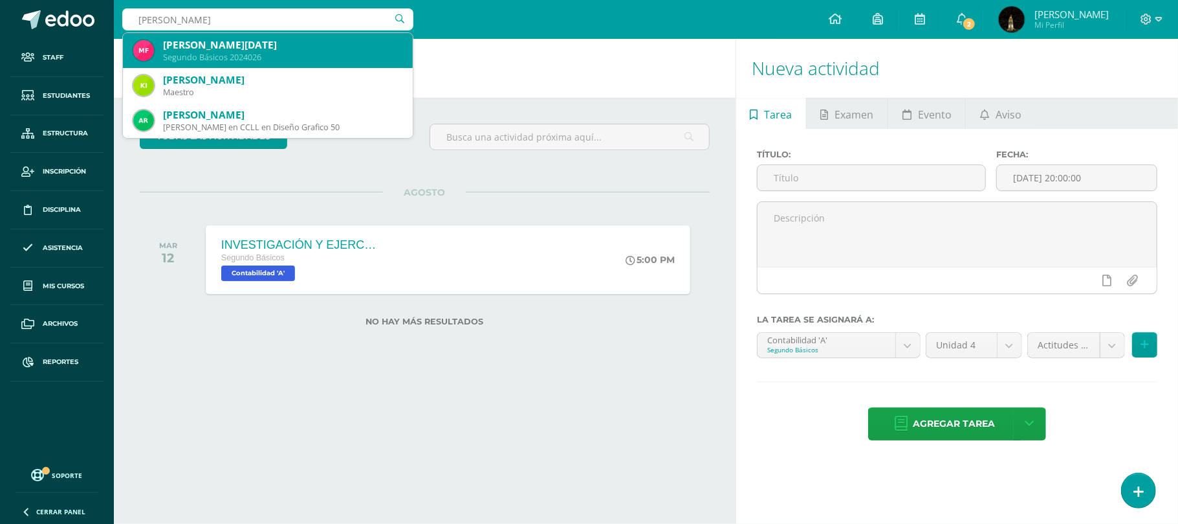
click at [316, 52] on div "Segundo Básicos 2024026" at bounding box center [282, 57] width 239 height 11
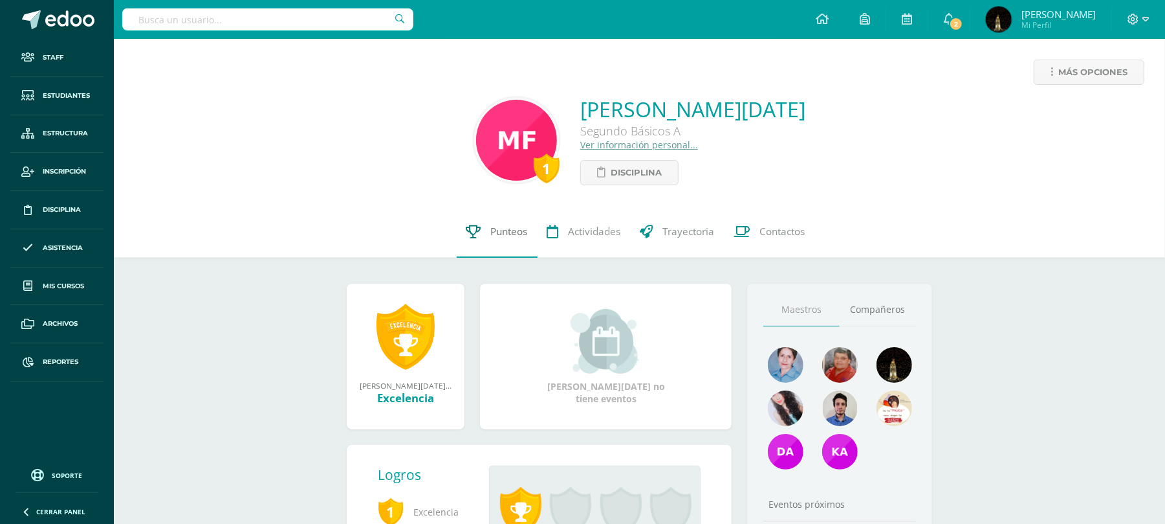
click at [515, 230] on span "Punteos" at bounding box center [509, 232] width 37 height 14
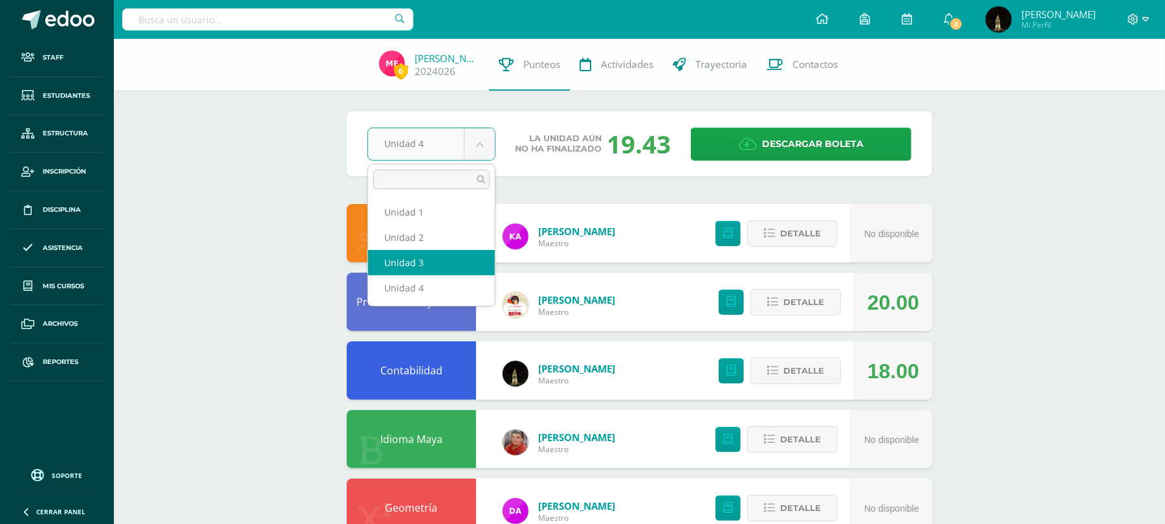
select select "Unidad 3"
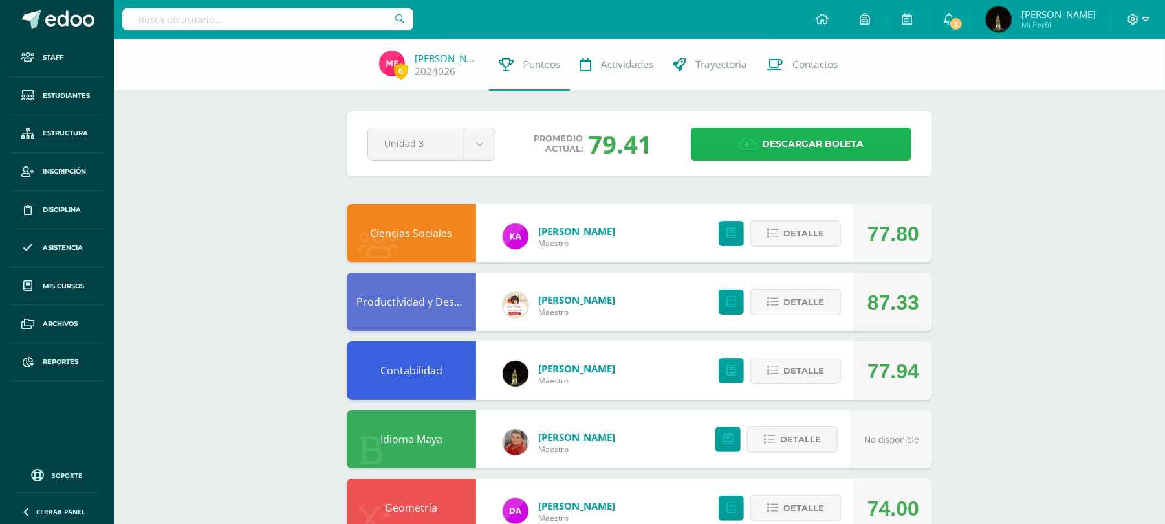
click at [793, 145] on span "Descargar boleta" at bounding box center [813, 144] width 102 height 32
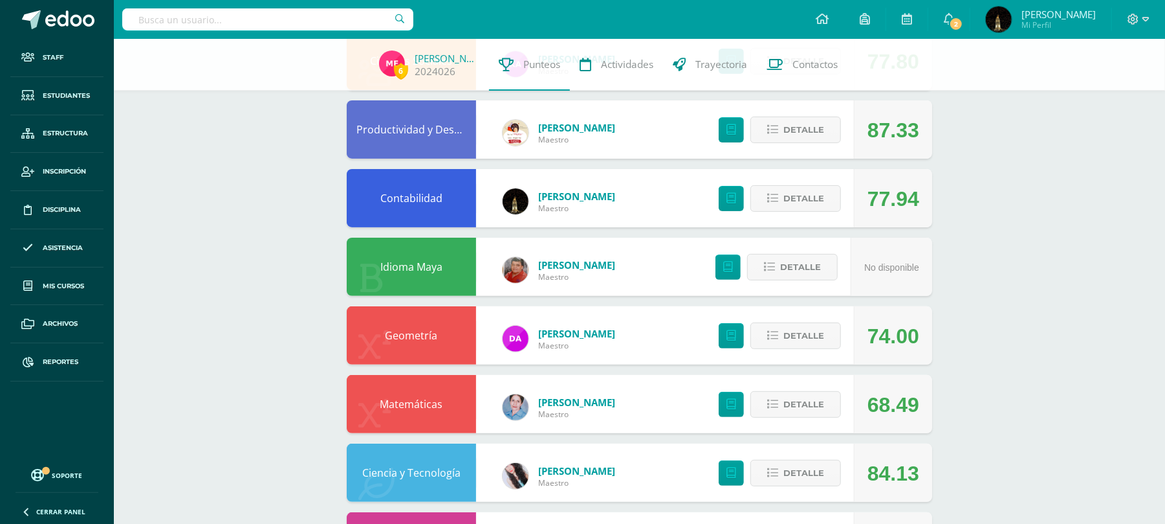
scroll to position [259, 0]
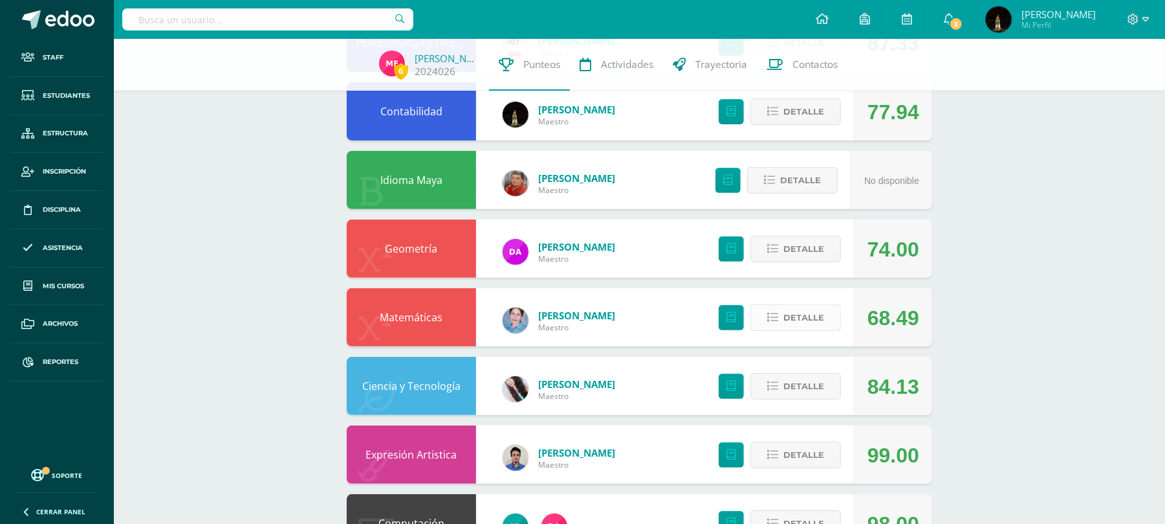
click at [773, 319] on icon at bounding box center [772, 317] width 11 height 11
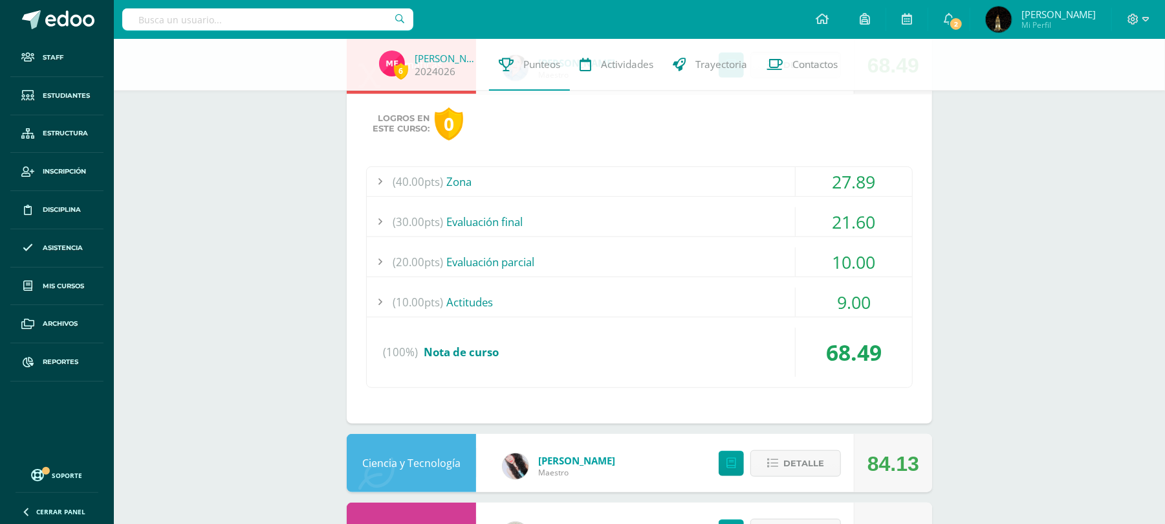
scroll to position [518, 0]
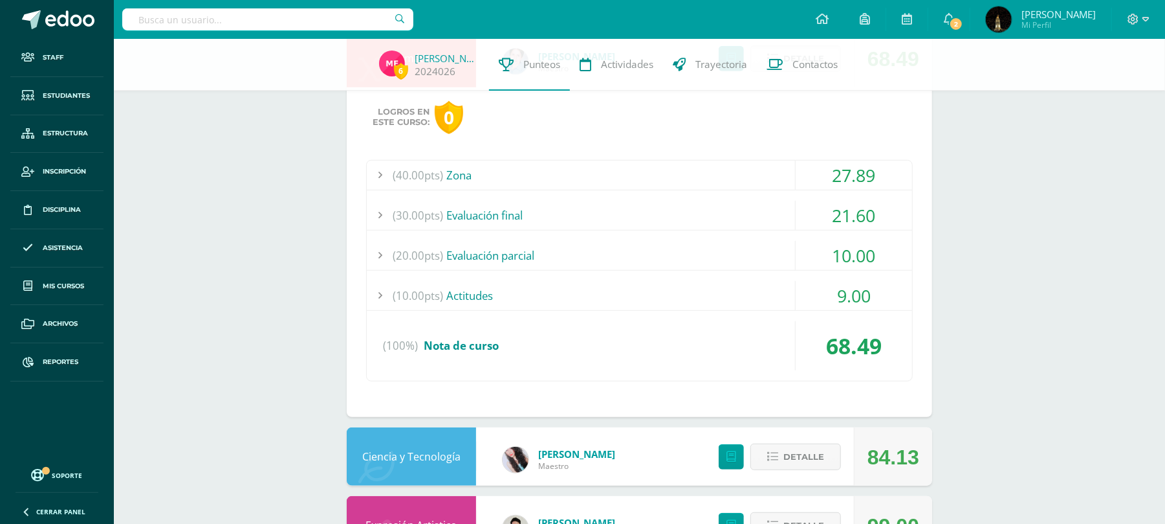
click at [628, 174] on div "(40.00pts) Zona" at bounding box center [640, 174] width 546 height 29
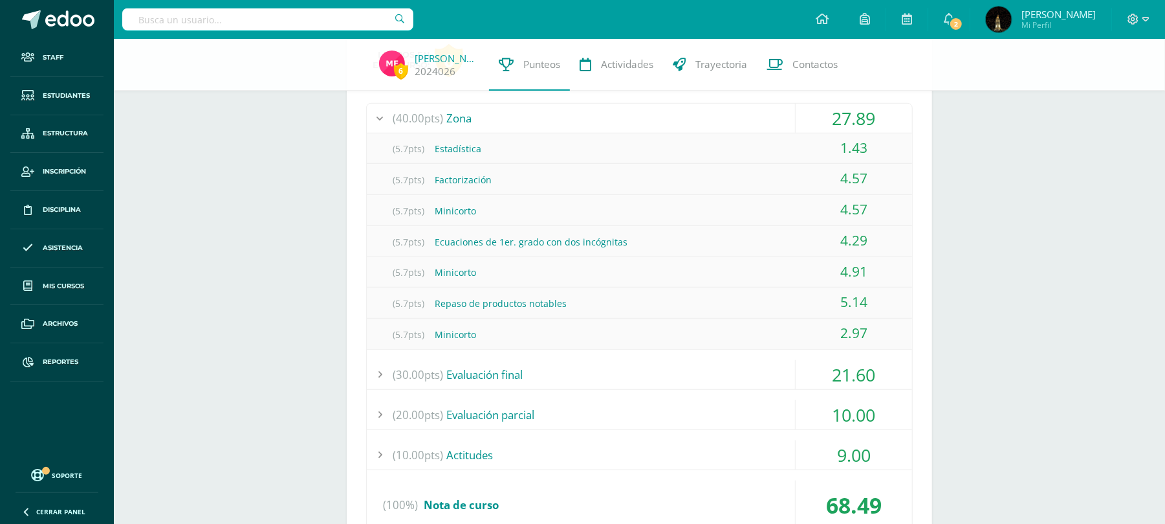
scroll to position [604, 0]
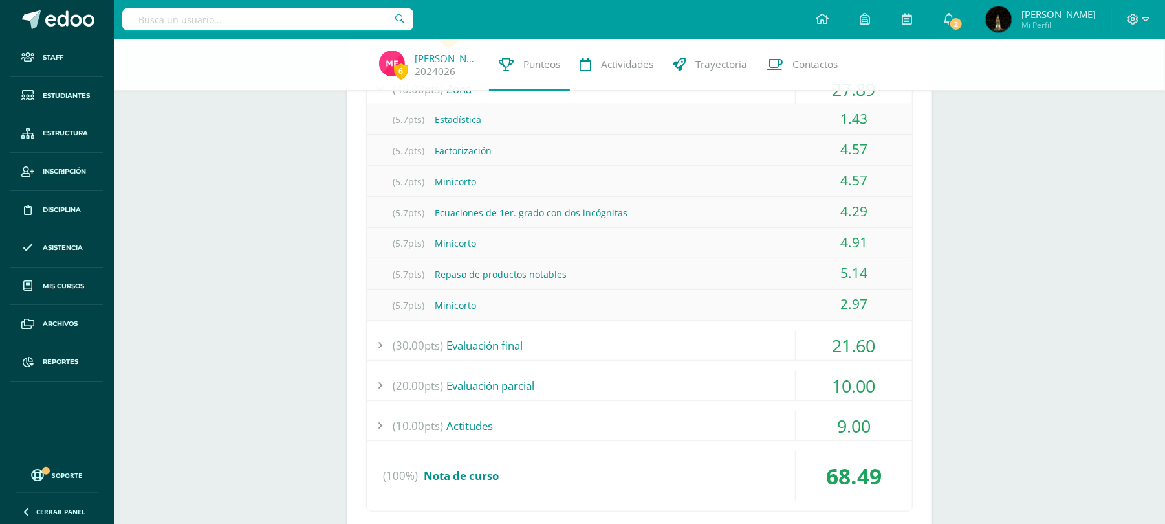
click at [685, 344] on div "(30.00pts) Evaluación final" at bounding box center [640, 345] width 546 height 29
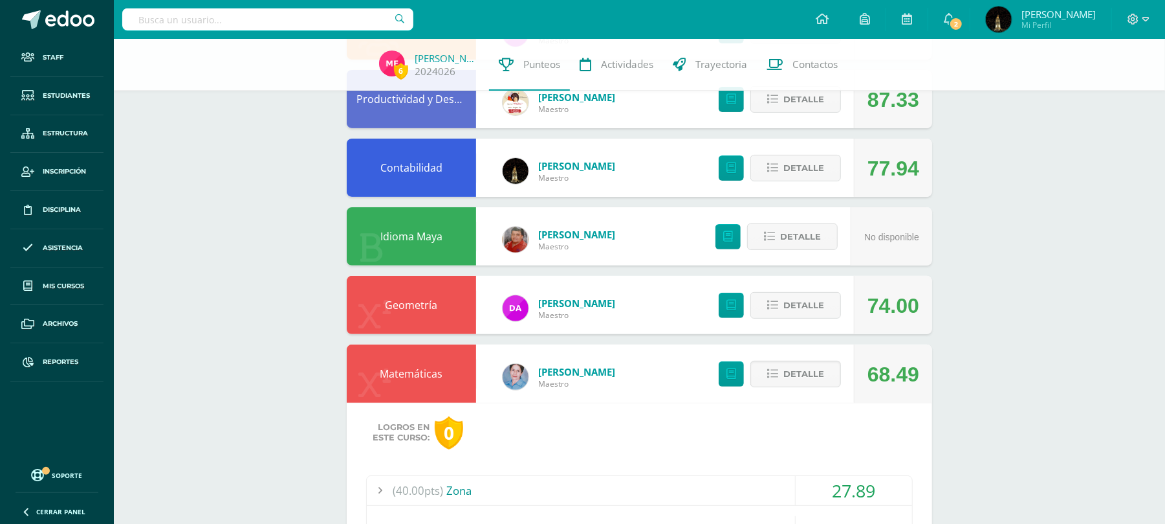
scroll to position [172, 0]
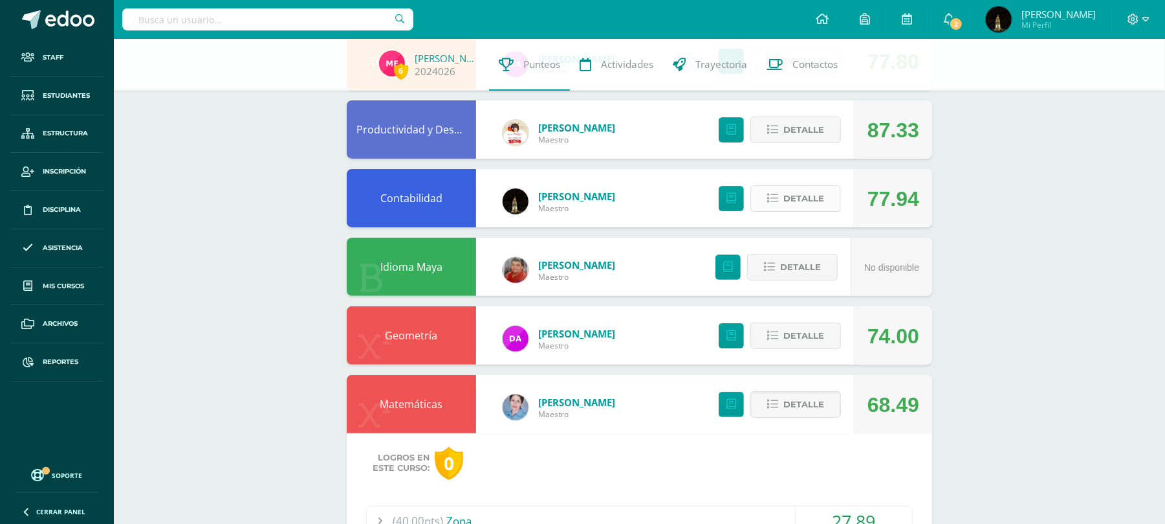
click at [769, 195] on icon at bounding box center [772, 198] width 11 height 11
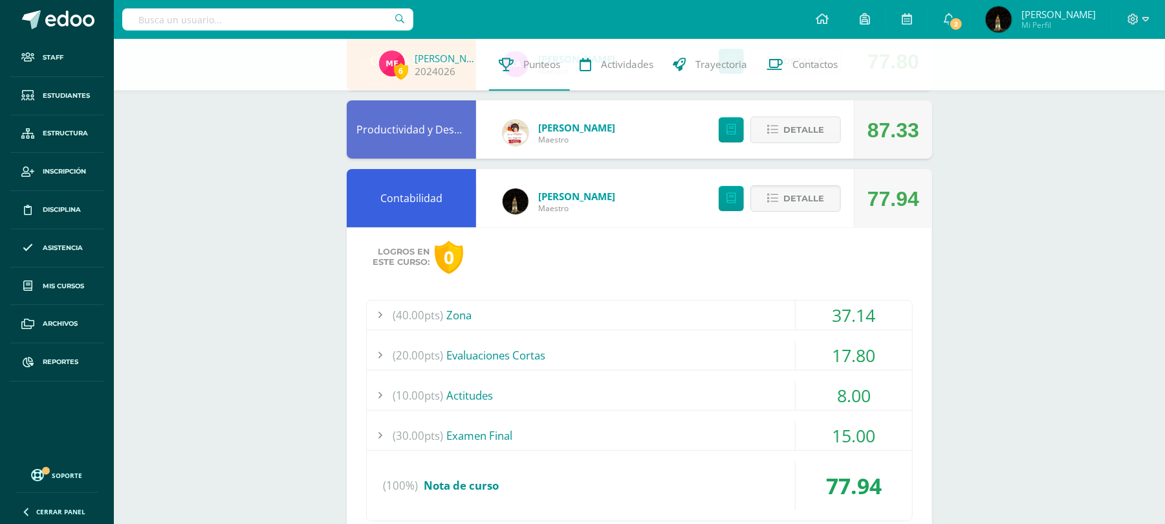
click at [632, 319] on div "(40.00pts) Zona" at bounding box center [640, 314] width 546 height 29
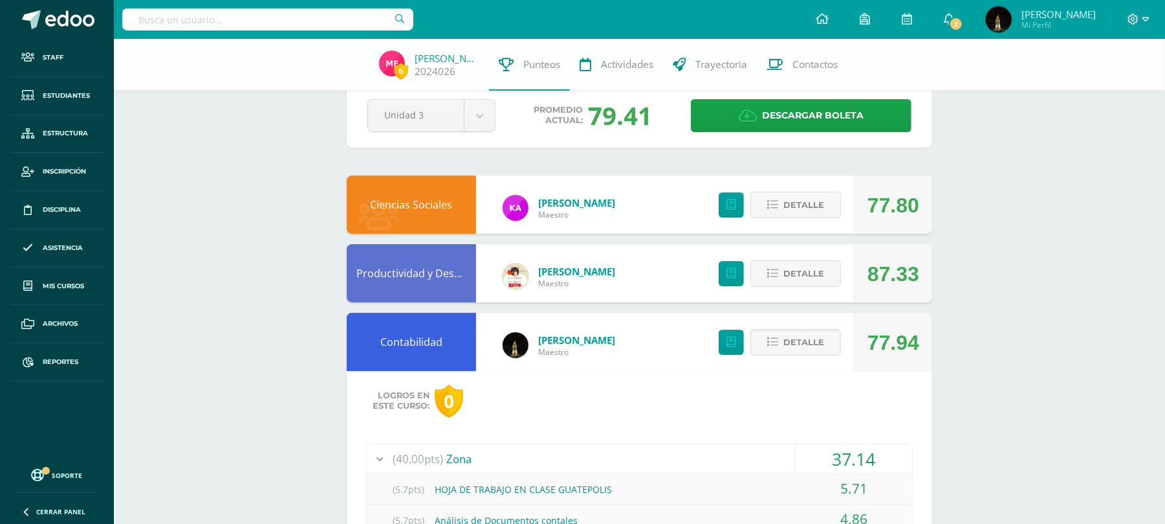
scroll to position [0, 0]
